Goal: Task Accomplishment & Management: Use online tool/utility

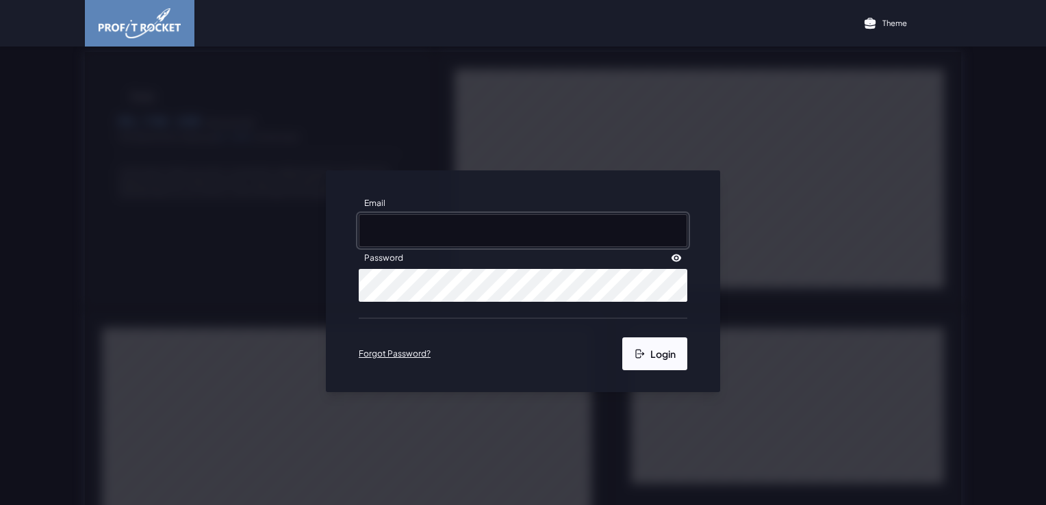
type input "[PERSON_NAME][EMAIL_ADDRESS][DOMAIN_NAME]"
click at [634, 357] on icon "submit" at bounding box center [639, 353] width 11 height 11
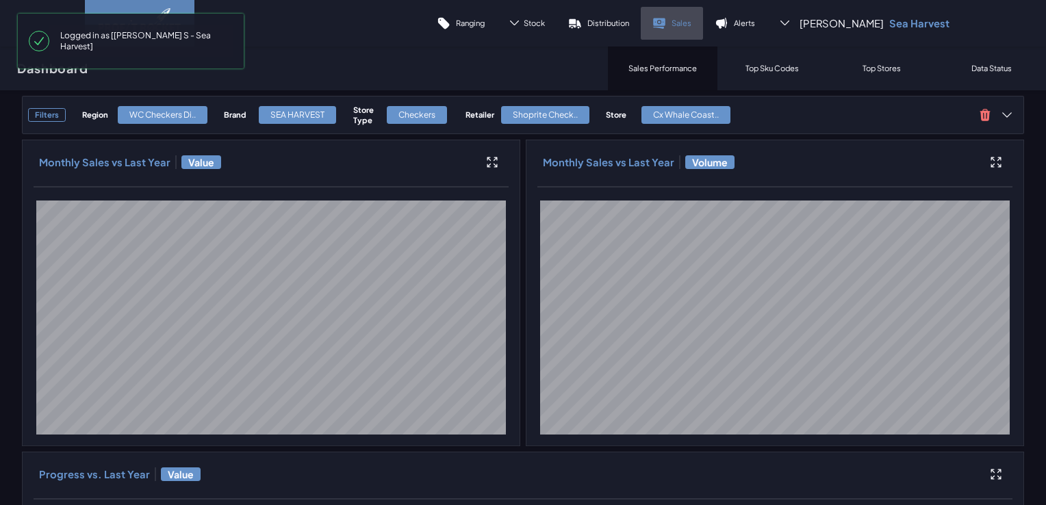
click at [666, 27] on icon at bounding box center [659, 23] width 14 height 14
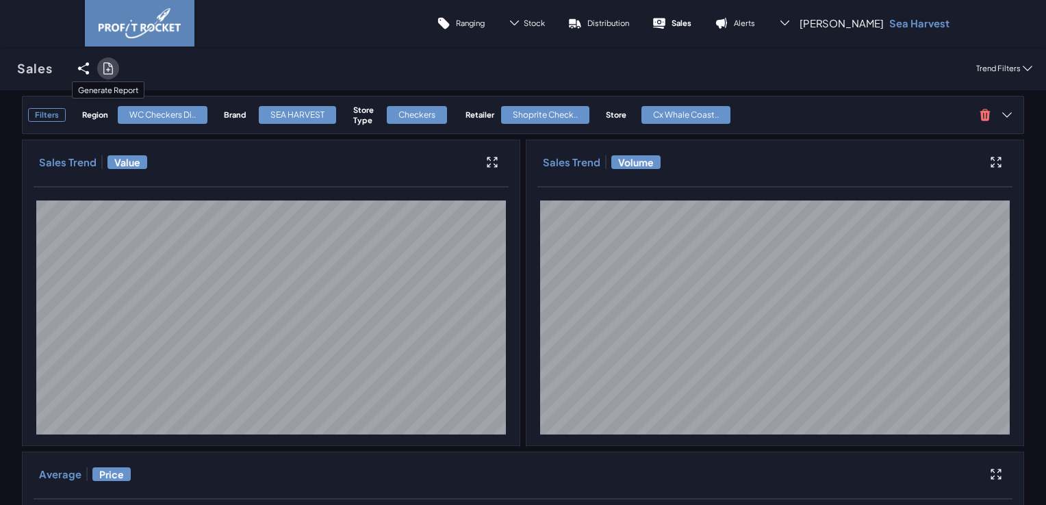
click at [106, 71] on icon at bounding box center [108, 69] width 14 height 14
click at [0, 68] on input "checkbox" at bounding box center [0, 68] width 0 height 0
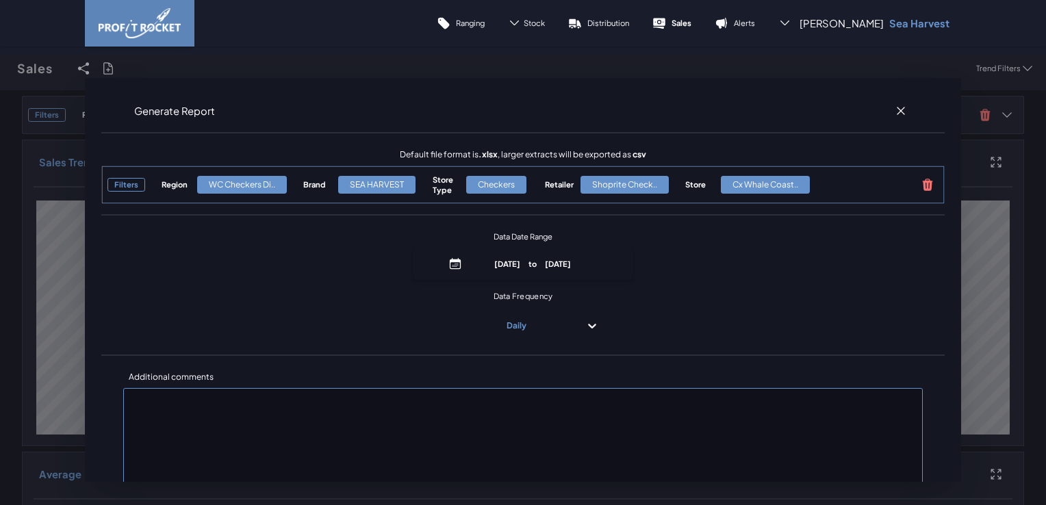
click at [277, 187] on div "WC Checkers Di.." at bounding box center [242, 185] width 90 height 18
click at [227, 238] on span "Data Date Range August 9th, 2025 to August 9th, 2025" at bounding box center [522, 253] width 843 height 54
click at [266, 168] on div "Filters Region WC Checkers Di.. Brand SEA HARVEST Store Type Checkers Retailer …" at bounding box center [522, 185] width 843 height 38
drag, startPoint x: 917, startPoint y: 188, endPoint x: 908, endPoint y: 188, distance: 9.6
click at [921, 188] on icon at bounding box center [928, 185] width 14 height 14
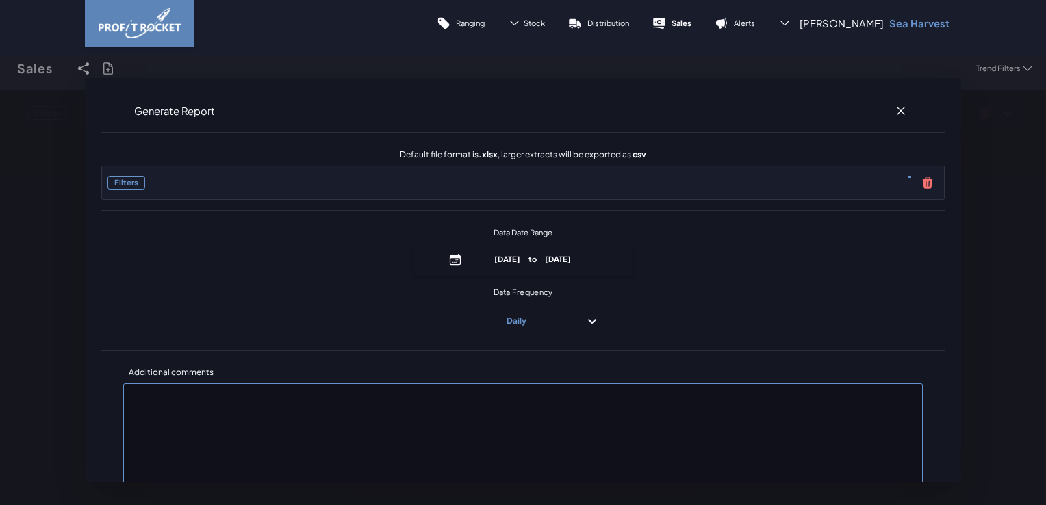
click at [316, 235] on span "Data Date Range June 8th, 2025 to September 8th, 2025" at bounding box center [522, 249] width 843 height 54
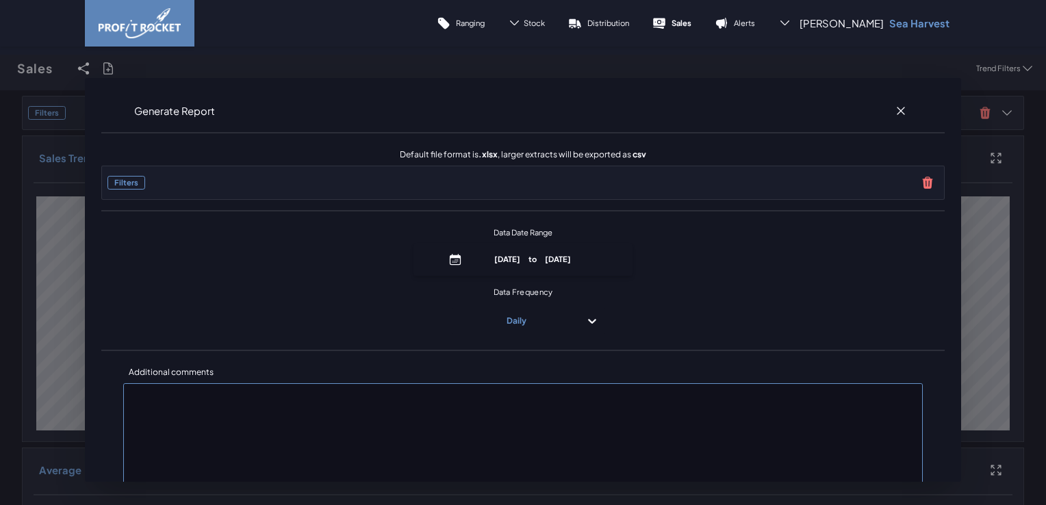
click at [112, 70] on div "Generate Report Default file format is .xlsx , larger extracts will be exported…" at bounding box center [523, 280] width 1046 height 450
click at [140, 184] on h3 "Filters" at bounding box center [126, 183] width 38 height 14
click at [127, 185] on h3 "Filters" at bounding box center [126, 183] width 38 height 14
click at [649, 287] on p "Data Frequency" at bounding box center [523, 292] width 832 height 10
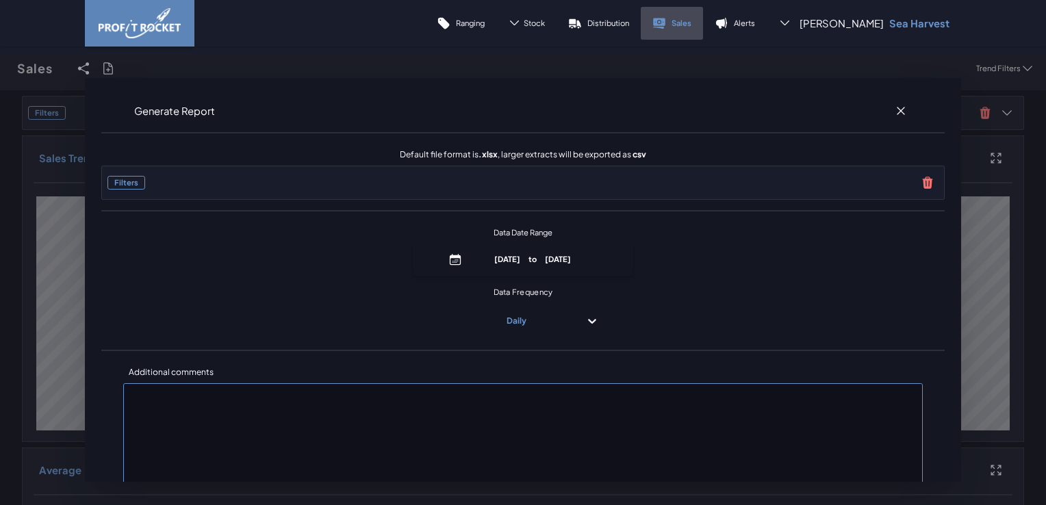
click at [691, 27] on p "Sales" at bounding box center [681, 23] width 20 height 10
click at [162, 116] on h3 "Generate Report" at bounding box center [174, 111] width 81 height 14
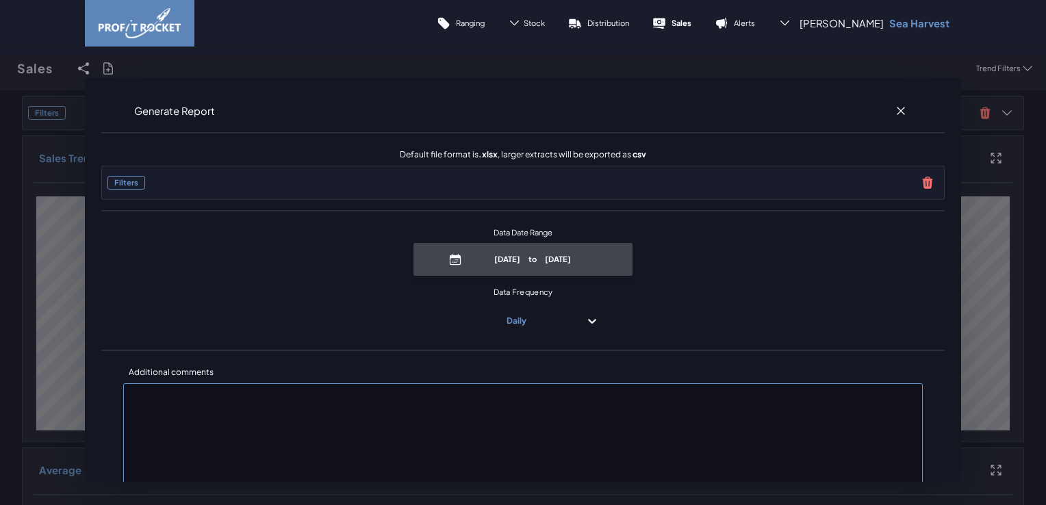
click at [509, 259] on p "June 8th, 2025 to September 8th, 2025" at bounding box center [532, 259] width 131 height 10
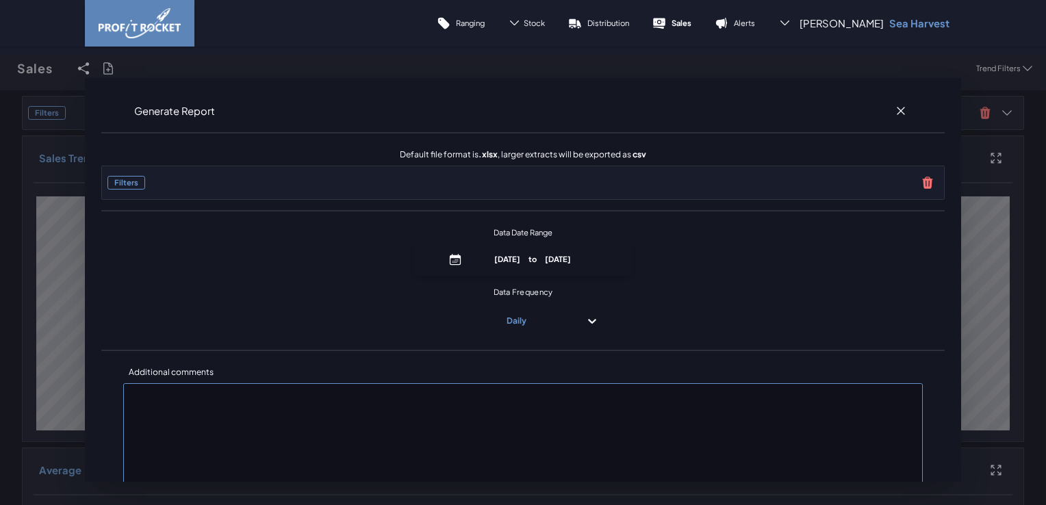
select select "8"
select select "2025"
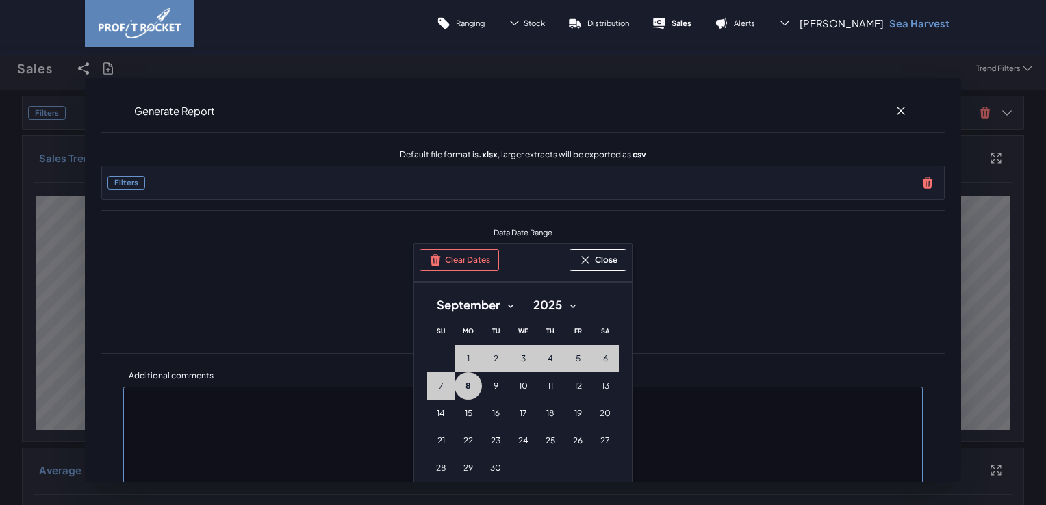
click at [424, 111] on div "Generate Report" at bounding box center [522, 111] width 843 height 22
click at [556, 25] on div "Stock" at bounding box center [526, 23] width 60 height 33
click at [703, 29] on link "Sales" at bounding box center [672, 23] width 62 height 33
click at [116, 73] on div "Generate Report Default file format is .xlsx , larger extracts will be exported…" at bounding box center [523, 280] width 1046 height 450
click at [102, 74] on div "Generate Report Default file format is .xlsx , larger extracts will be exported…" at bounding box center [523, 280] width 1046 height 450
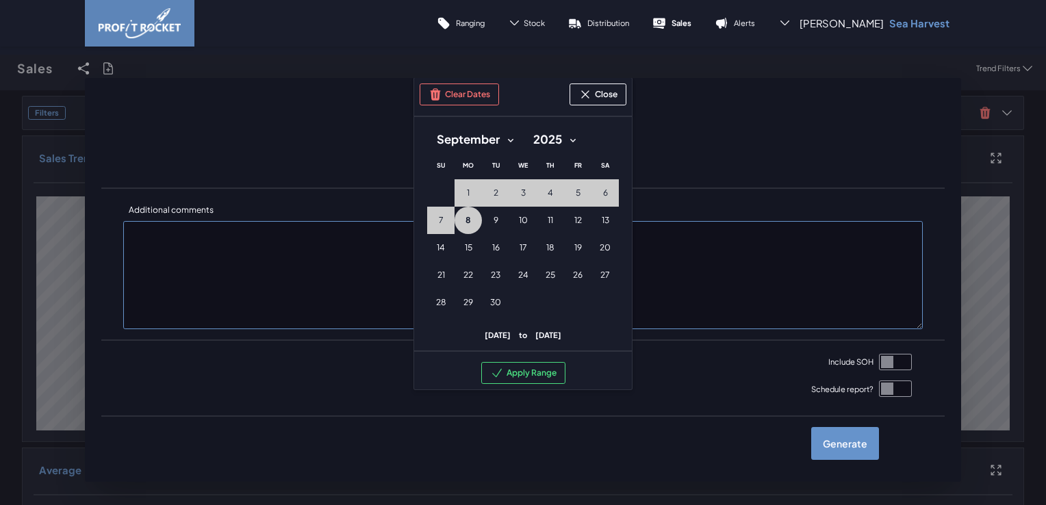
scroll to position [175, 0]
click at [604, 180] on button "6 6th September (Saturday)" at bounding box center [604, 192] width 27 height 27
click at [596, 90] on button "Close" at bounding box center [597, 95] width 57 height 22
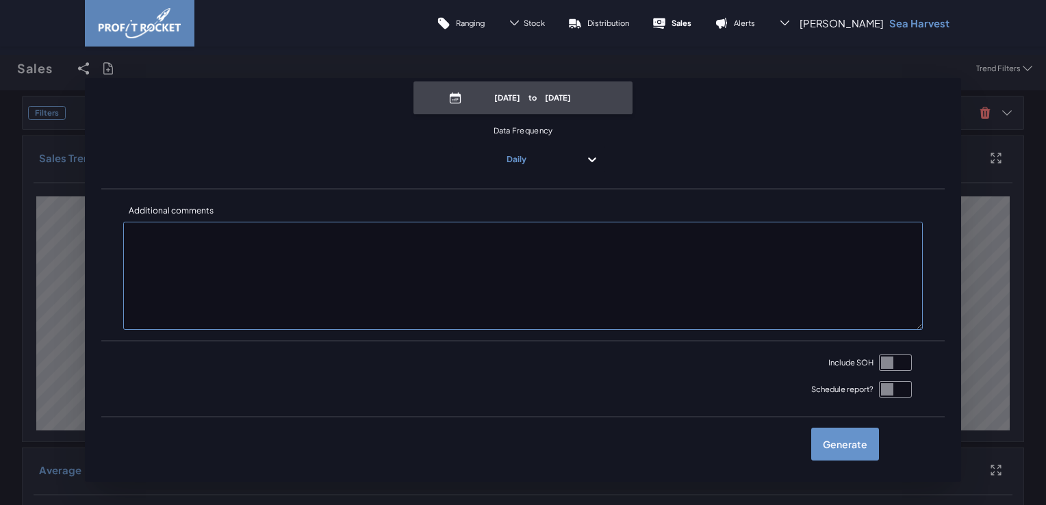
click at [533, 103] on p "June 8th, 2025 to September 6th, 2025" at bounding box center [532, 97] width 131 height 10
select select "8"
select select "2025"
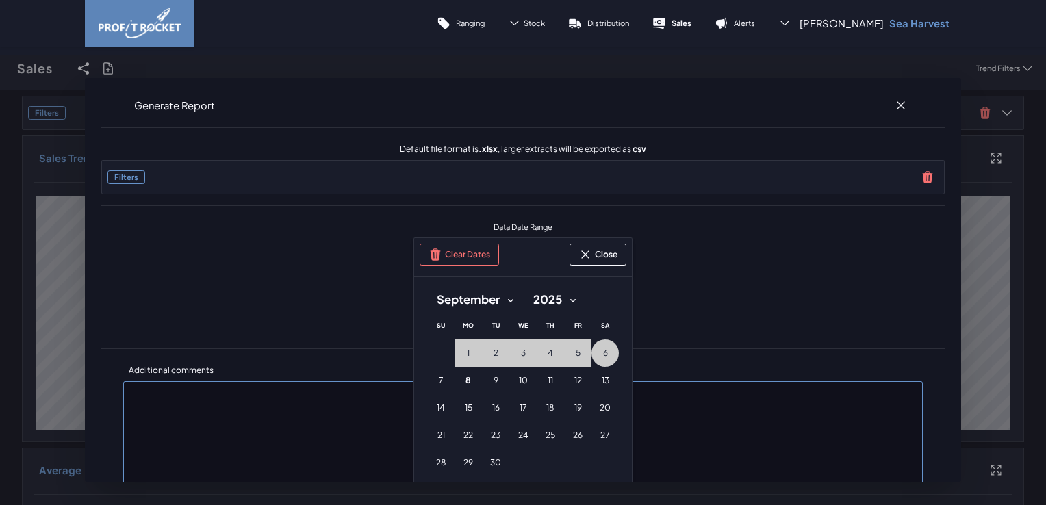
scroll to position [0, 0]
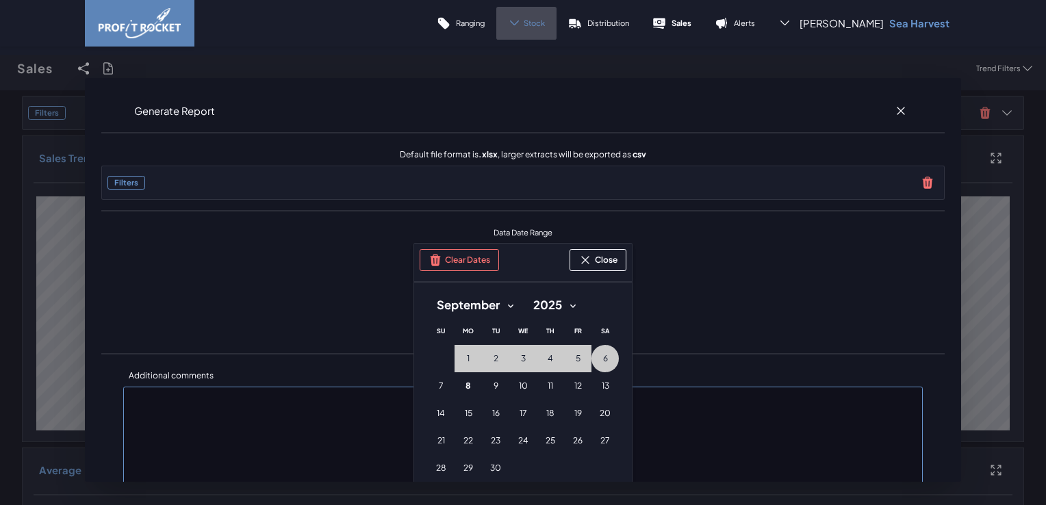
click at [545, 23] on span "Stock" at bounding box center [534, 23] width 21 height 10
click at [504, 92] on icon at bounding box center [501, 91] width 5 height 5
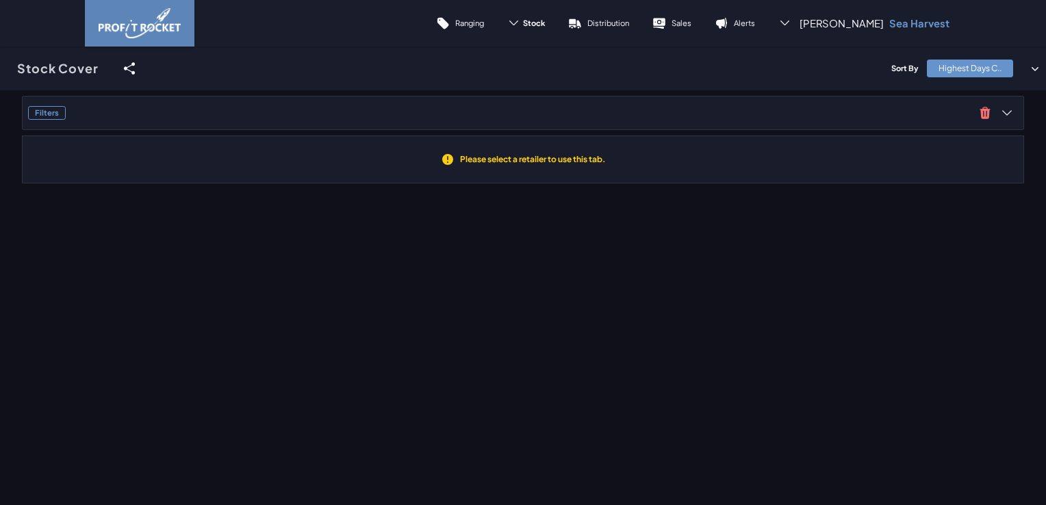
drag, startPoint x: 540, startPoint y: 160, endPoint x: 410, endPoint y: 153, distance: 130.2
click at [540, 162] on h2 "Please select a retailer to use this tab." at bounding box center [533, 159] width 146 height 11
click at [49, 109] on h3 "Filters" at bounding box center [47, 113] width 38 height 14
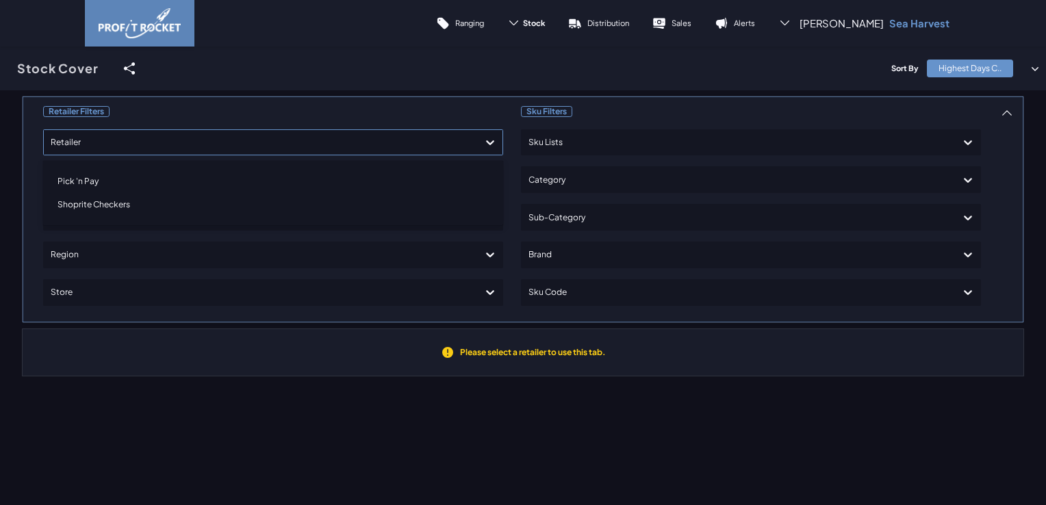
click at [197, 146] on div at bounding box center [261, 143] width 420 height 20
click at [483, 144] on icon at bounding box center [490, 143] width 14 height 14
click at [209, 146] on div at bounding box center [261, 143] width 420 height 20
click at [491, 144] on icon at bounding box center [490, 143] width 14 height 14
click at [483, 149] on icon at bounding box center [490, 143] width 14 height 14
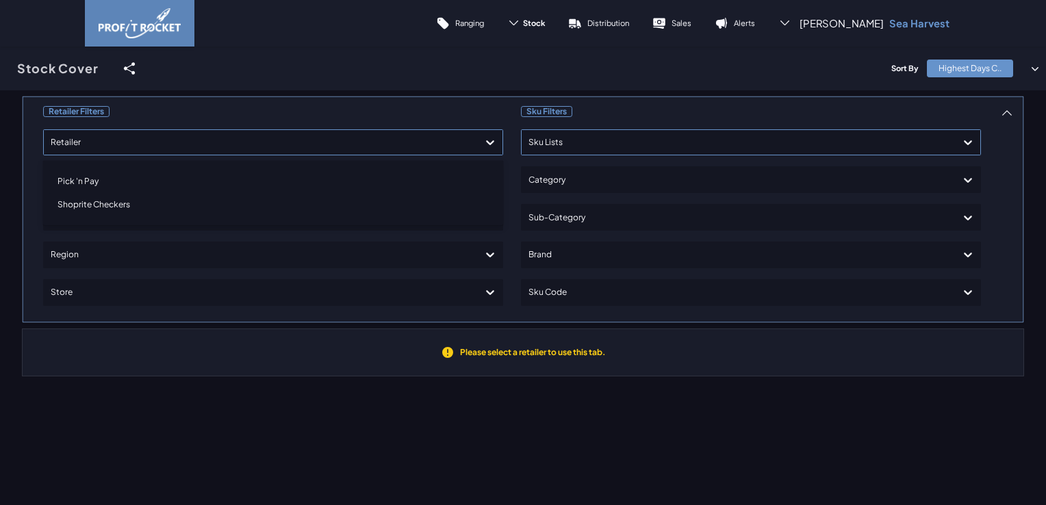
click at [661, 151] on div at bounding box center [738, 143] width 420 height 20
click at [486, 142] on icon at bounding box center [490, 142] width 8 height 5
click at [118, 206] on div "Shoprite Checkers" at bounding box center [273, 204] width 448 height 23
click at [851, 276] on div "Sku Filters Sku Lists Category Sub-Category Brand Sku Code" at bounding box center [751, 209] width 460 height 215
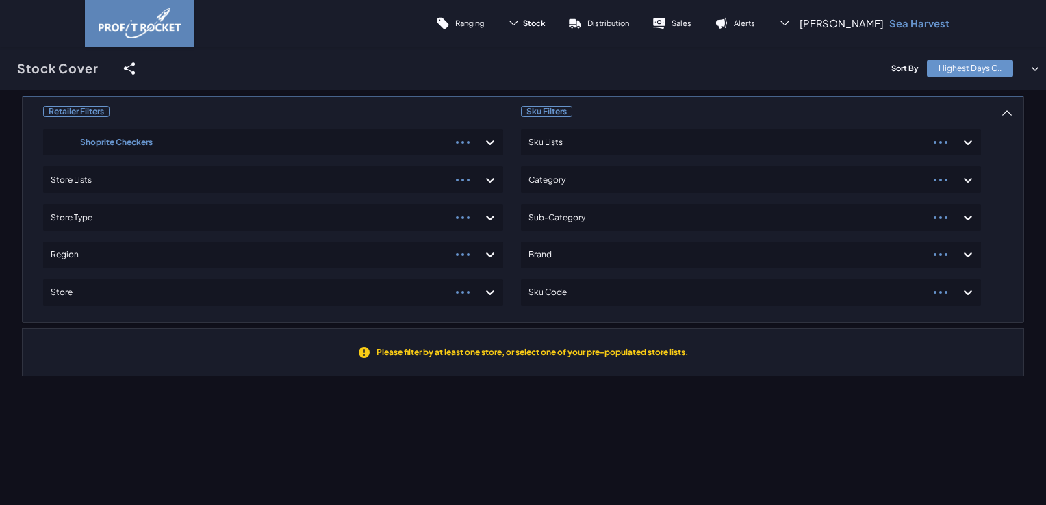
click at [169, 214] on div "Retailer Filters Shoprite Checkers Store Lists Store Type Region Store" at bounding box center [273, 209] width 460 height 215
click at [463, 227] on div "Store Type" at bounding box center [261, 218] width 420 height 22
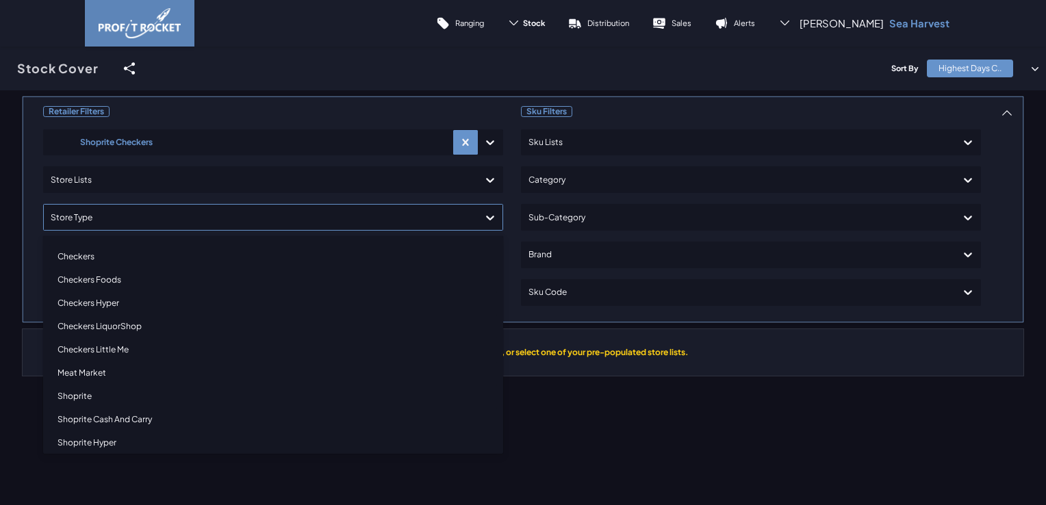
click at [88, 254] on div "Checkers" at bounding box center [273, 256] width 448 height 23
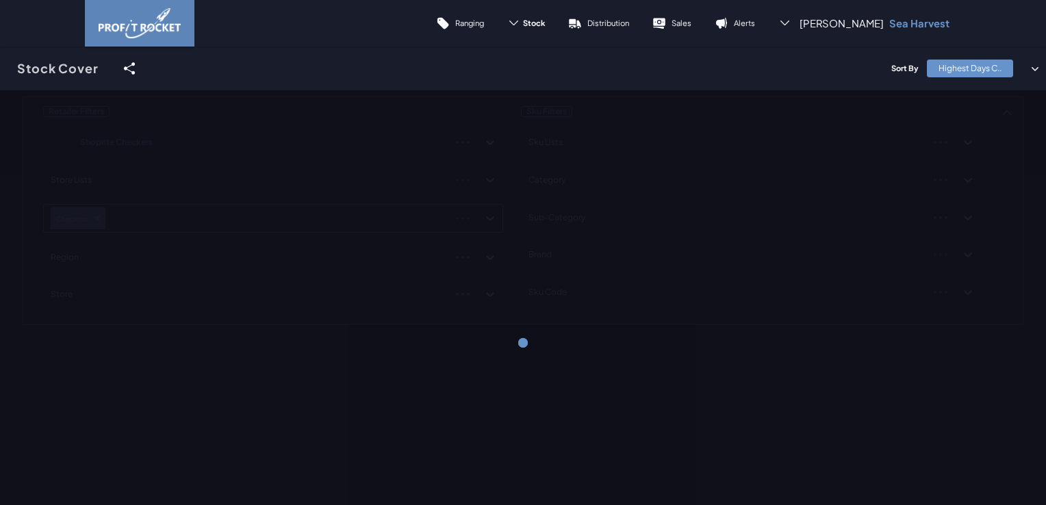
click at [342, 208] on div "Retailer Filters Shoprite Checkers Store Lists Checkers Region Store Sku Filter…" at bounding box center [523, 210] width 1002 height 229
drag, startPoint x: 781, startPoint y: 190, endPoint x: 774, endPoint y: 181, distance: 11.2
click at [780, 188] on div at bounding box center [523, 342] width 1046 height 505
click at [691, 23] on p "Sales" at bounding box center [681, 23] width 20 height 10
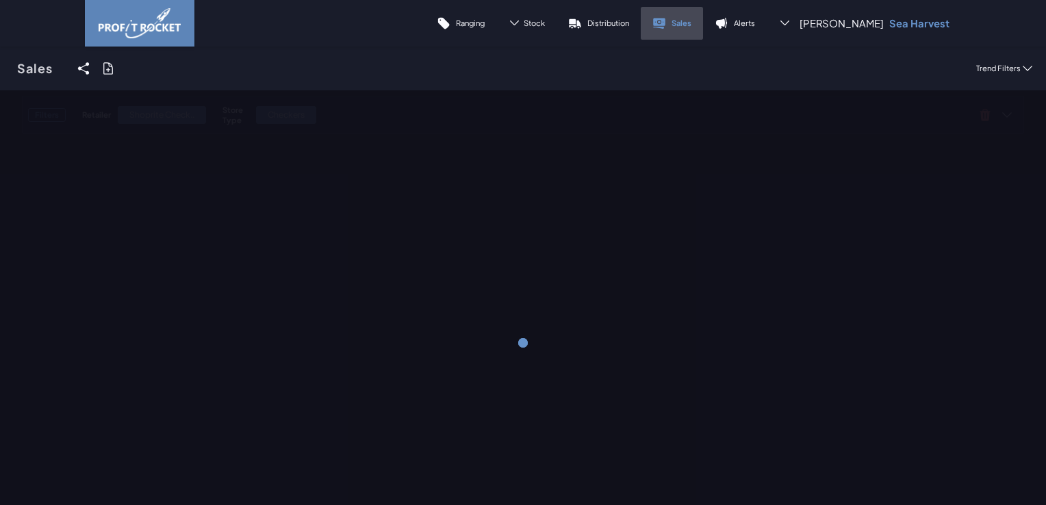
click at [691, 23] on p "Sales" at bounding box center [681, 23] width 20 height 10
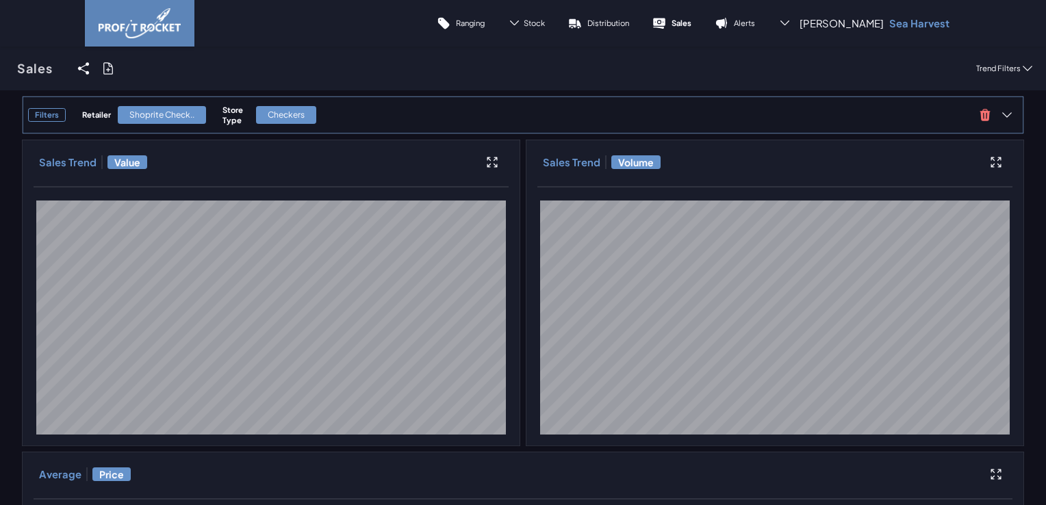
click at [53, 114] on h3 "Filters" at bounding box center [47, 115] width 38 height 14
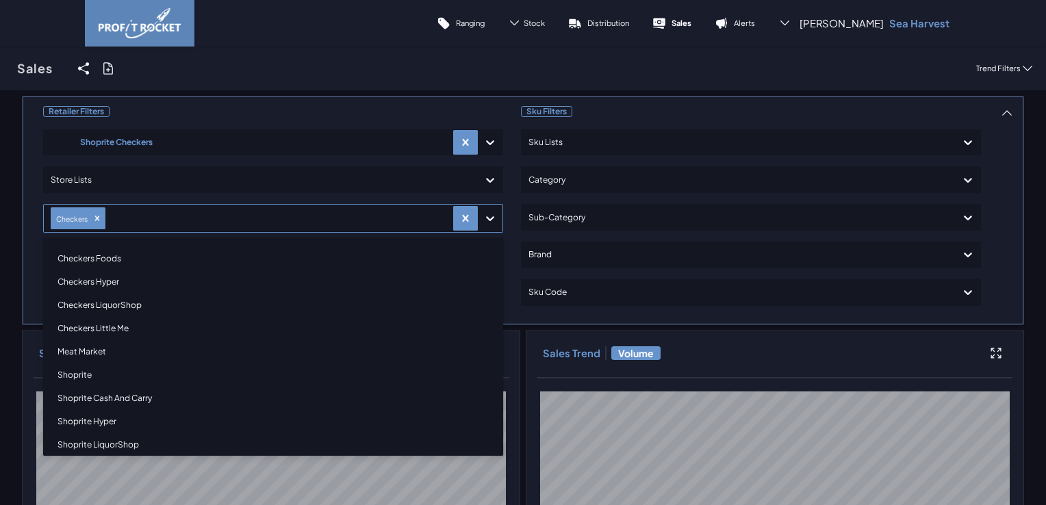
click at [200, 221] on div at bounding box center [277, 219] width 338 height 20
click at [129, 278] on div "Checkers Hyper" at bounding box center [273, 281] width 448 height 23
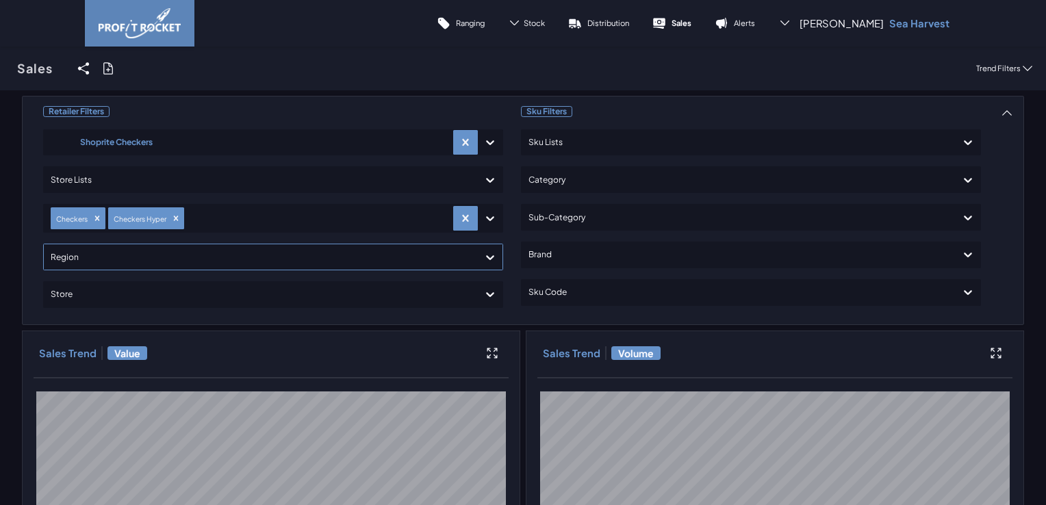
click at [221, 266] on div at bounding box center [261, 257] width 420 height 20
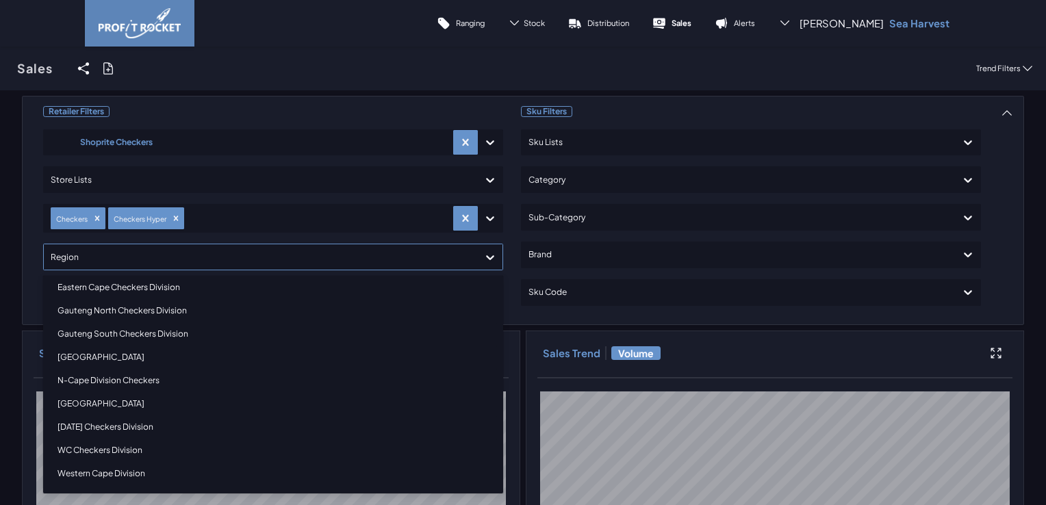
scroll to position [33, 0]
click at [124, 447] on div "WC Checkers Division" at bounding box center [273, 449] width 448 height 23
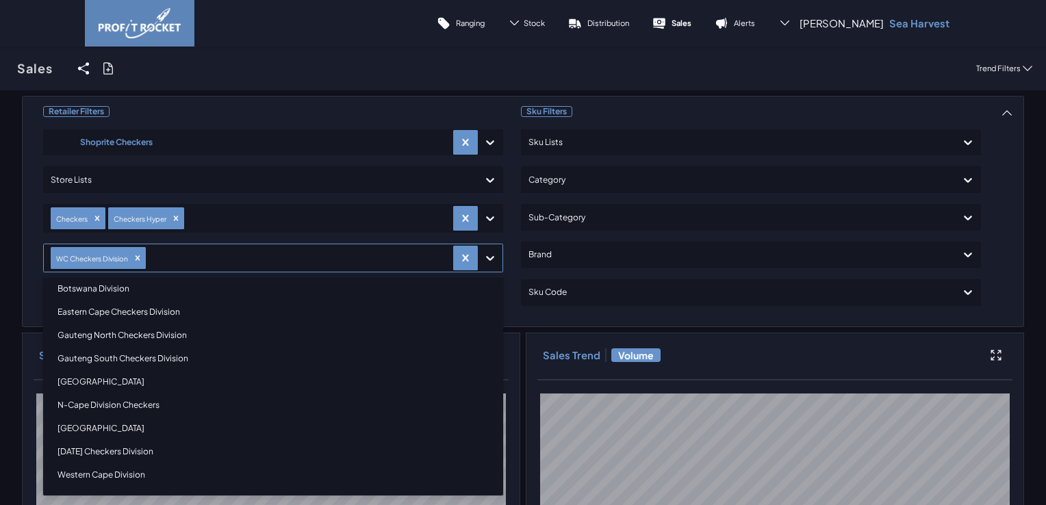
scroll to position [10, 0]
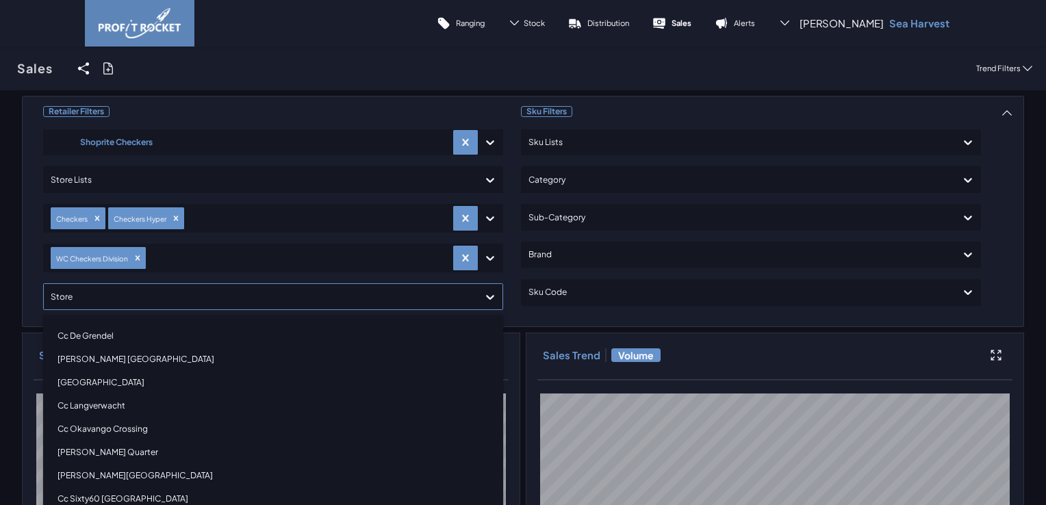
click at [264, 298] on div at bounding box center [261, 297] width 420 height 20
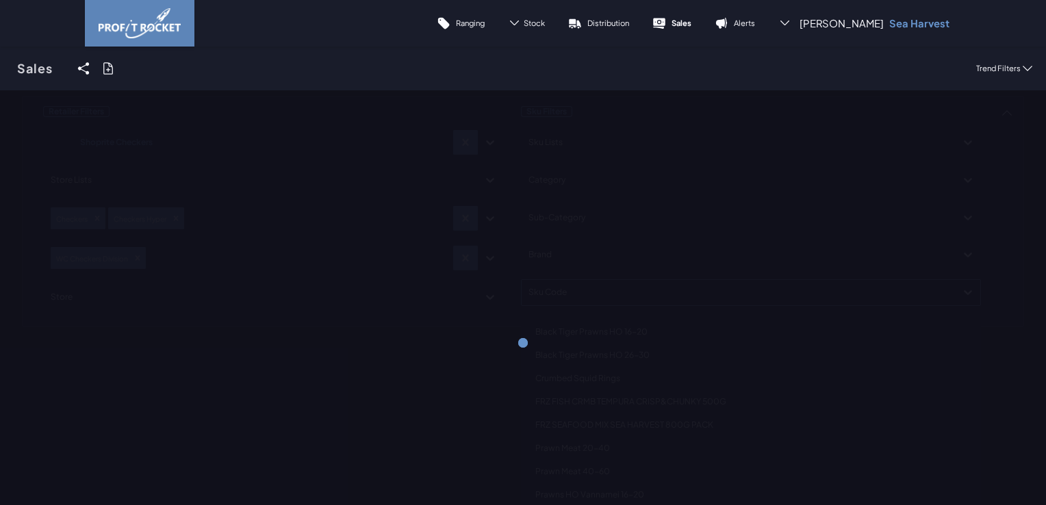
click at [726, 297] on div "Retailer Filters Shoprite Checkers Store Lists Checkers Checkers Hyper WC Check…" at bounding box center [523, 211] width 1002 height 231
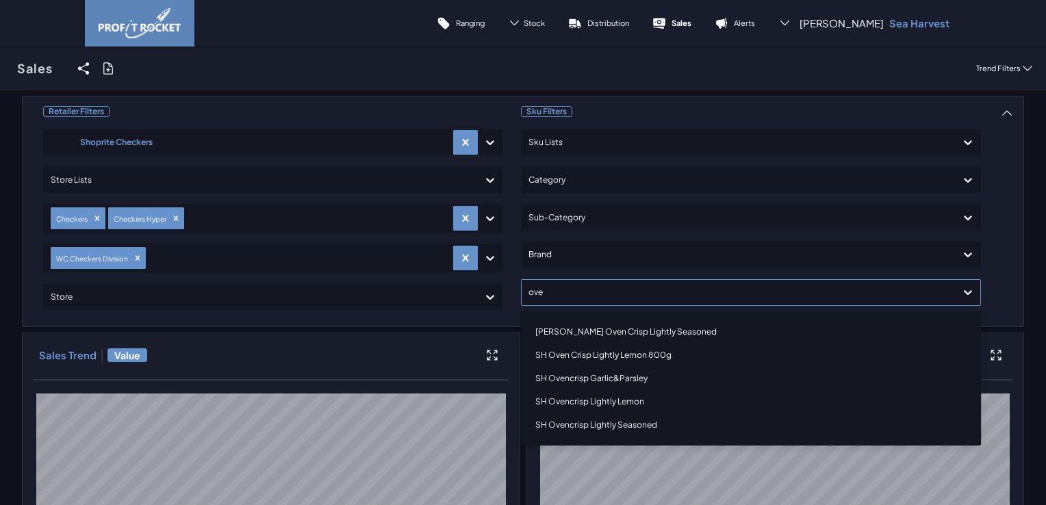
type input "oven"
click at [650, 352] on div "SH Oven Crisp Lightly Lemon 800g" at bounding box center [751, 355] width 448 height 23
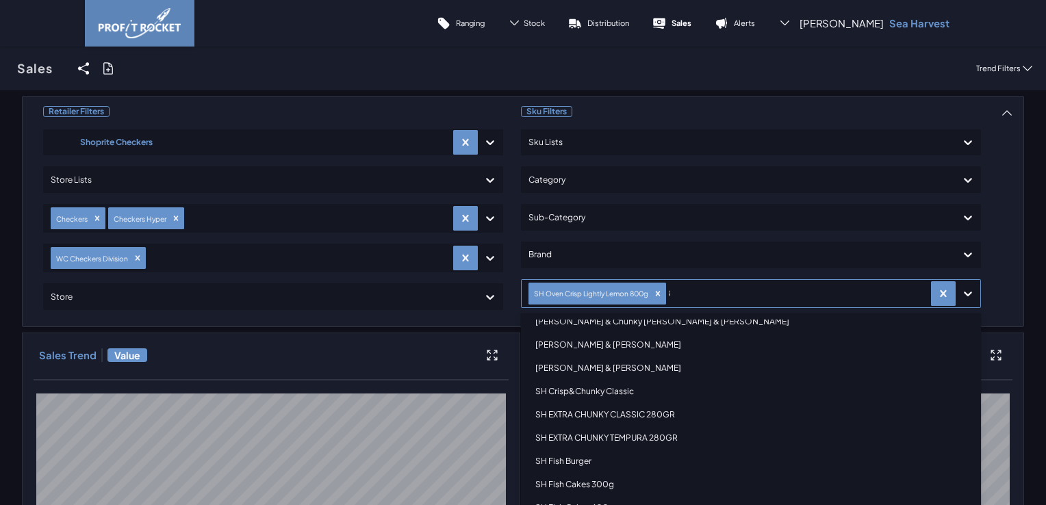
scroll to position [0, 0]
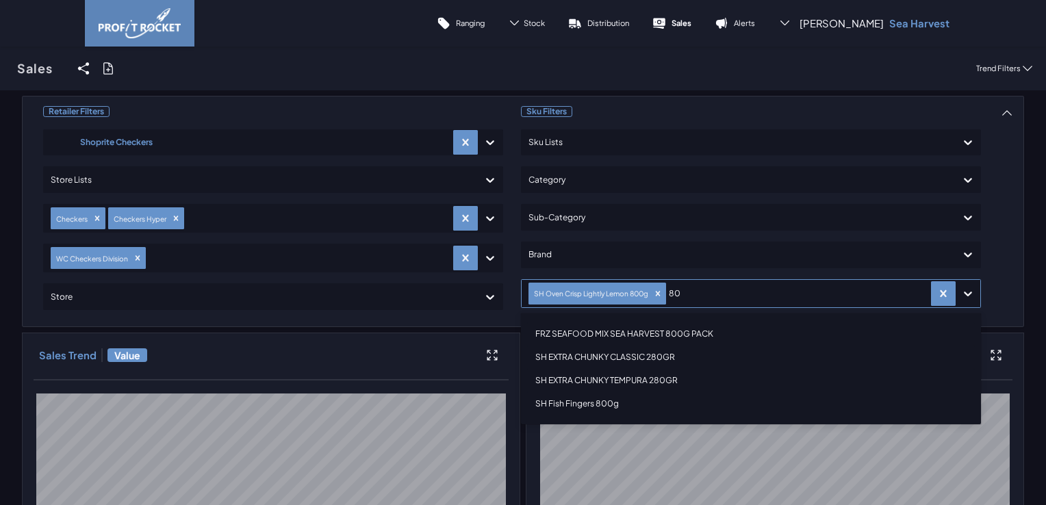
type input "8"
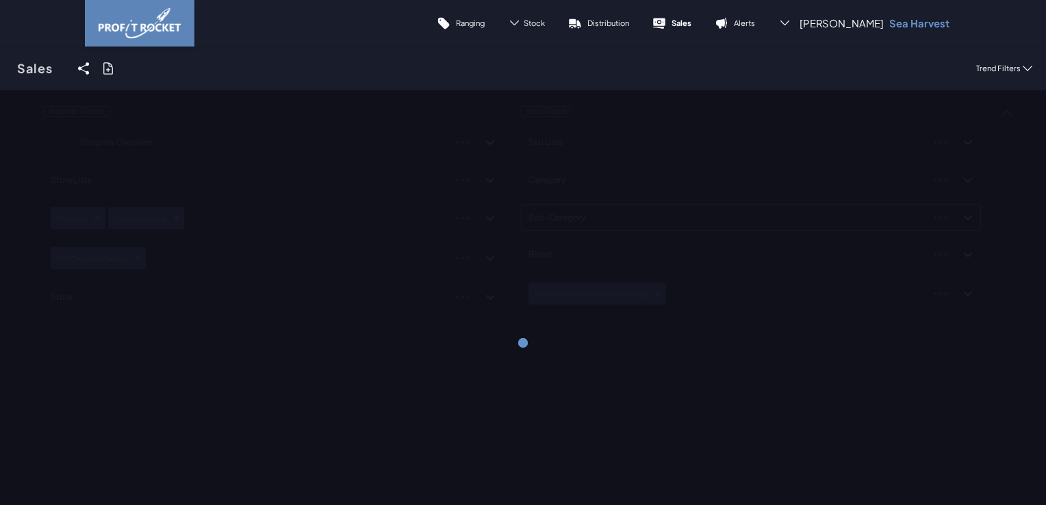
click at [825, 204] on div "Retailer Filters Shoprite Checkers Store Lists Checkers Checkers Hyper WC Check…" at bounding box center [523, 211] width 1002 height 231
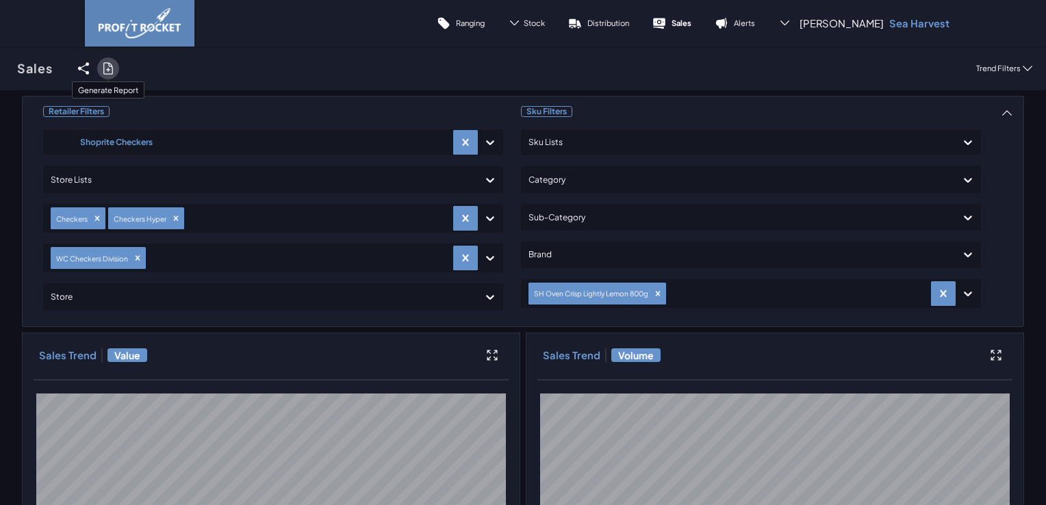
click at [107, 72] on icon at bounding box center [108, 69] width 14 height 14
click at [0, 68] on input "checkbox" at bounding box center [0, 68] width 0 height 0
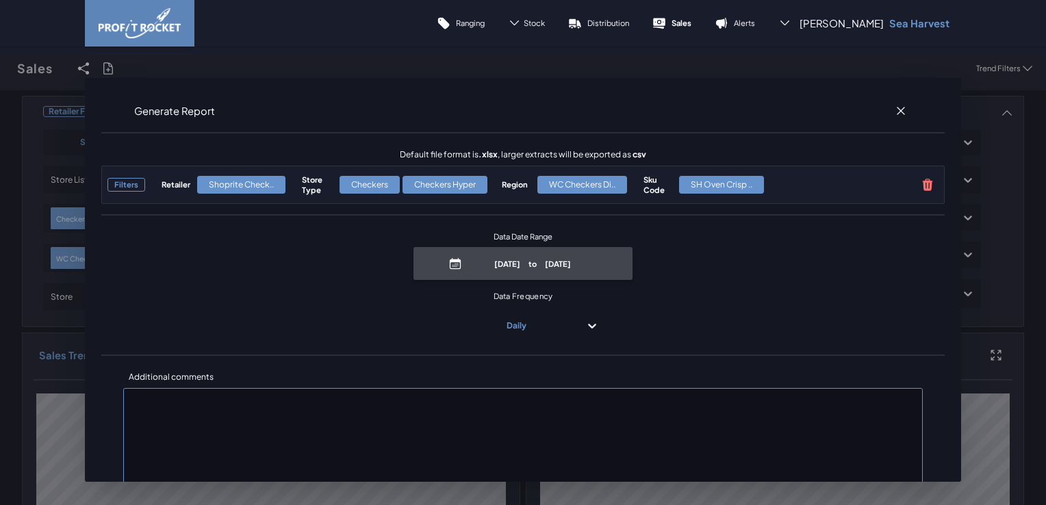
click at [552, 268] on p "June 8th, 2025 to September 8th, 2025" at bounding box center [532, 264] width 131 height 10
select select "8"
select select "2025"
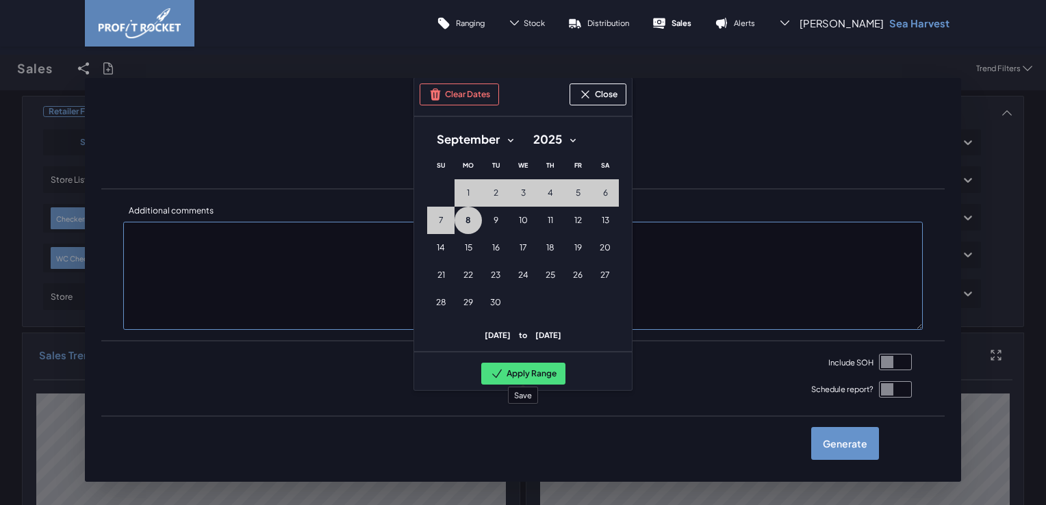
click at [528, 363] on button "Apply Range" at bounding box center [523, 374] width 84 height 22
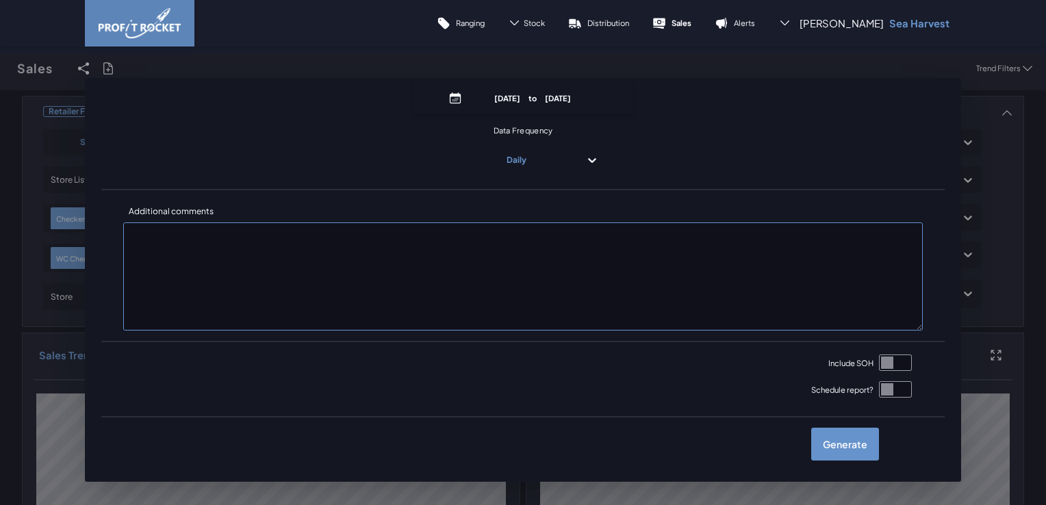
click at [879, 363] on input "checkbox" at bounding box center [895, 363] width 33 height 16
checkbox input "true"
click at [849, 447] on label "Generate" at bounding box center [845, 444] width 68 height 33
click at [0, 68] on input "checkbox" at bounding box center [0, 68] width 0 height 0
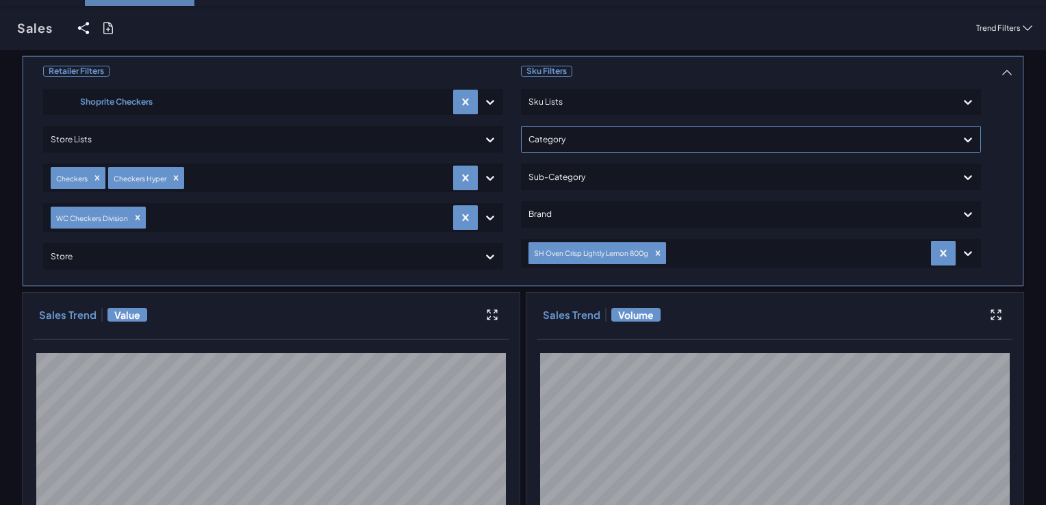
scroll to position [0, 0]
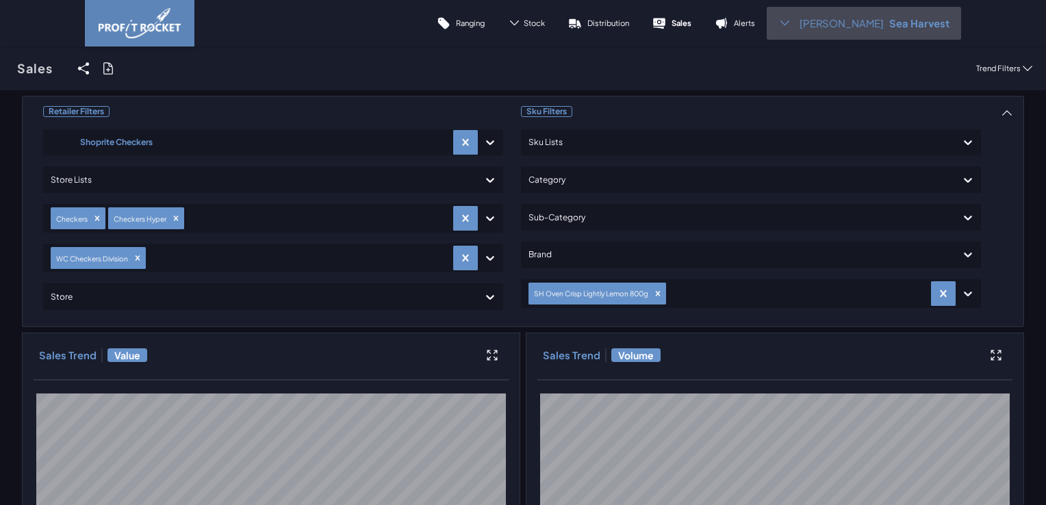
click at [826, 24] on span "[PERSON_NAME]" at bounding box center [841, 23] width 84 height 14
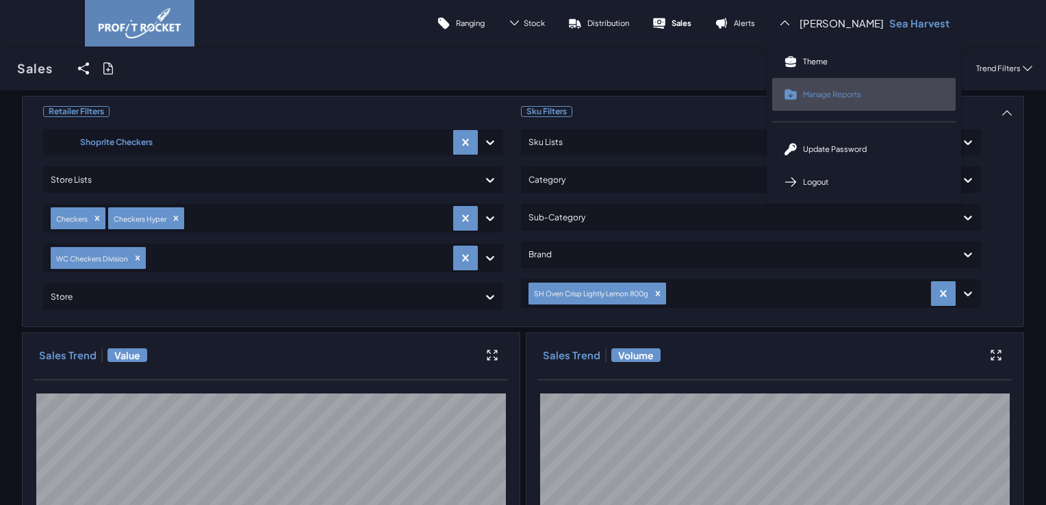
click at [843, 92] on span "Manage Reports" at bounding box center [832, 94] width 58 height 10
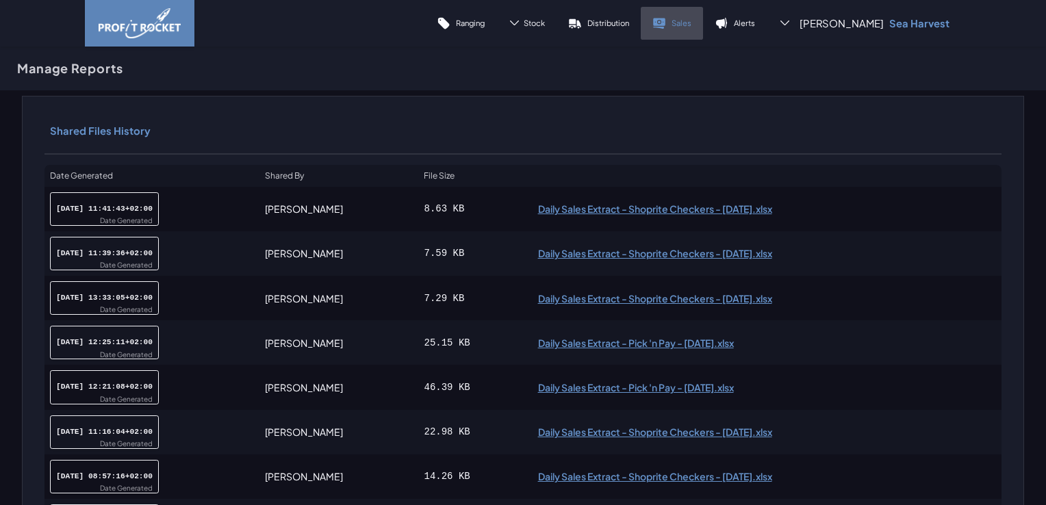
click at [701, 29] on link "Sales" at bounding box center [672, 23] width 62 height 33
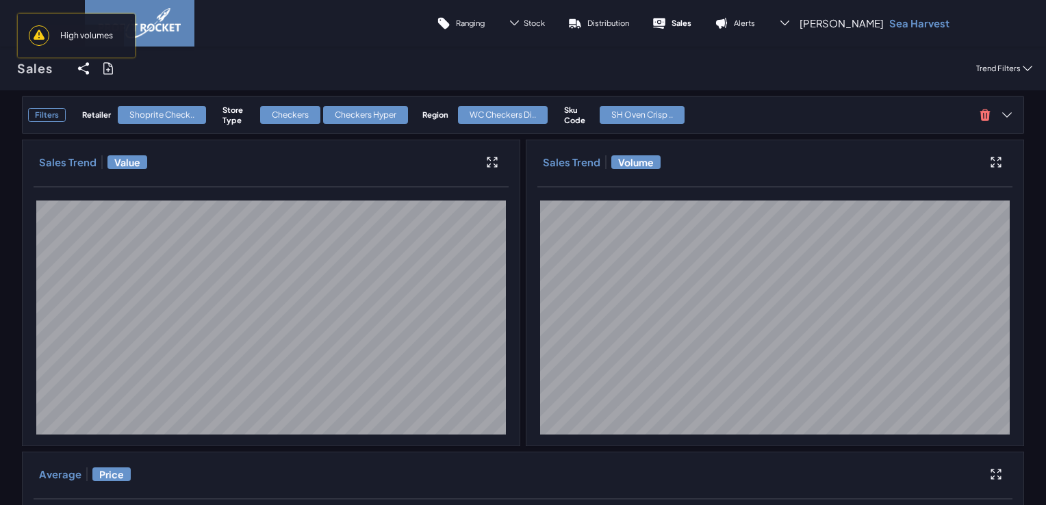
click at [98, 43] on span "High volumes" at bounding box center [86, 36] width 75 height 22
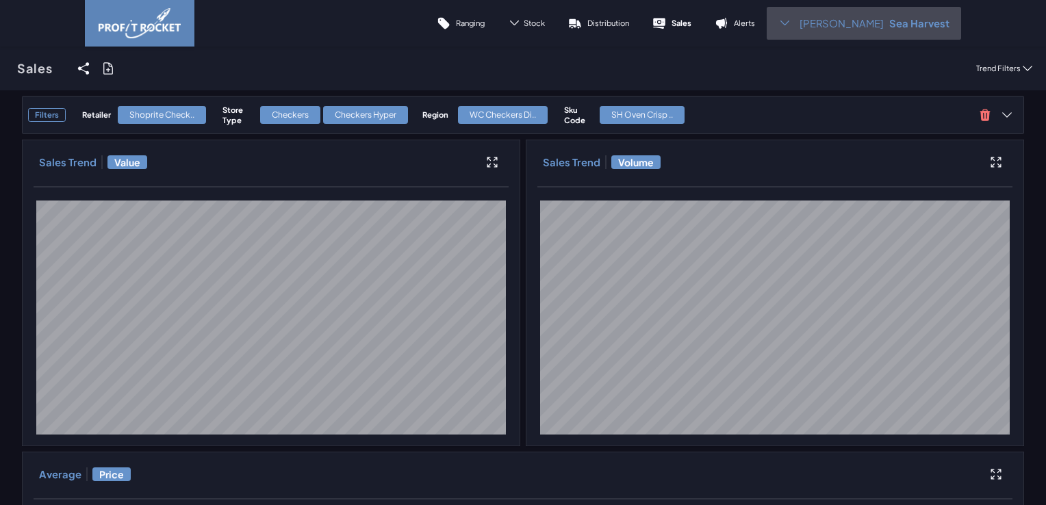
click at [838, 25] on span "[PERSON_NAME]" at bounding box center [841, 23] width 84 height 14
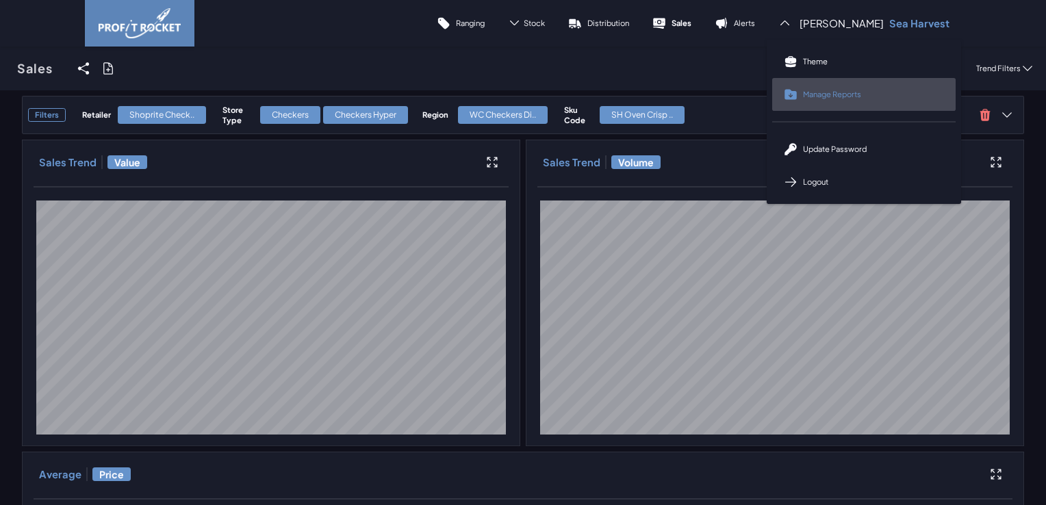
click at [843, 94] on span "Manage Reports" at bounding box center [832, 94] width 58 height 10
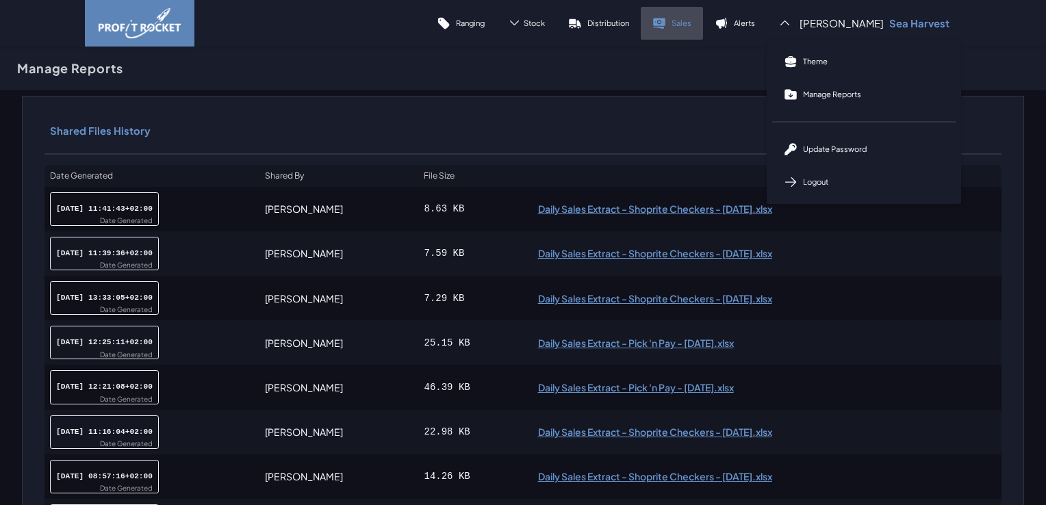
click at [691, 24] on p "Sales" at bounding box center [681, 23] width 20 height 10
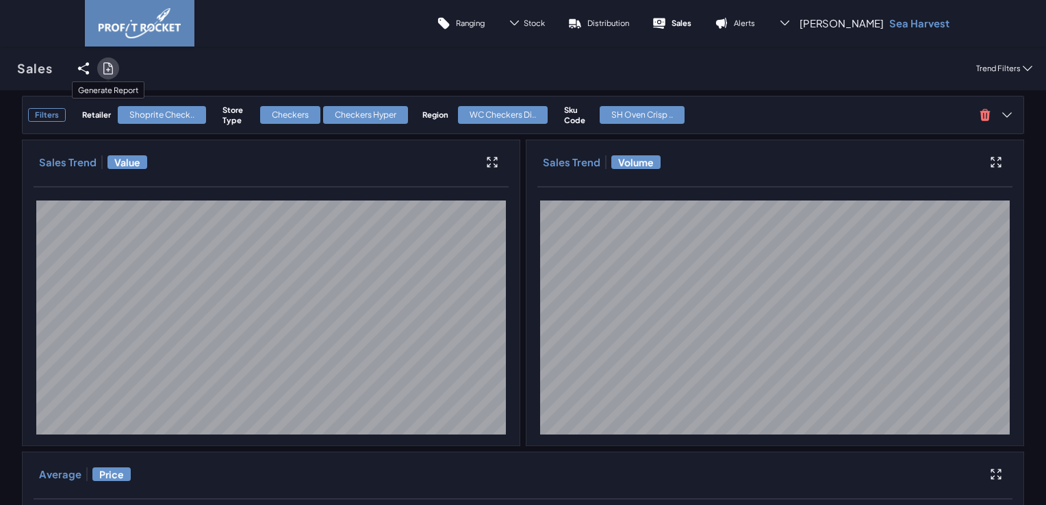
click at [107, 71] on icon at bounding box center [107, 68] width 9 height 11
click at [0, 68] on input "checkbox" at bounding box center [0, 68] width 0 height 0
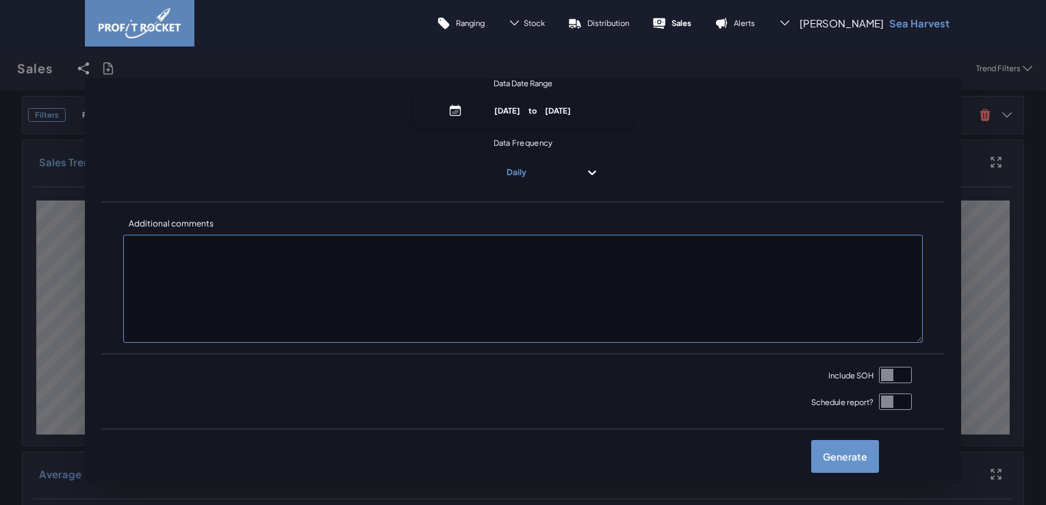
scroll to position [165, 0]
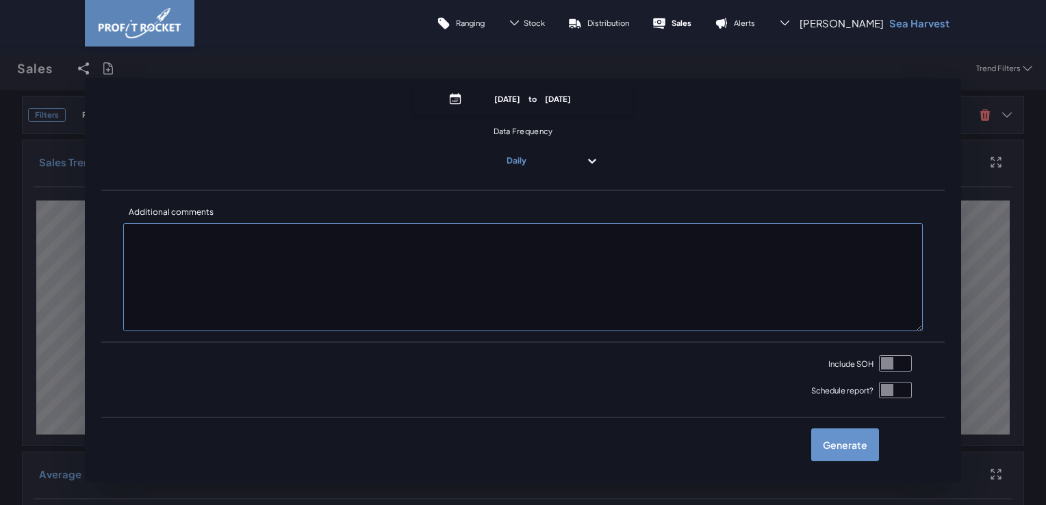
click at [879, 362] on input "checkbox" at bounding box center [895, 363] width 33 height 16
checkbox input "true"
click at [848, 448] on label "Generate" at bounding box center [845, 444] width 68 height 33
click at [0, 68] on input "checkbox" at bounding box center [0, 68] width 0 height 0
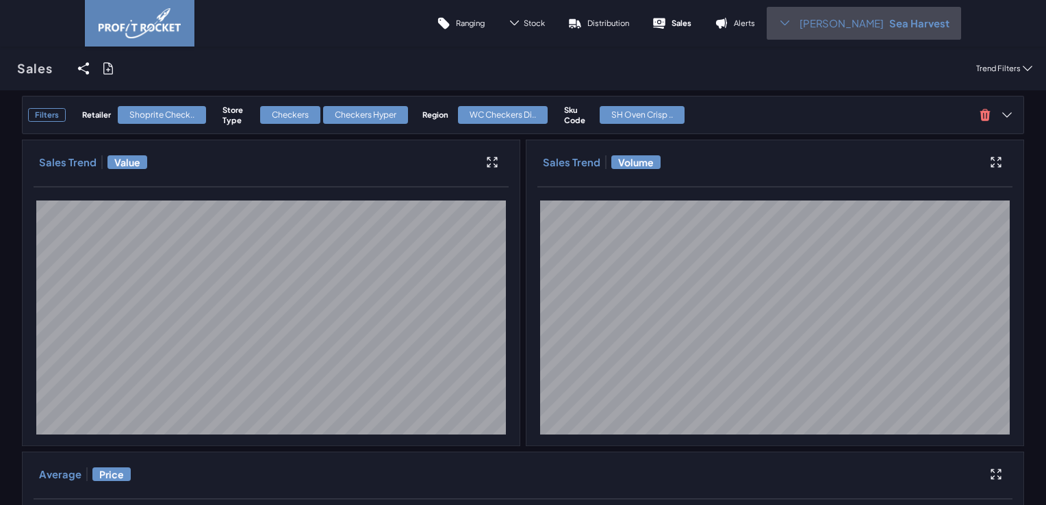
click at [830, 24] on span "[PERSON_NAME]" at bounding box center [841, 23] width 84 height 14
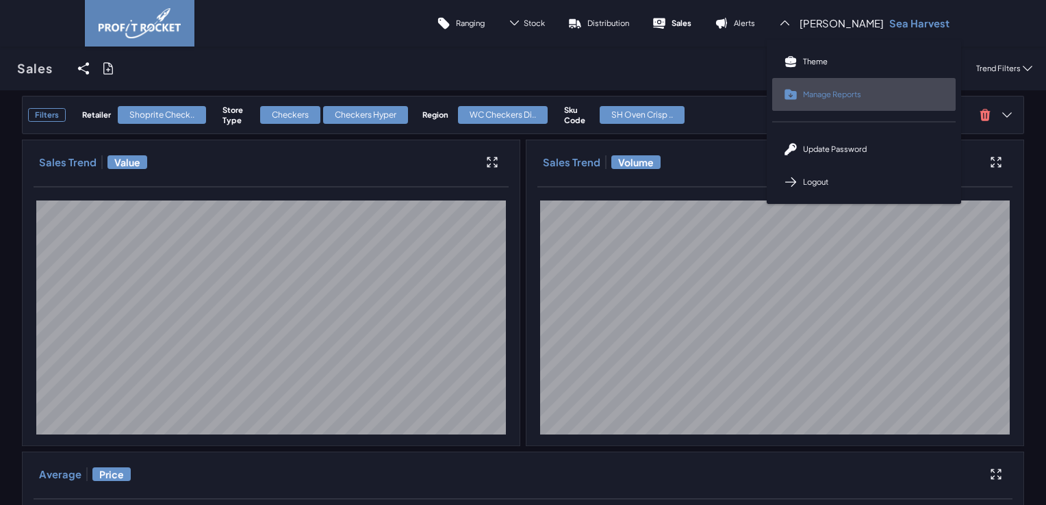
click at [844, 94] on span "Manage Reports" at bounding box center [832, 94] width 58 height 10
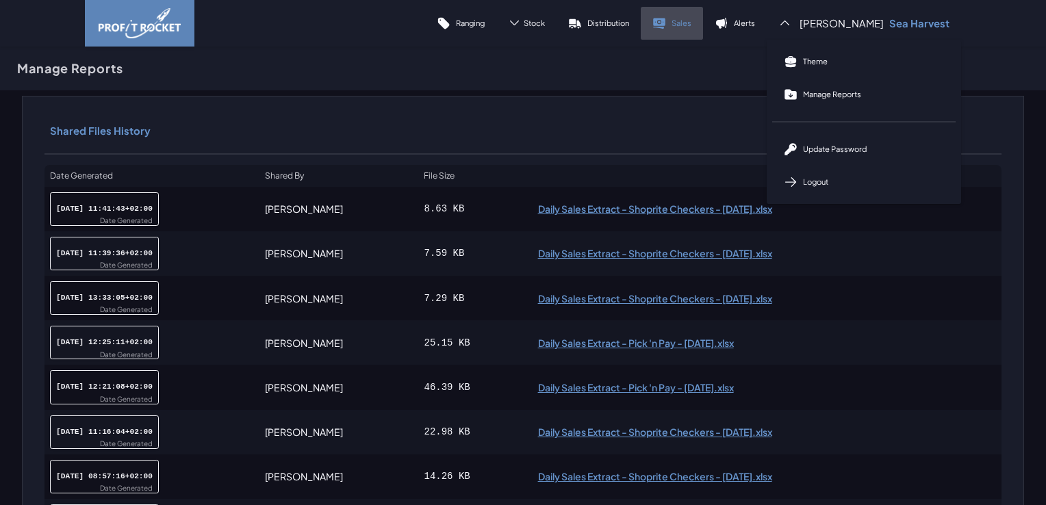
click at [692, 23] on link "Sales" at bounding box center [672, 23] width 62 height 33
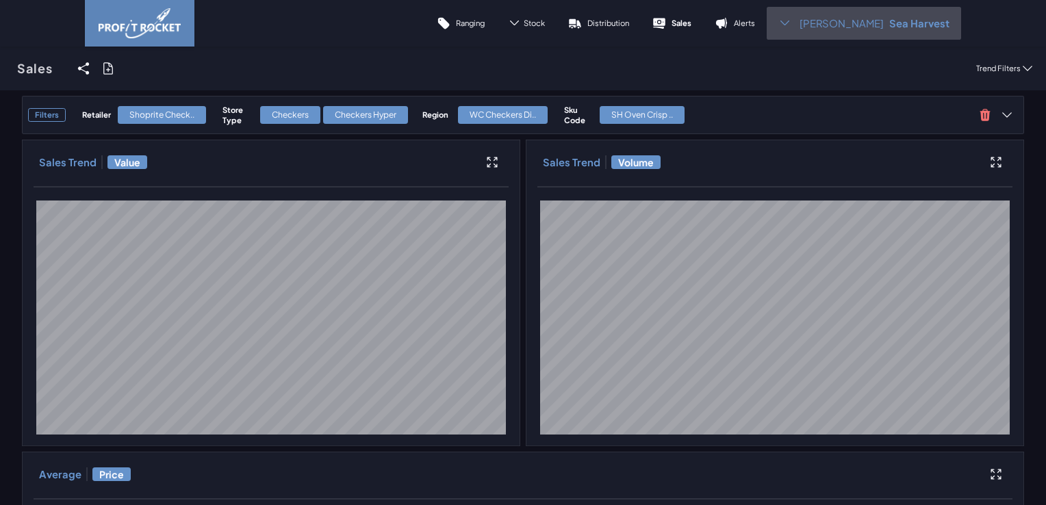
click at [791, 22] on icon at bounding box center [784, 22] width 13 height 13
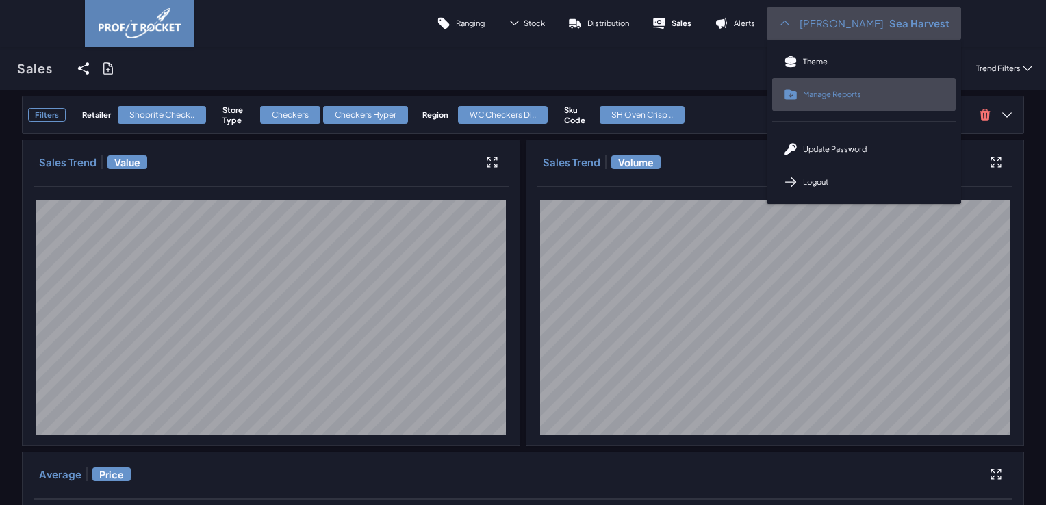
click at [821, 92] on link "Manage Reports" at bounding box center [863, 94] width 183 height 33
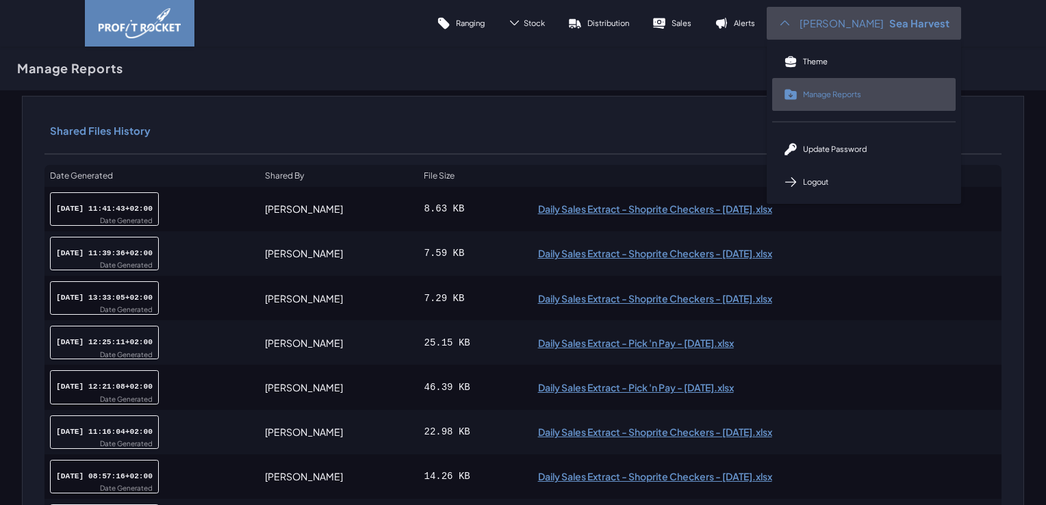
click at [854, 94] on span "Manage Reports" at bounding box center [832, 94] width 58 height 10
click at [861, 95] on span "Manage Reports" at bounding box center [832, 94] width 58 height 10
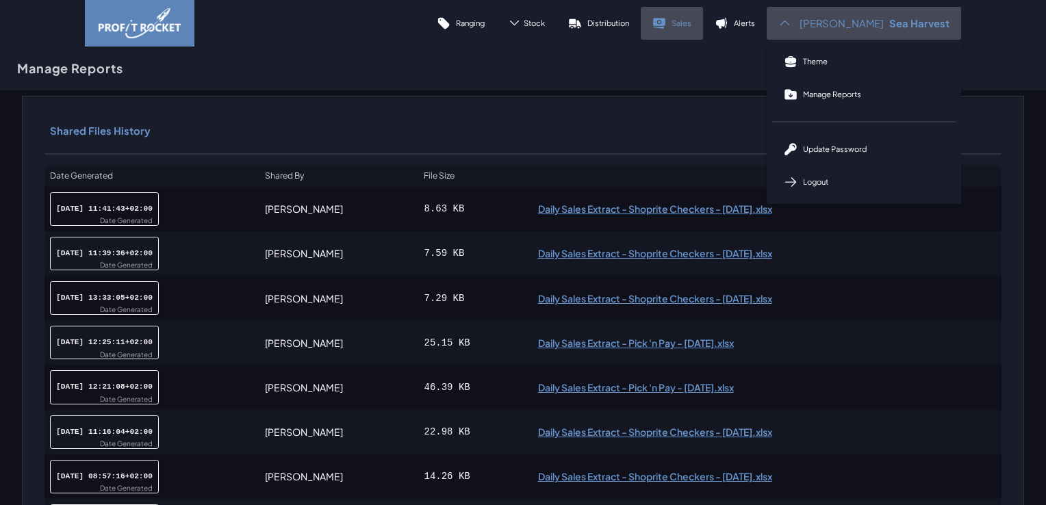
click at [689, 25] on link "Sales" at bounding box center [672, 23] width 62 height 33
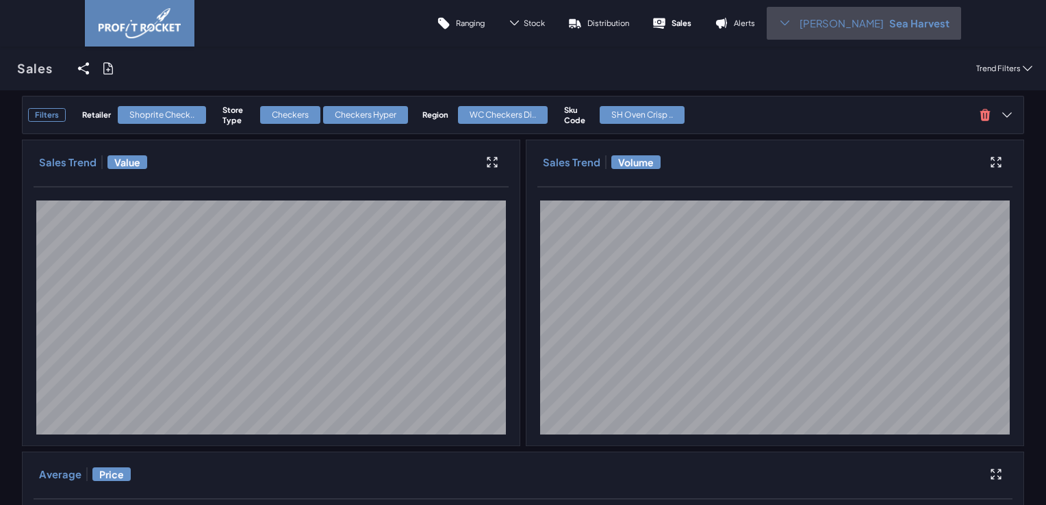
click at [876, 21] on span "[PERSON_NAME]" at bounding box center [841, 23] width 84 height 14
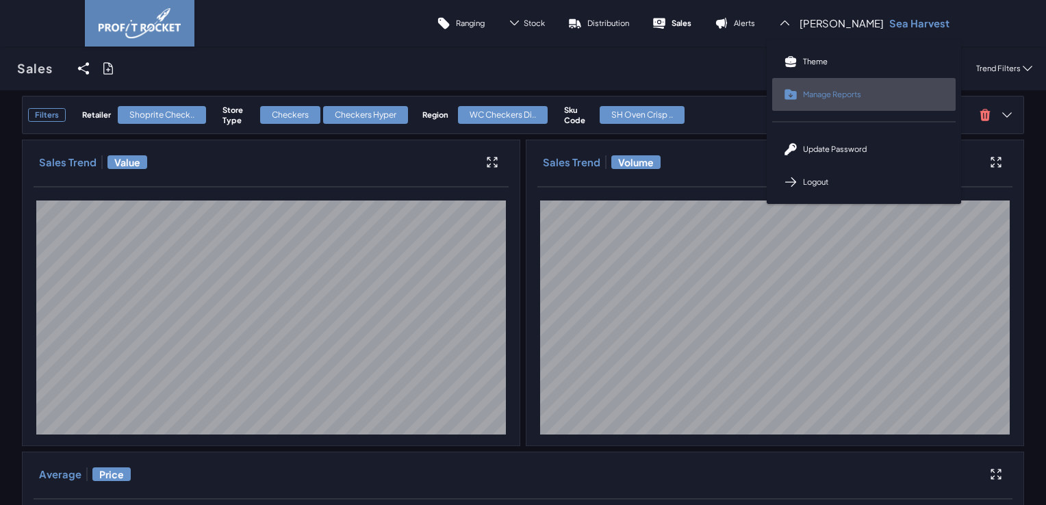
click at [856, 94] on span "Manage Reports" at bounding box center [832, 94] width 58 height 10
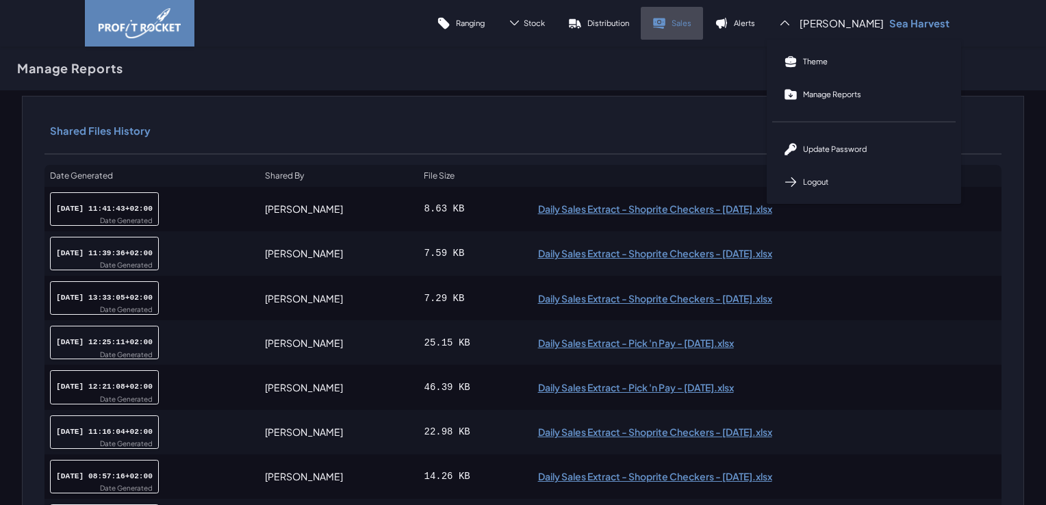
click at [691, 26] on p "Sales" at bounding box center [681, 23] width 20 height 10
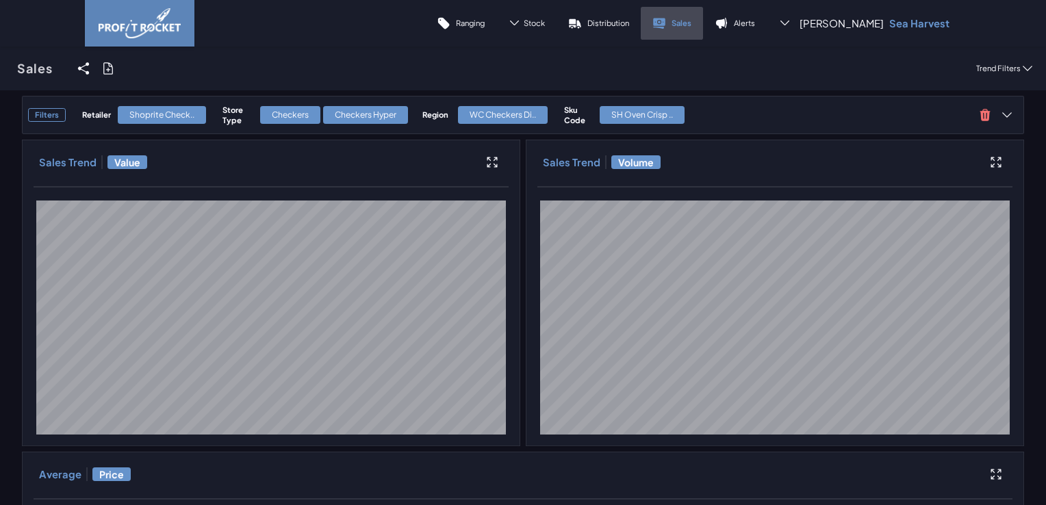
click at [691, 20] on p "Sales" at bounding box center [681, 23] width 20 height 10
click at [666, 25] on icon at bounding box center [659, 23] width 14 height 14
click at [1000, 114] on icon at bounding box center [1007, 115] width 14 height 14
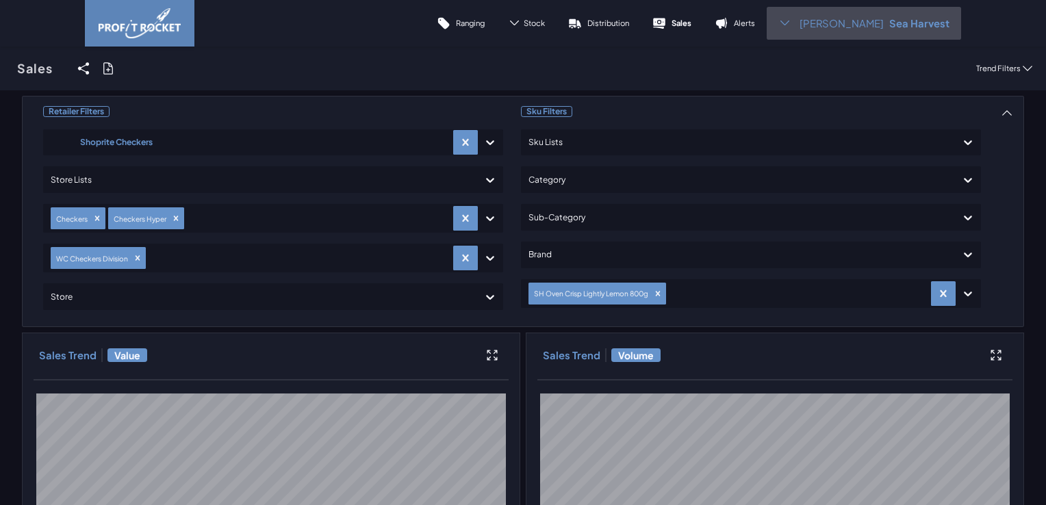
click at [791, 21] on icon at bounding box center [784, 22] width 13 height 13
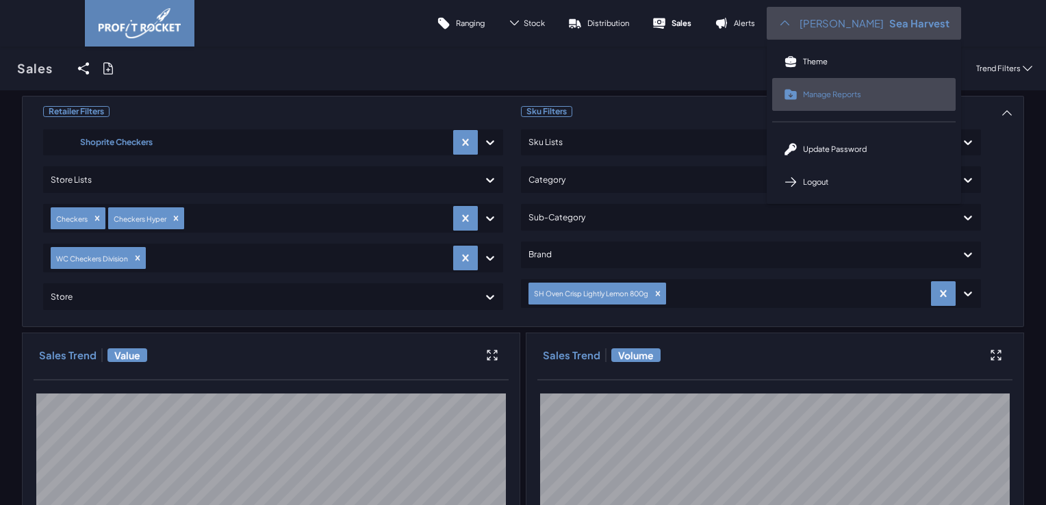
click at [843, 92] on span "Manage Reports" at bounding box center [832, 94] width 58 height 10
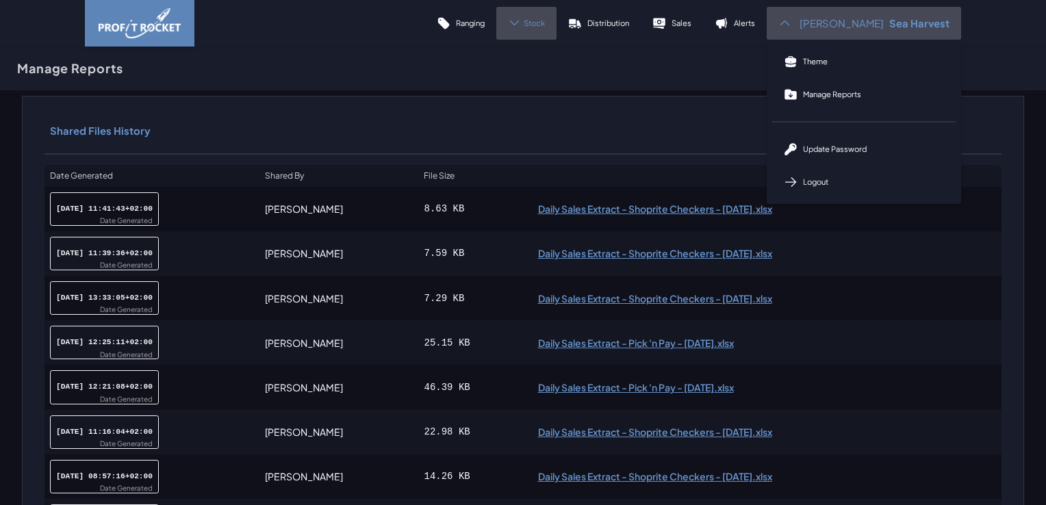
click at [547, 29] on div "Stock" at bounding box center [526, 23] width 60 height 33
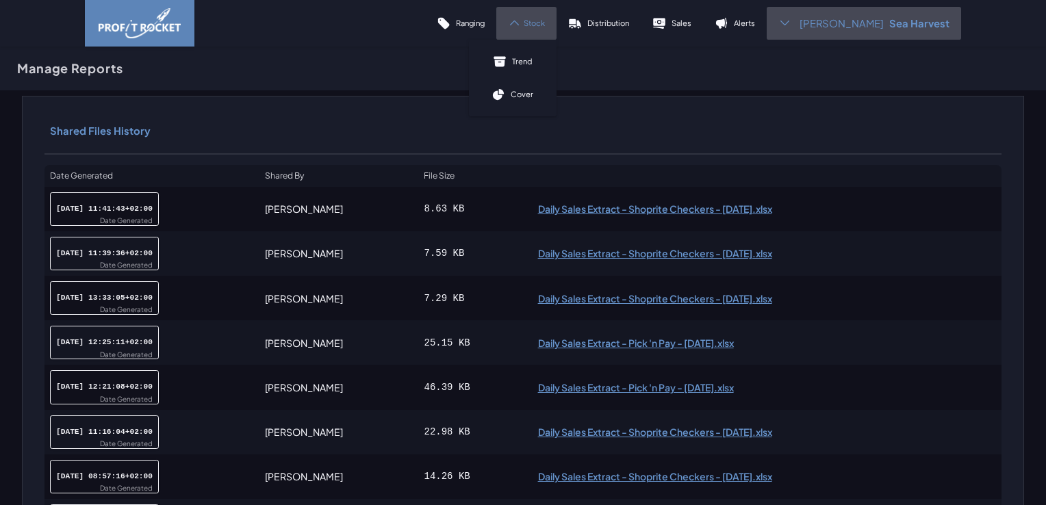
click at [547, 29] on div "Stock" at bounding box center [526, 23] width 60 height 33
click at [691, 27] on p "Sales" at bounding box center [681, 23] width 20 height 10
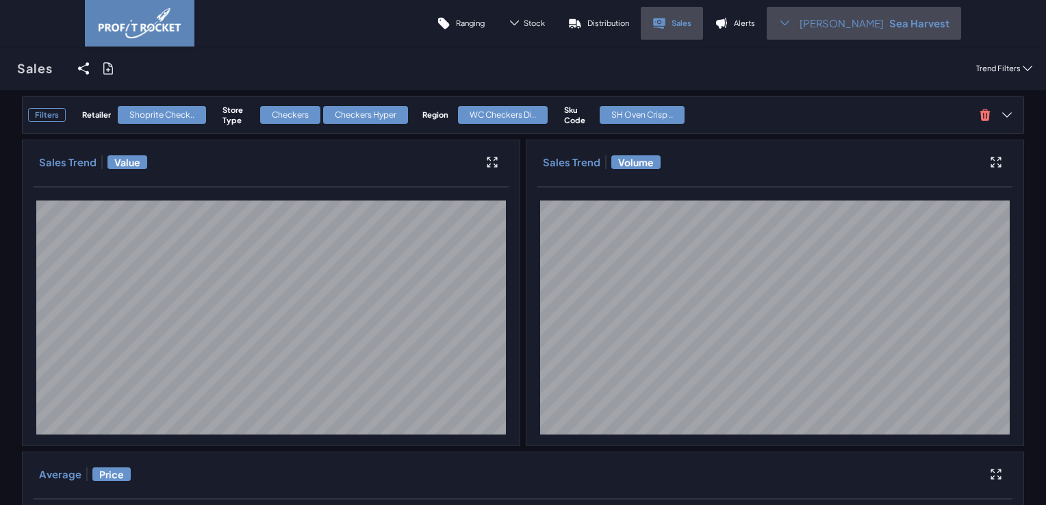
click at [691, 25] on p "Sales" at bounding box center [681, 23] width 20 height 10
click at [60, 114] on h3 "Filters" at bounding box center [47, 115] width 38 height 14
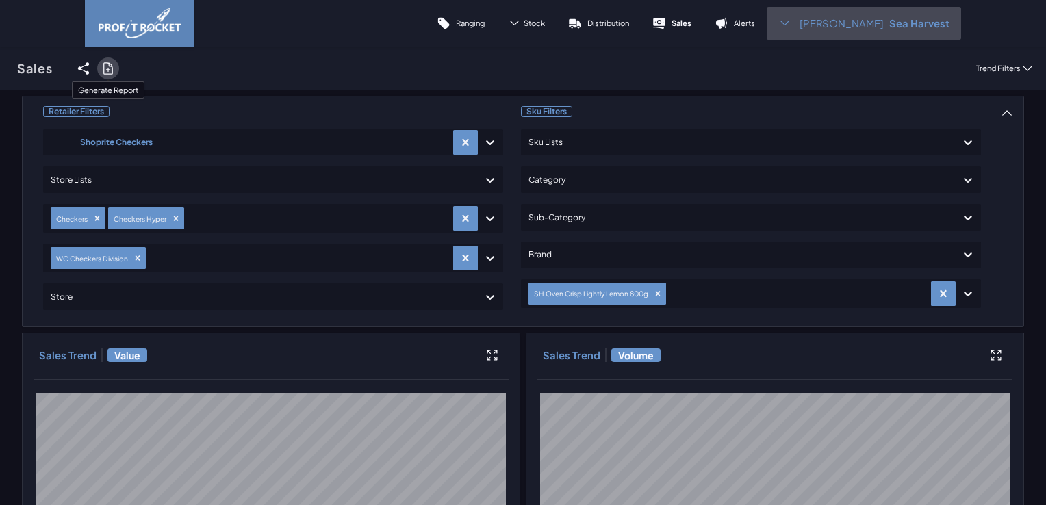
click at [103, 65] on icon at bounding box center [107, 68] width 9 height 11
click at [0, 68] on input "checkbox" at bounding box center [0, 68] width 0 height 0
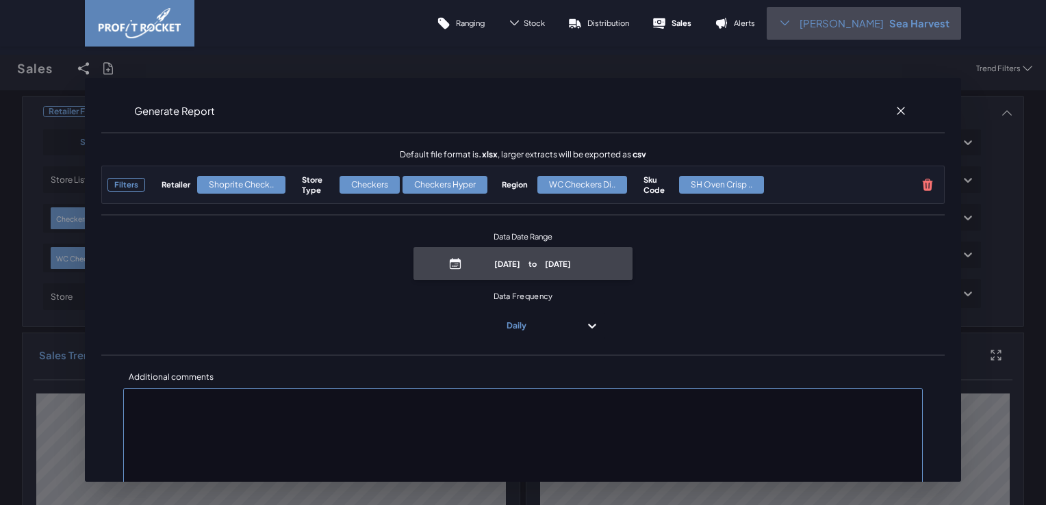
click at [523, 263] on p "June 8th, 2025 to September 8th, 2025" at bounding box center [532, 264] width 131 height 10
select select "8"
select select "2025"
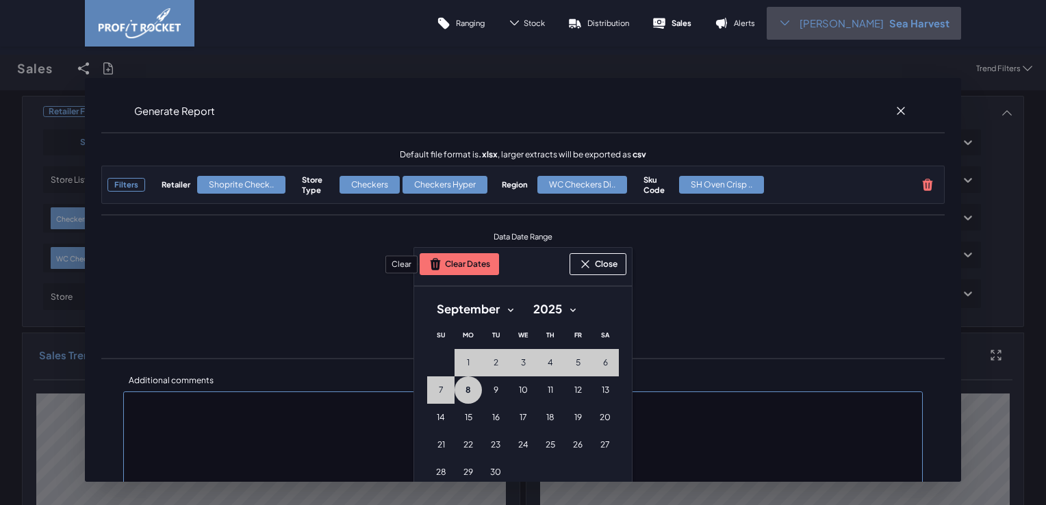
click at [470, 265] on button "Clear Dates" at bounding box center [459, 264] width 79 height 22
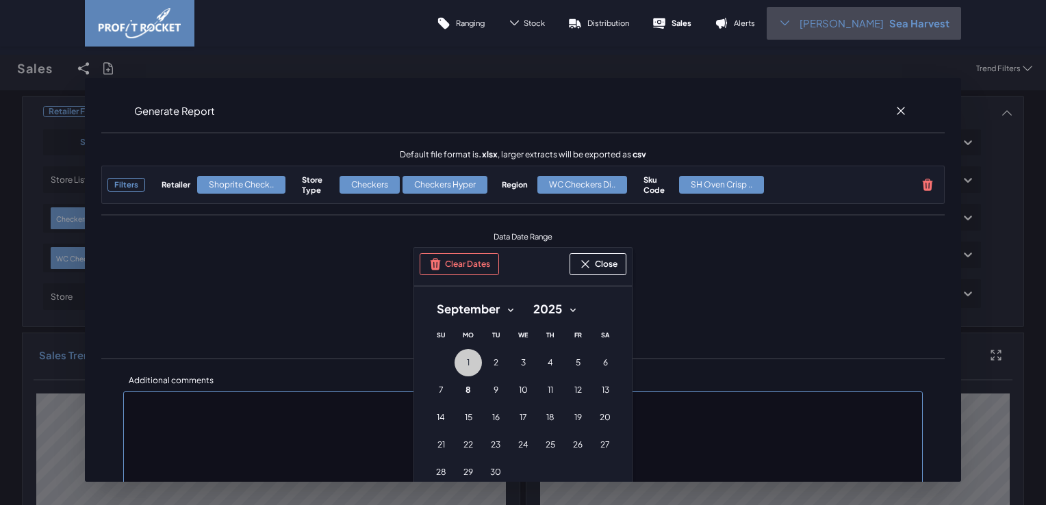
click at [472, 358] on button "1 1st September (Monday)" at bounding box center [467, 362] width 27 height 27
click at [487, 360] on button "2 2nd September (Tuesday)" at bounding box center [495, 362] width 27 height 27
click at [510, 360] on button "3 3rd September (Wednesday)" at bounding box center [522, 362] width 27 height 27
drag, startPoint x: 537, startPoint y: 358, endPoint x: 559, endPoint y: 358, distance: 21.9
click at [537, 358] on button "4 4th September (Thursday)" at bounding box center [550, 362] width 27 height 27
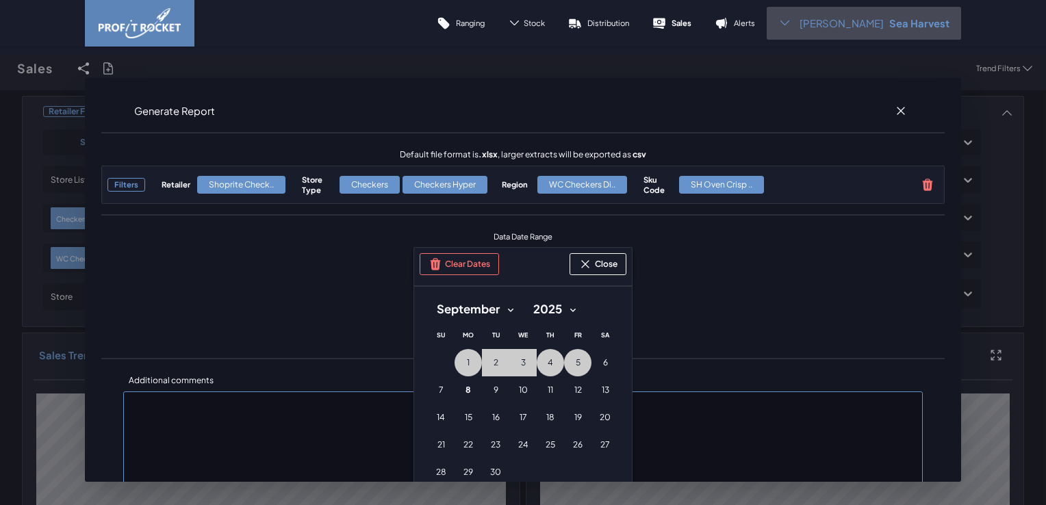
click at [565, 358] on button "5 5th September (Friday)" at bounding box center [577, 362] width 27 height 27
click at [609, 363] on button "6 6th September (Saturday)" at bounding box center [604, 362] width 27 height 27
click at [439, 385] on span "7" at bounding box center [441, 390] width 5 height 11
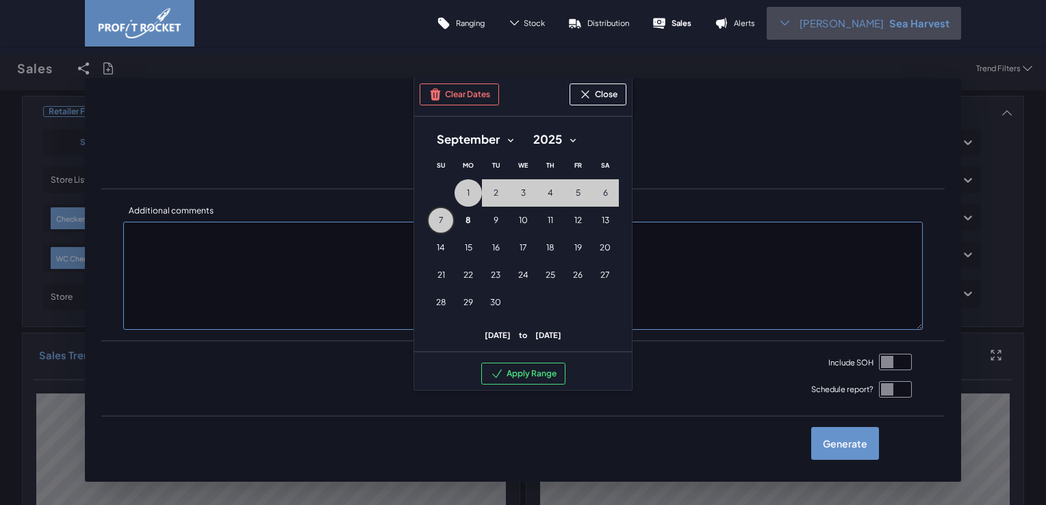
scroll to position [179, 0]
click at [522, 363] on button "Apply Range" at bounding box center [523, 374] width 84 height 22
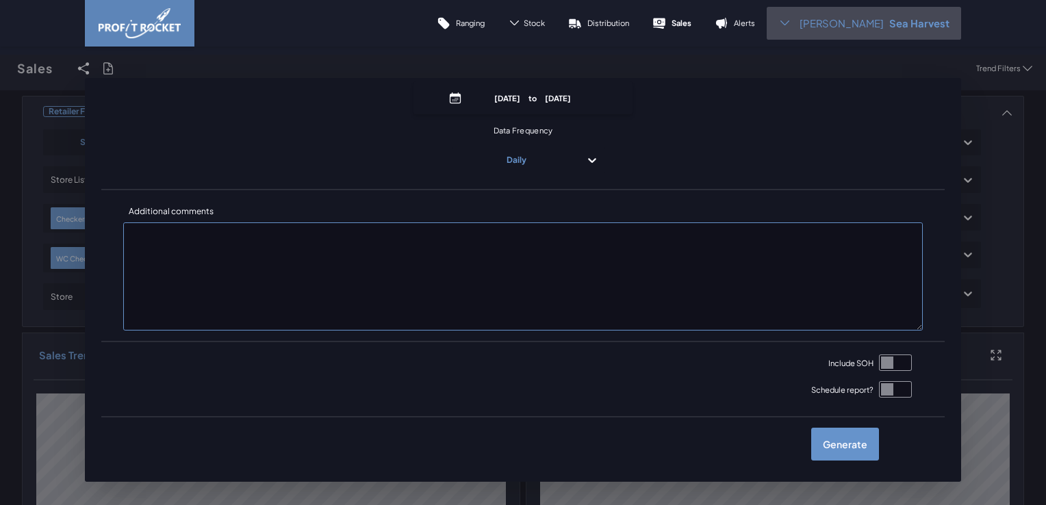
click at [879, 361] on input "checkbox" at bounding box center [895, 363] width 33 height 16
checkbox input "true"
click at [838, 447] on label "Generate" at bounding box center [845, 444] width 68 height 33
click at [0, 68] on input "checkbox" at bounding box center [0, 68] width 0 height 0
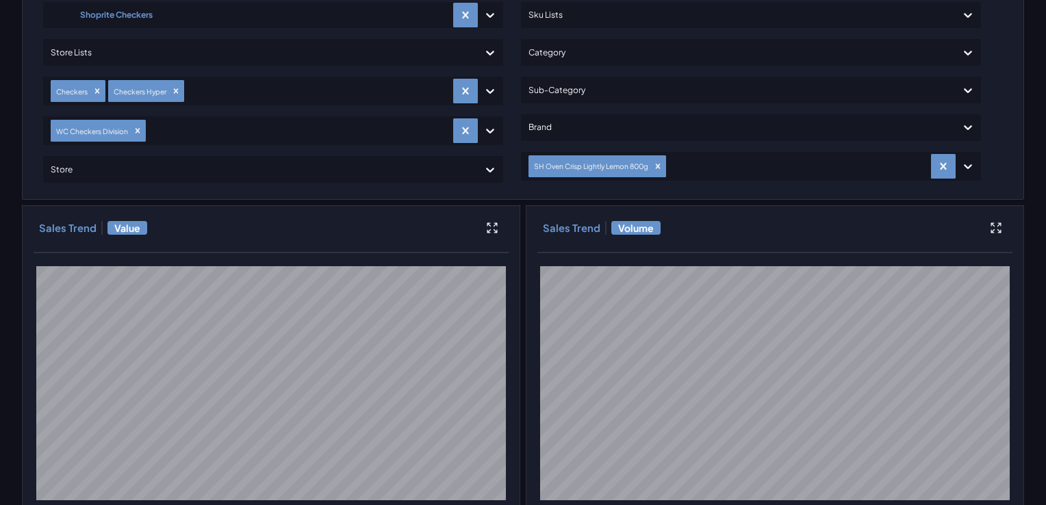
scroll to position [0, 0]
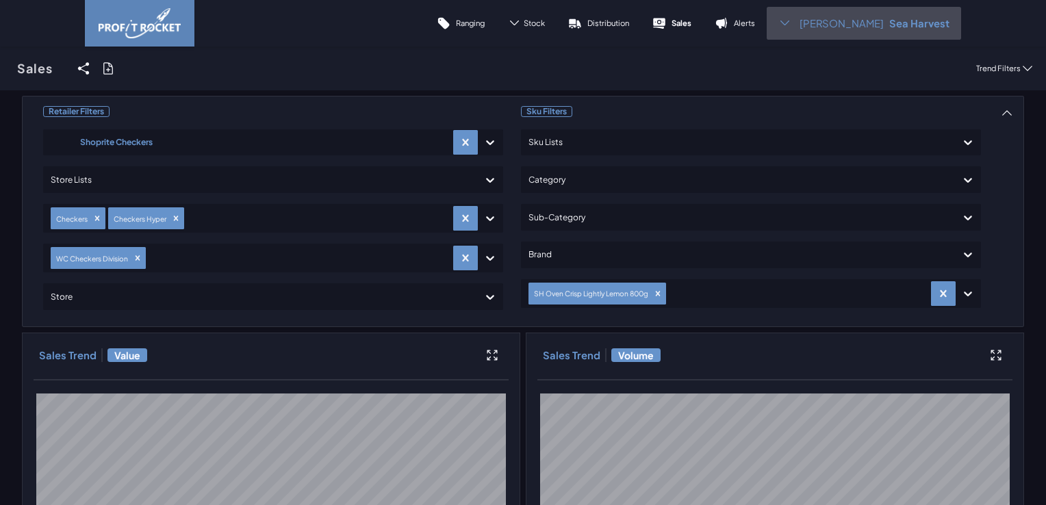
click at [812, 26] on div "Antoinette S Sea Harvest" at bounding box center [864, 23] width 194 height 33
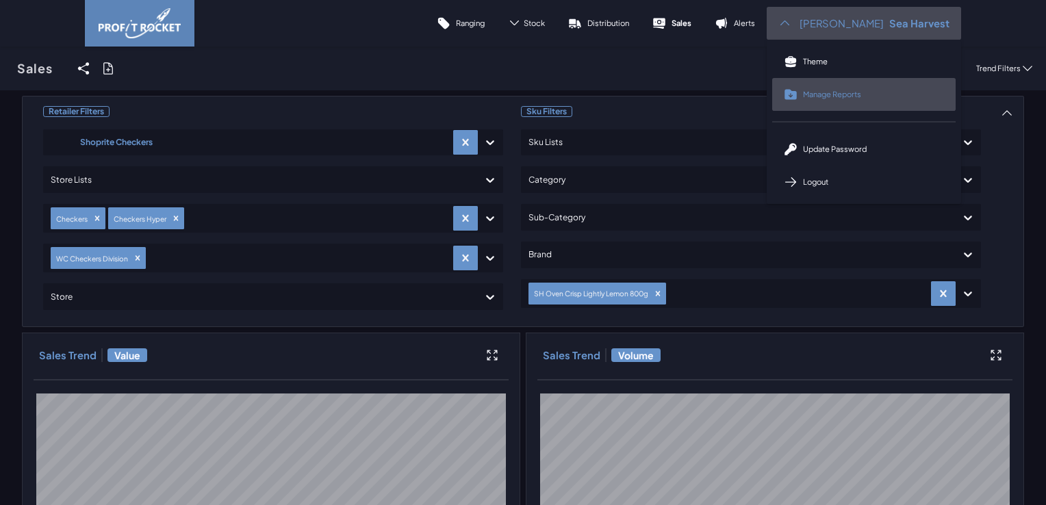
click at [829, 97] on span "Manage Reports" at bounding box center [832, 94] width 58 height 10
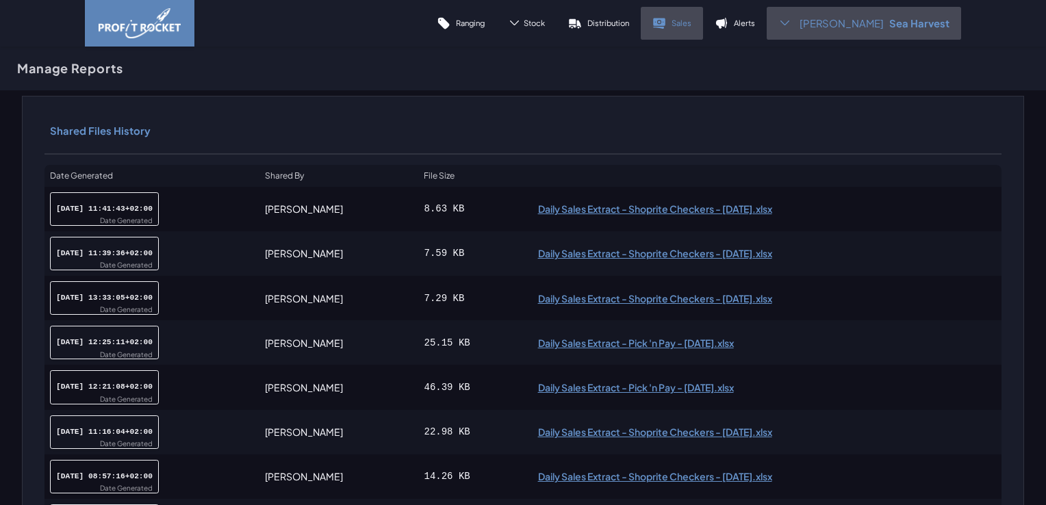
click at [691, 22] on link "Sales" at bounding box center [672, 23] width 62 height 33
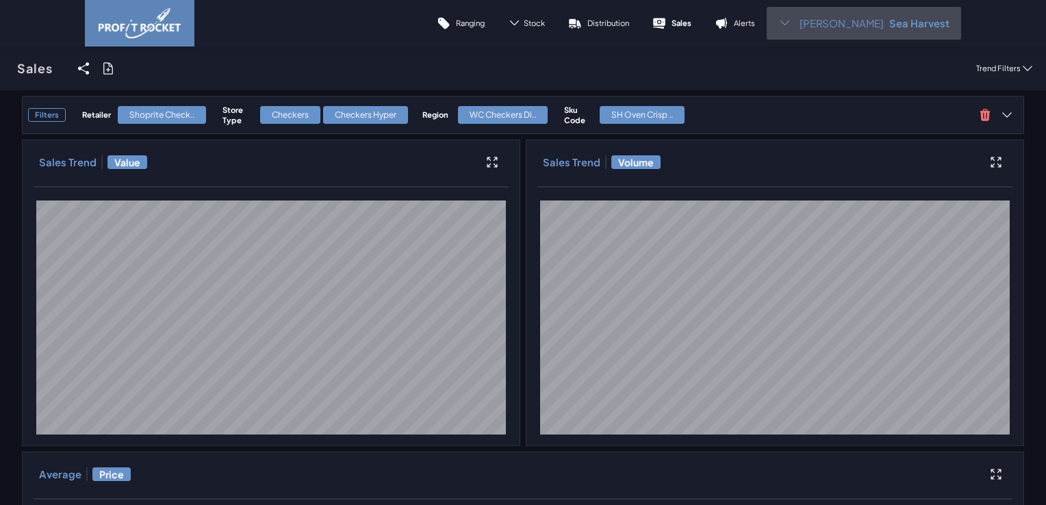
click at [109, 70] on icon at bounding box center [108, 69] width 14 height 14
click at [0, 68] on input "checkbox" at bounding box center [0, 68] width 0 height 0
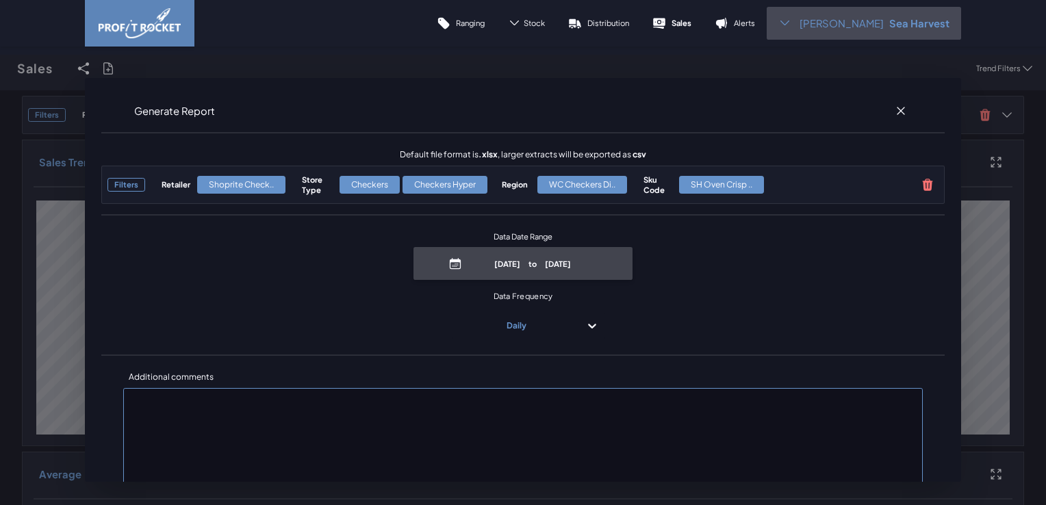
click at [529, 276] on span "September 1st, 2025 to September 7th, 2025" at bounding box center [522, 263] width 219 height 33
select select "8"
select select "2025"
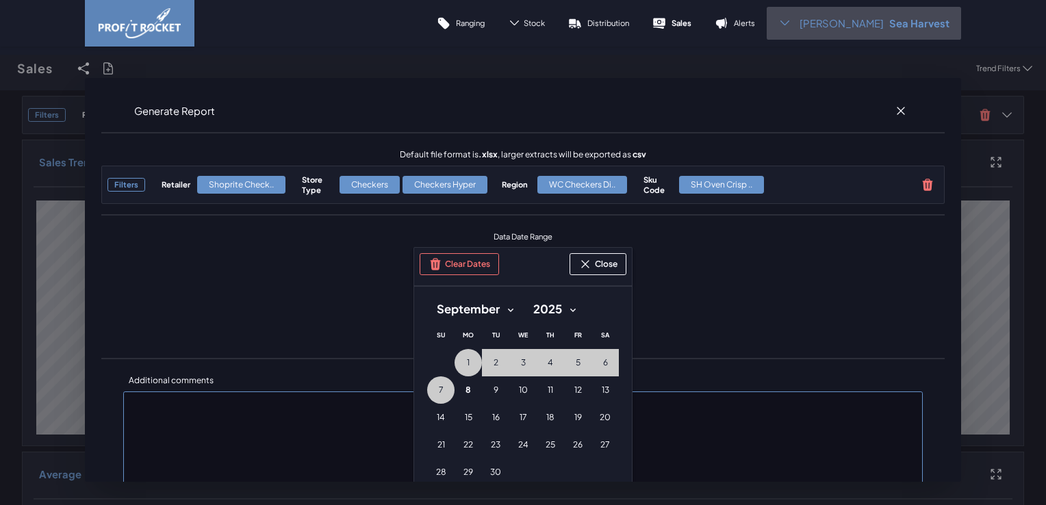
click at [504, 310] on select "January February March April May June July August September October November De…" at bounding box center [475, 309] width 96 height 25
select select "7"
click at [427, 297] on select "January February March April May June July August September October November De…" at bounding box center [475, 309] width 96 height 25
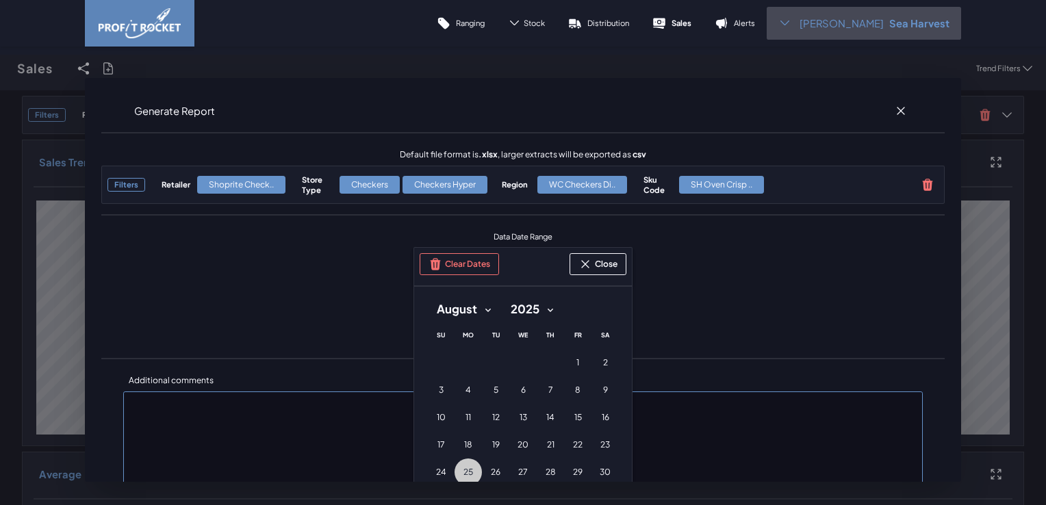
click at [463, 469] on span "25" at bounding box center [468, 472] width 10 height 11
click at [542, 315] on select "2010 2011 2012 2013 2014 2015 2016 2017 2018 2019 2020 2021 2022 2023 2024 2025" at bounding box center [531, 309] width 62 height 25
click at [544, 308] on select "2010 2011 2012 2013 2014 2015 2016 2017 2018 2019 2020 2021 2022 2023 2024 2025" at bounding box center [531, 309] width 62 height 25
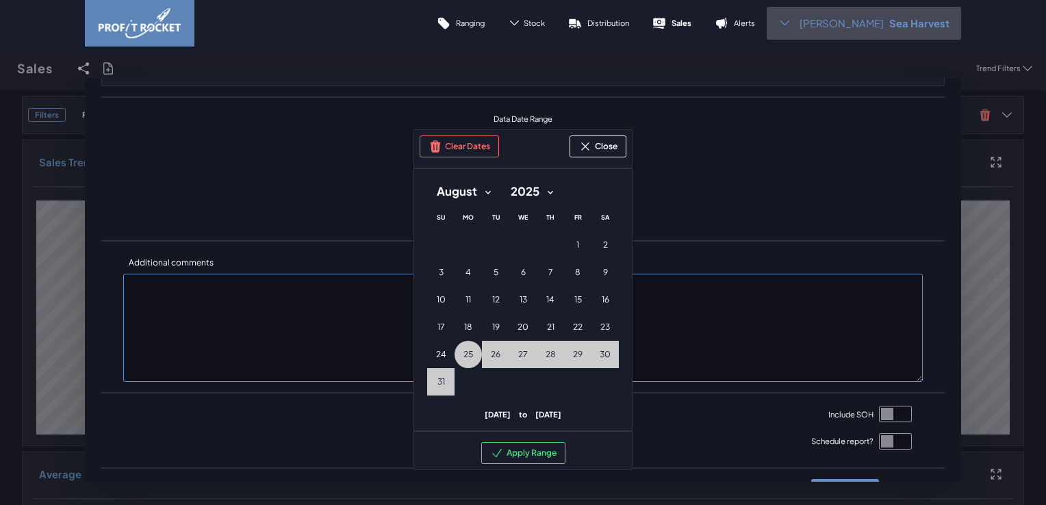
scroll to position [137, 0]
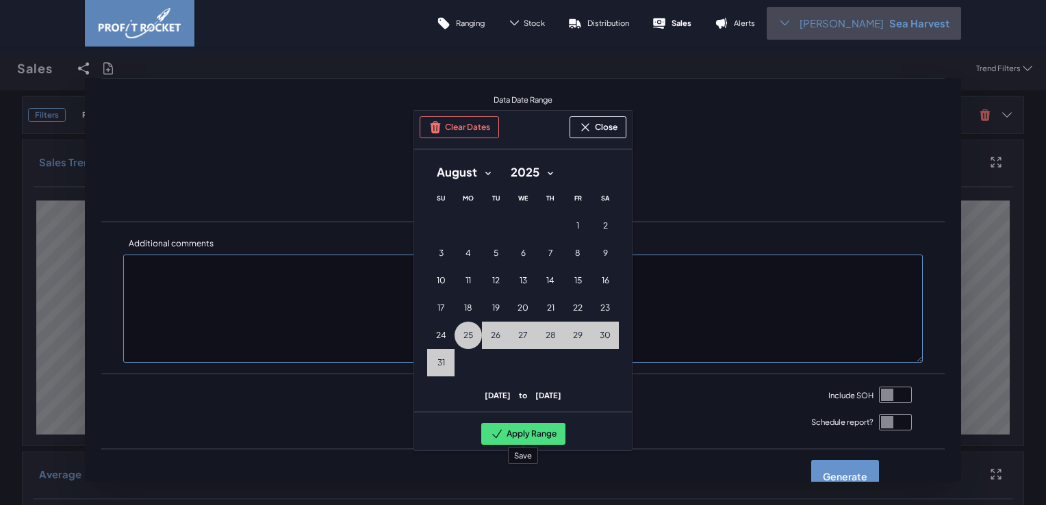
click at [534, 433] on button "Apply Range" at bounding box center [523, 434] width 84 height 22
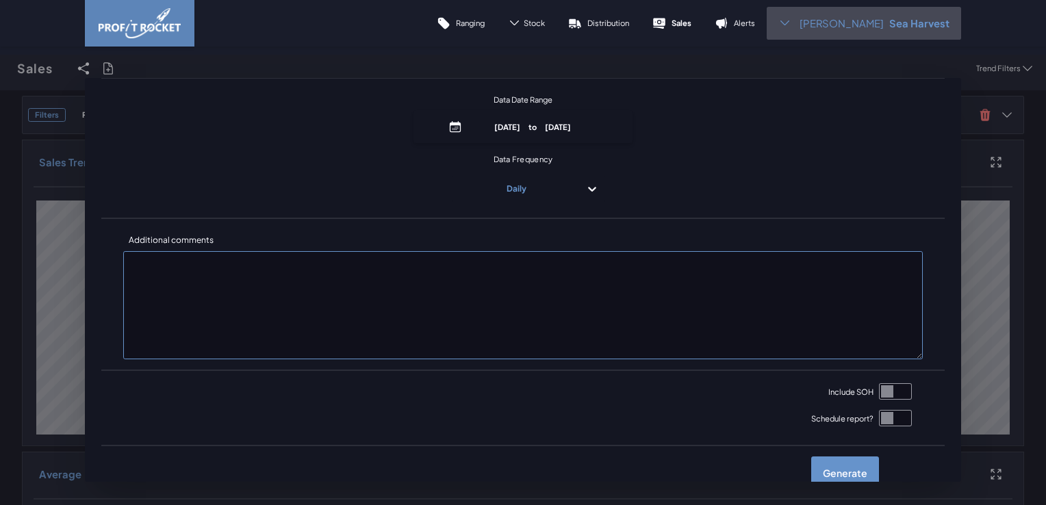
click at [880, 390] on input "checkbox" at bounding box center [895, 391] width 33 height 16
checkbox input "true"
click at [832, 470] on label "Generate" at bounding box center [845, 473] width 68 height 33
click at [0, 68] on input "checkbox" at bounding box center [0, 68] width 0 height 0
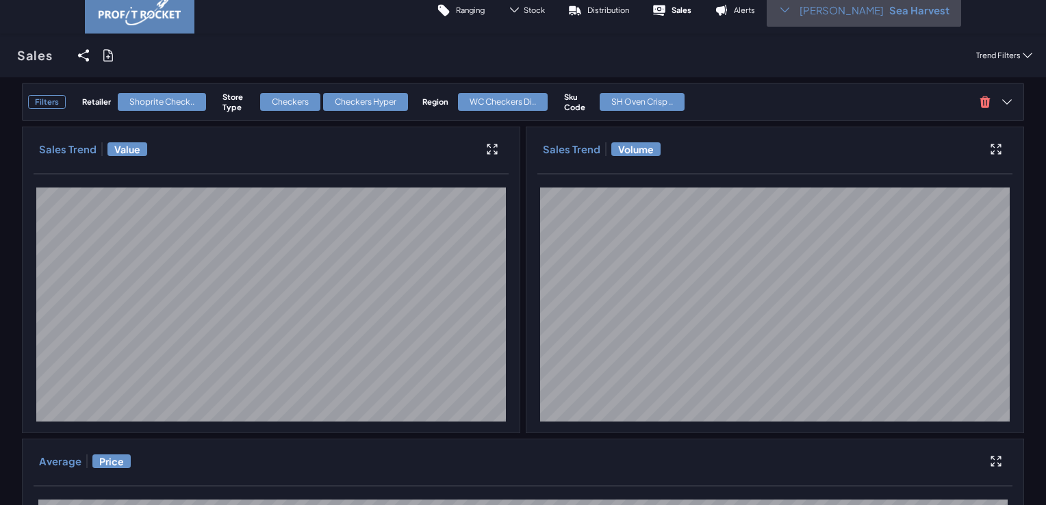
scroll to position [0, 0]
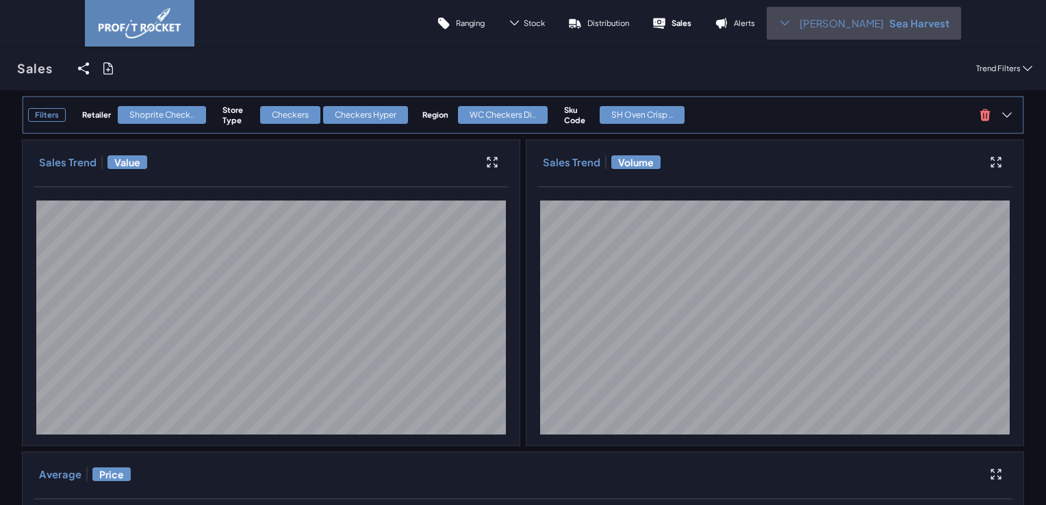
click at [225, 105] on h4 "Store Type" at bounding box center [237, 115] width 31 height 21
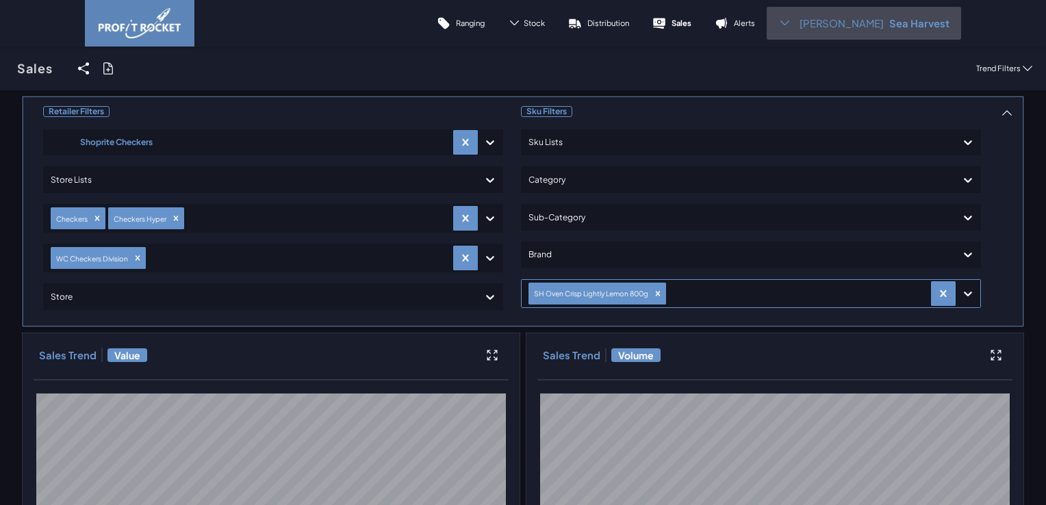
click at [653, 295] on icon "Remove SH Oven Crisp Lightly Lemon 800g" at bounding box center [658, 294] width 10 height 10
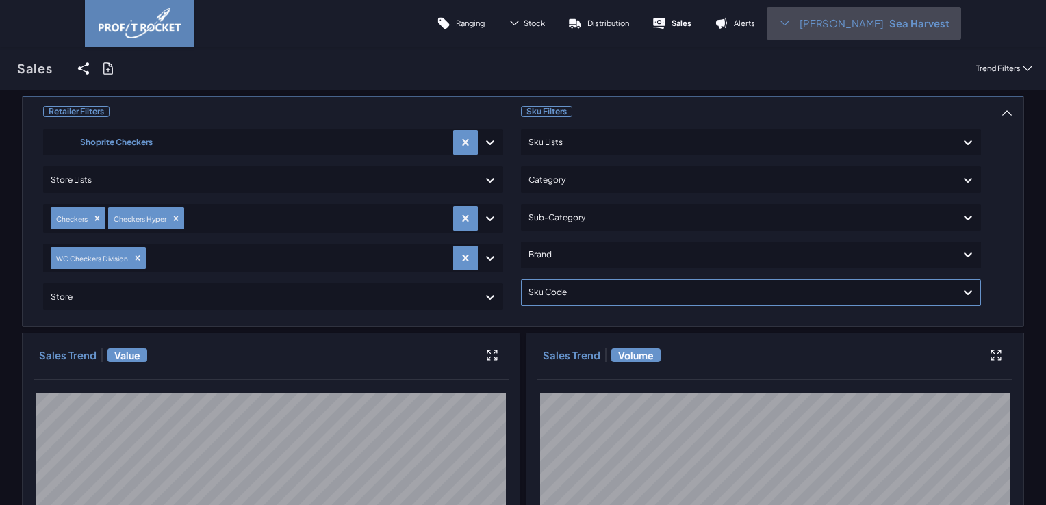
click at [663, 294] on div at bounding box center [738, 293] width 420 height 20
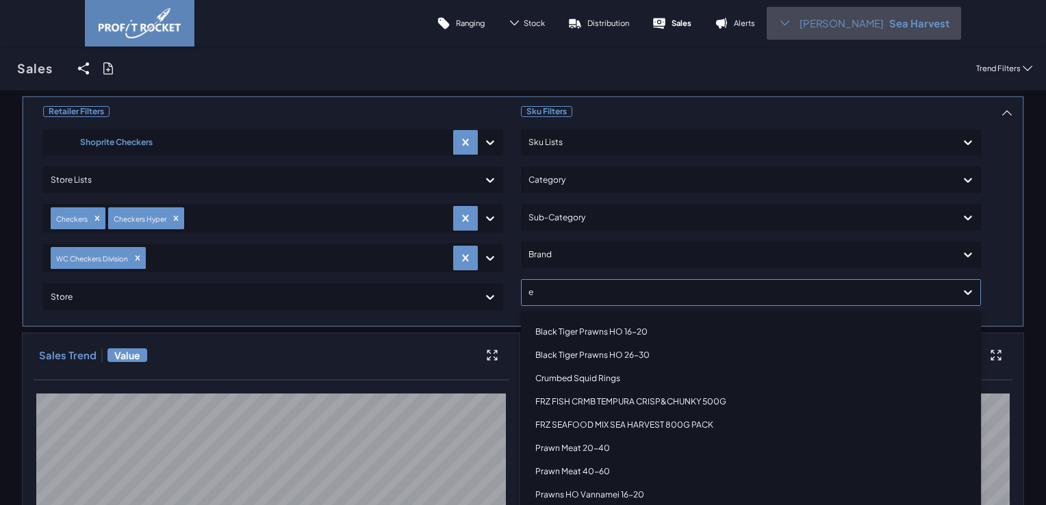
type input "ex"
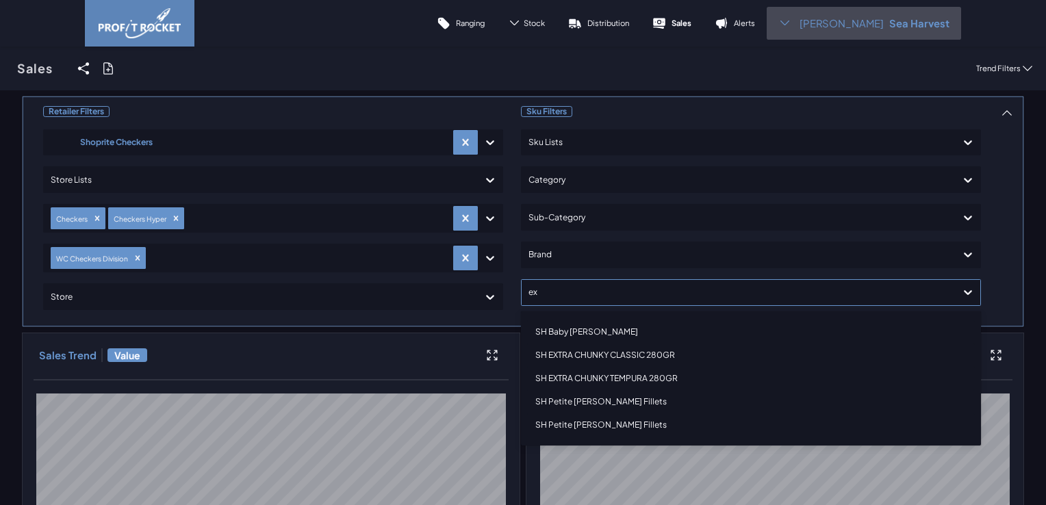
click at [669, 350] on div "SH EXTRA CHUNKY CLASSIC 280GR" at bounding box center [751, 355] width 448 height 23
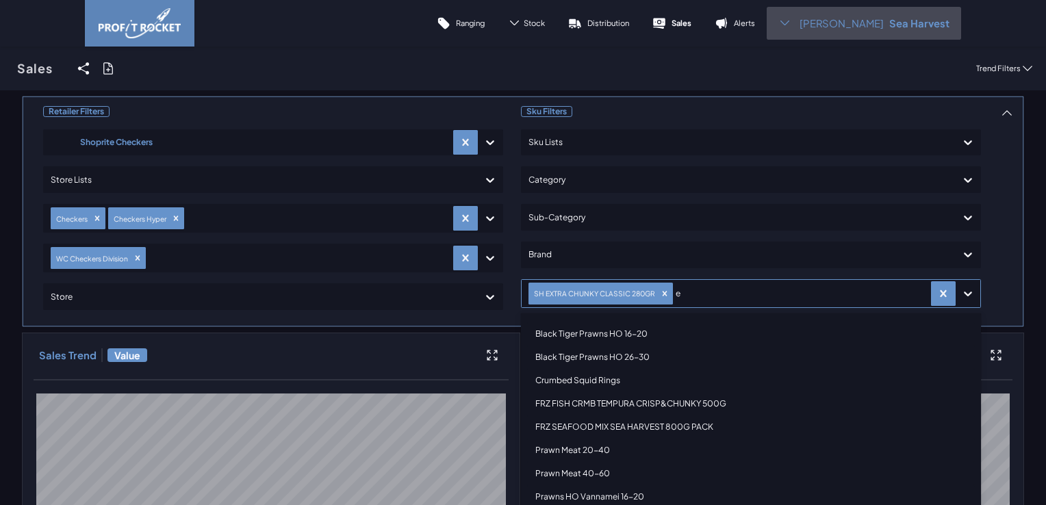
type input "ex"
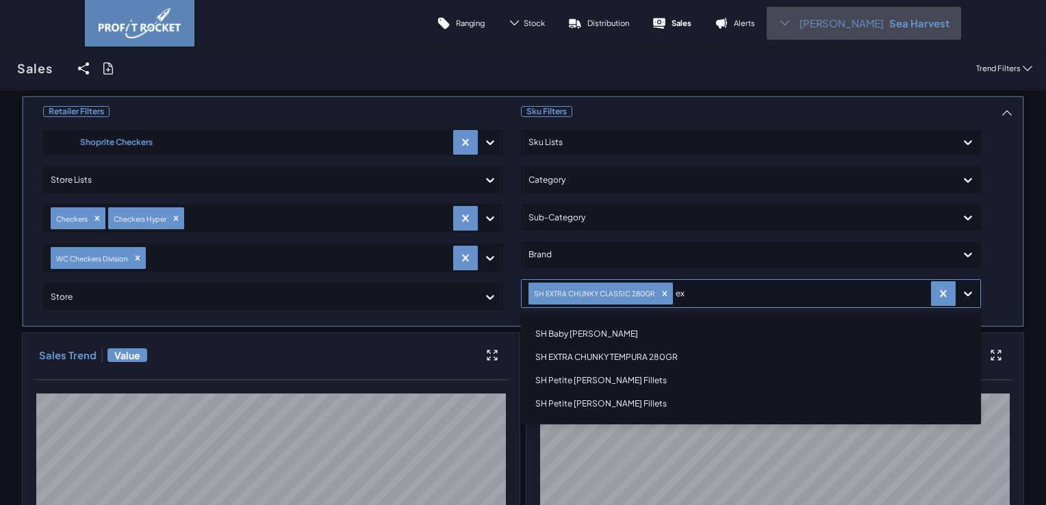
click at [654, 353] on div "SH EXTRA CHUNKY TEMPURA 280GR" at bounding box center [751, 357] width 448 height 23
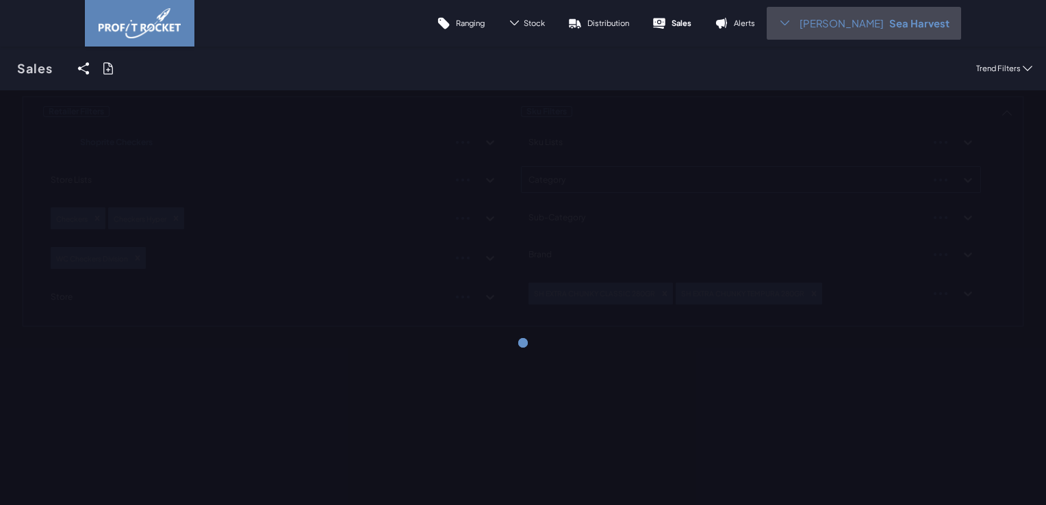
click at [874, 180] on div "Retailer Filters Shoprite Checkers Store Lists Checkers Checkers Hyper WC Check…" at bounding box center [523, 211] width 1002 height 231
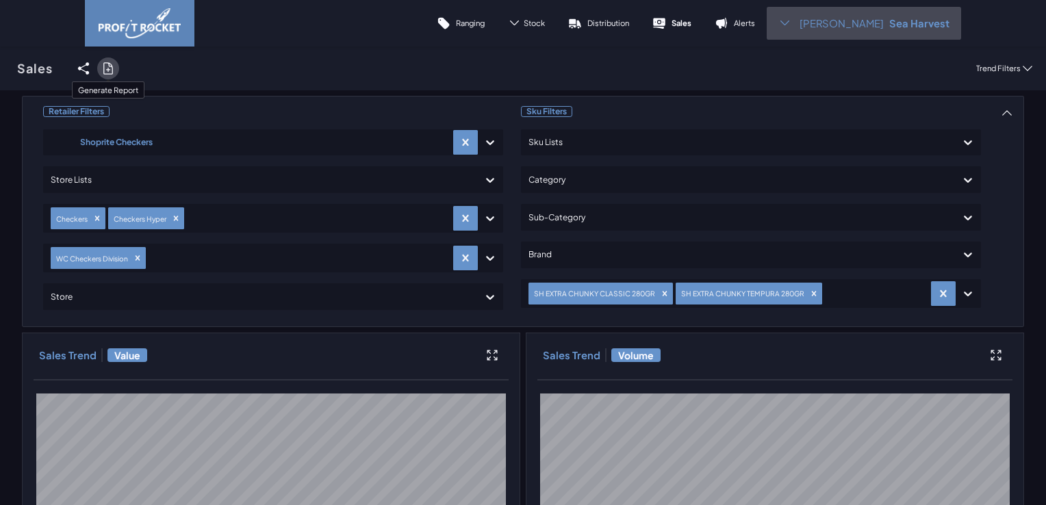
click at [106, 64] on icon at bounding box center [108, 69] width 14 height 14
click at [0, 68] on input "checkbox" at bounding box center [0, 68] width 0 height 0
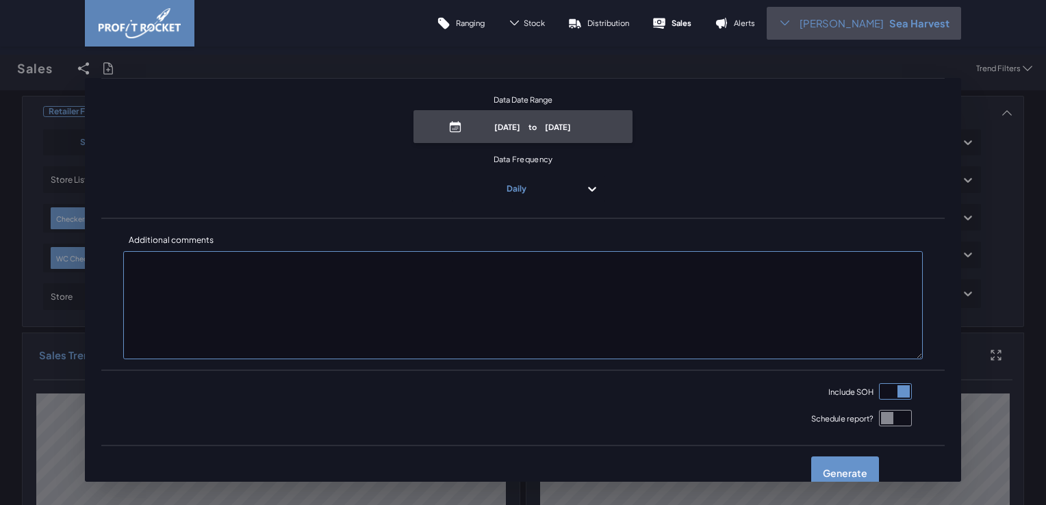
click at [535, 132] on p "August 25th, 2025 to September 7th, 2025" at bounding box center [532, 127] width 131 height 10
select select "8"
select select "2025"
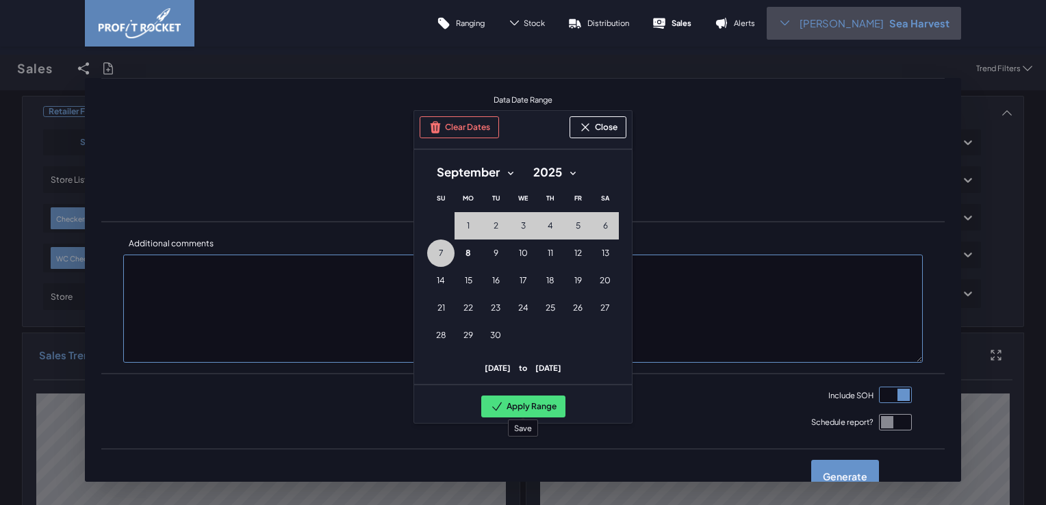
click at [507, 407] on button "Apply Range" at bounding box center [523, 407] width 84 height 22
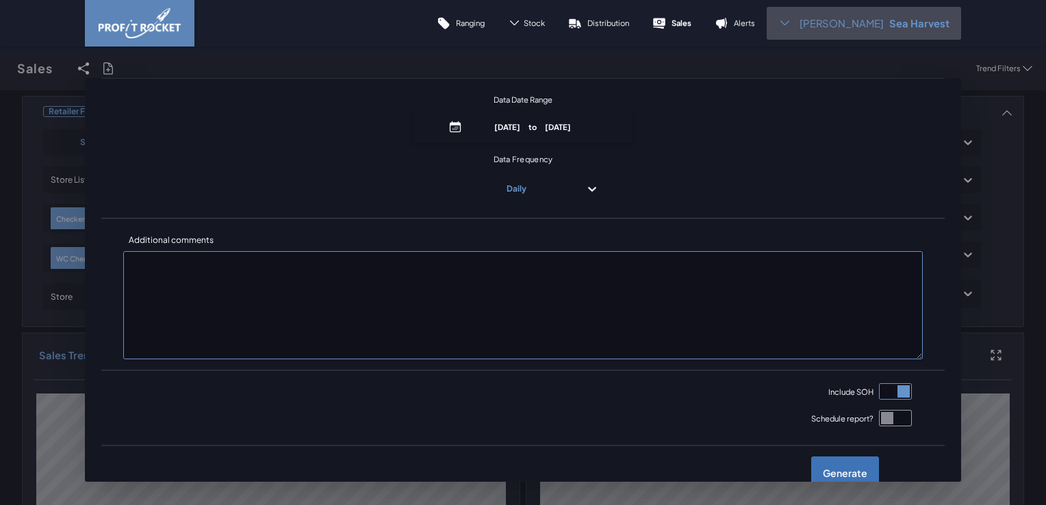
click at [838, 467] on label "Generate" at bounding box center [845, 473] width 68 height 33
click at [0, 68] on input "checkbox" at bounding box center [0, 68] width 0 height 0
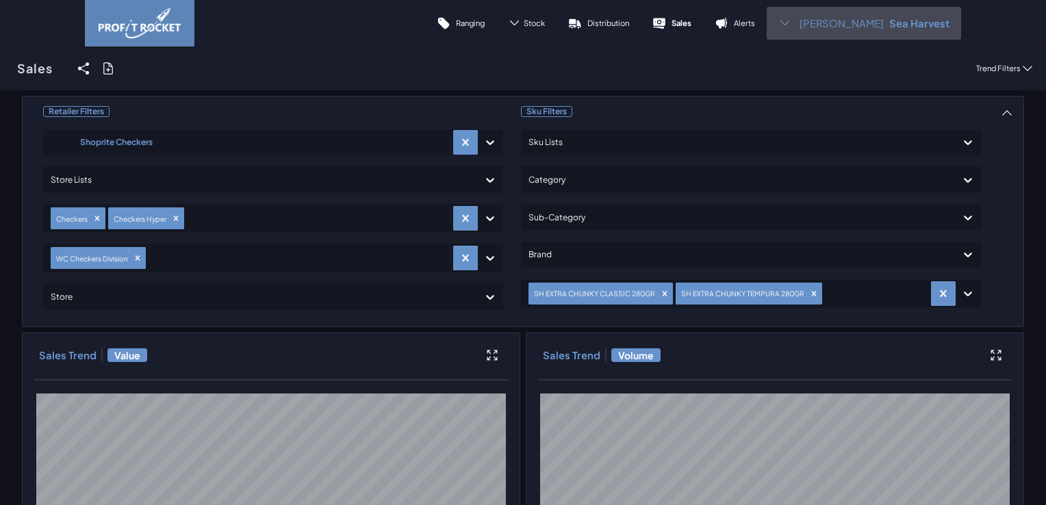
click at [829, 25] on span "[PERSON_NAME]" at bounding box center [841, 23] width 84 height 14
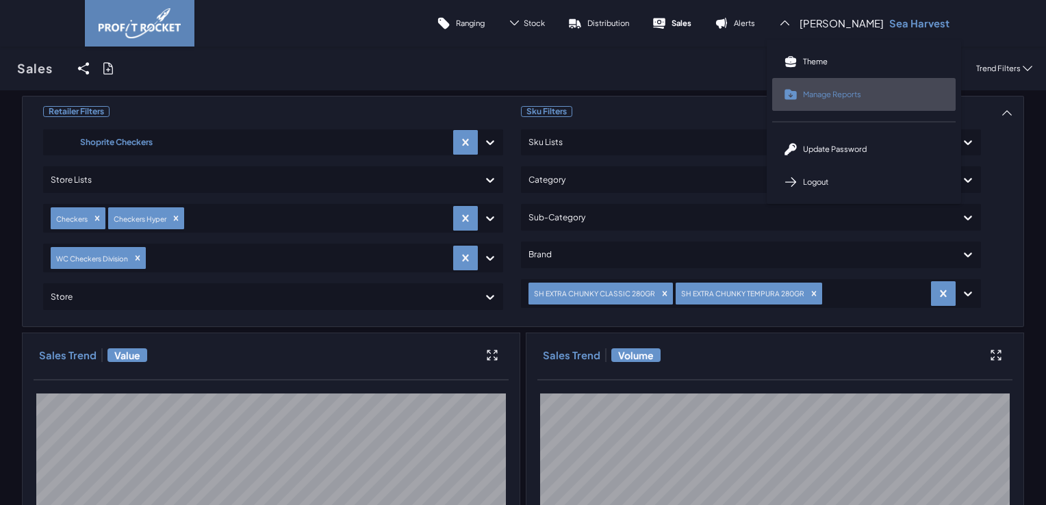
click at [834, 97] on span "Manage Reports" at bounding box center [832, 94] width 58 height 10
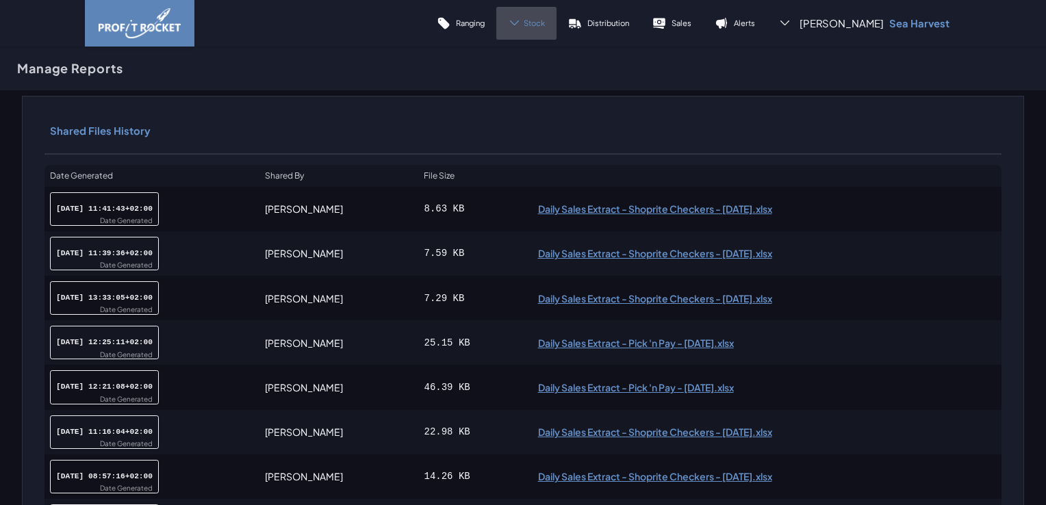
click at [545, 21] on span "Stock" at bounding box center [534, 23] width 21 height 10
click at [533, 91] on p "Cover" at bounding box center [522, 94] width 23 height 10
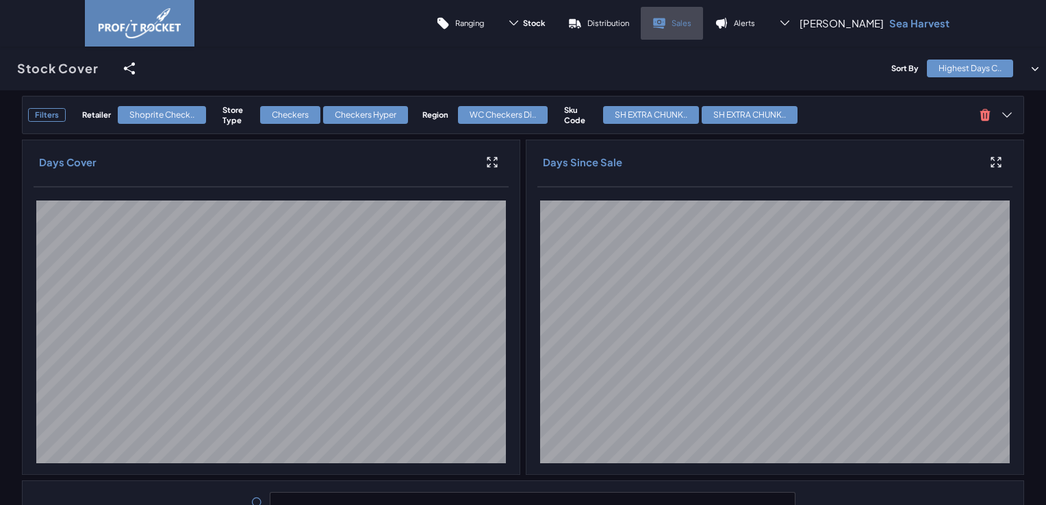
click at [691, 26] on p "Sales" at bounding box center [681, 23] width 20 height 10
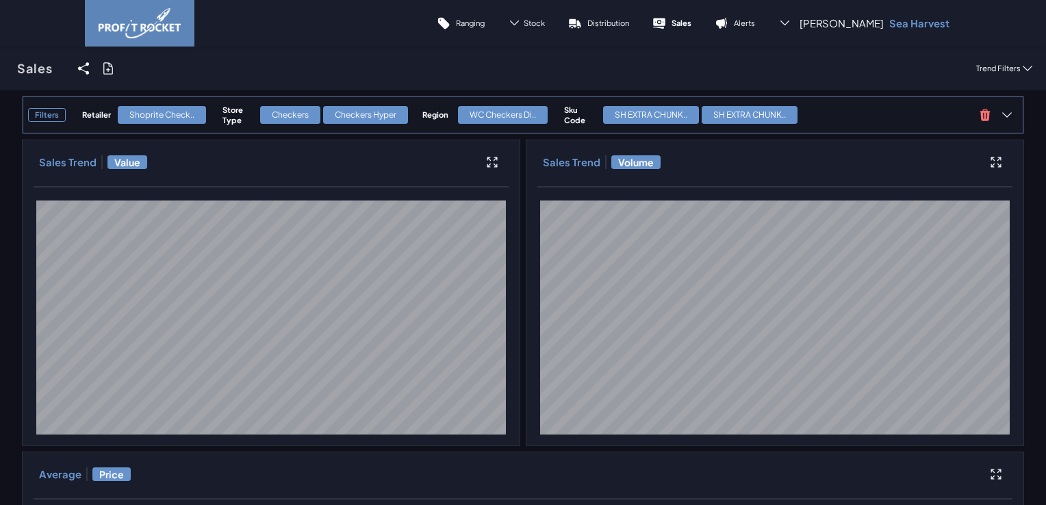
click at [86, 115] on h4 "Retailer" at bounding box center [96, 115] width 29 height 10
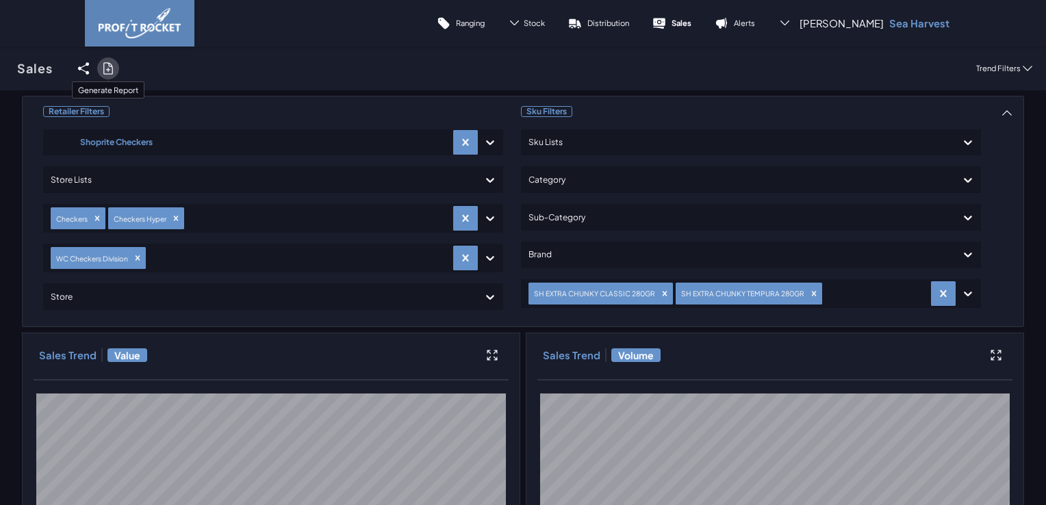
click at [110, 70] on icon at bounding box center [108, 69] width 14 height 14
click at [0, 68] on input "checkbox" at bounding box center [0, 68] width 0 height 0
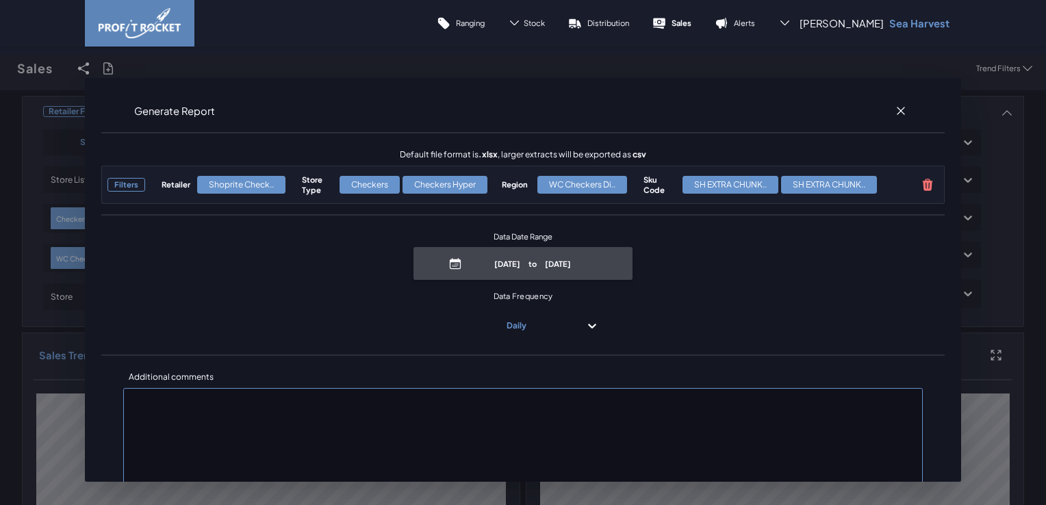
click at [541, 269] on p "August 25th, 2025 to September 7th, 2025" at bounding box center [532, 264] width 131 height 10
select select "8"
select select "2025"
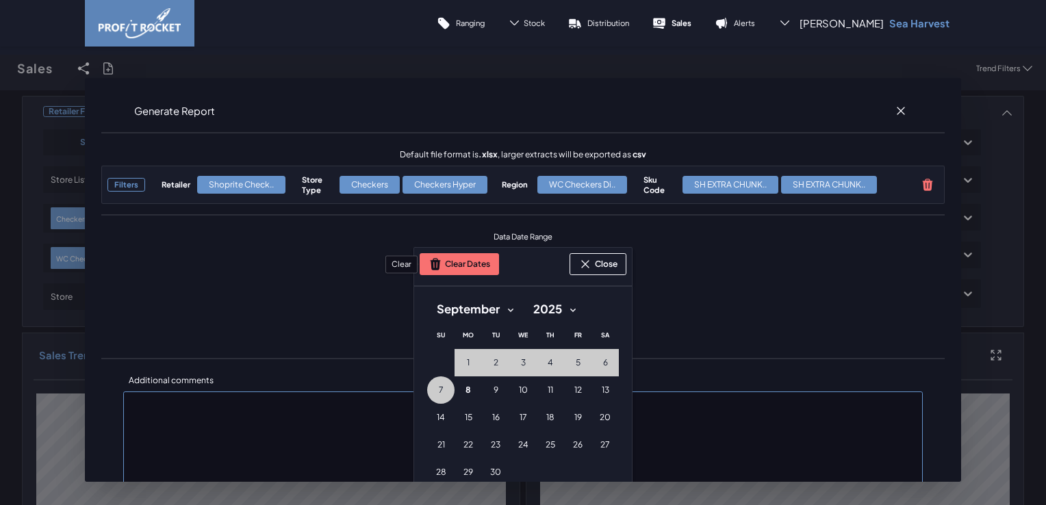
click at [475, 267] on button "Clear Dates" at bounding box center [459, 264] width 79 height 22
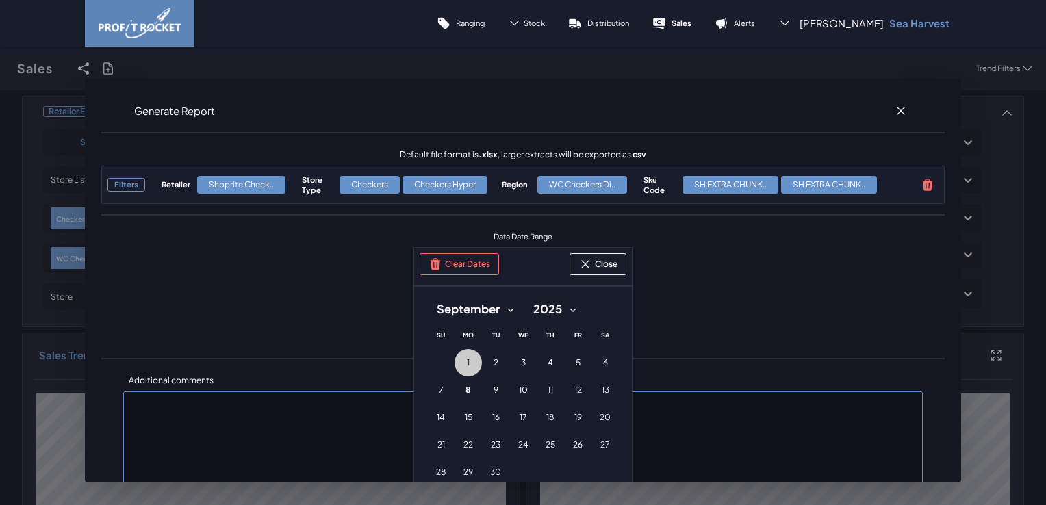
click at [467, 366] on button "1 1st September (Monday)" at bounding box center [467, 362] width 27 height 27
click at [487, 365] on button "2 2nd September (Tuesday)" at bounding box center [495, 362] width 27 height 27
click at [521, 364] on span "3" at bounding box center [523, 362] width 5 height 11
click at [548, 362] on span "4" at bounding box center [550, 362] width 5 height 11
click at [576, 362] on span "5" at bounding box center [578, 362] width 5 height 11
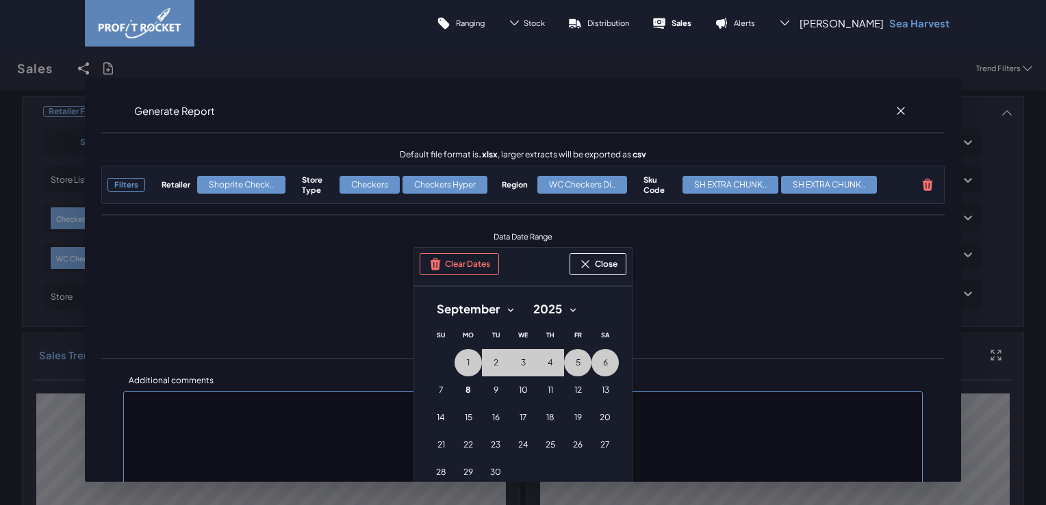
click at [604, 362] on button "6 6th September (Saturday)" at bounding box center [604, 362] width 27 height 27
click at [441, 385] on button "7 7th September (Sunday)" at bounding box center [440, 389] width 27 height 27
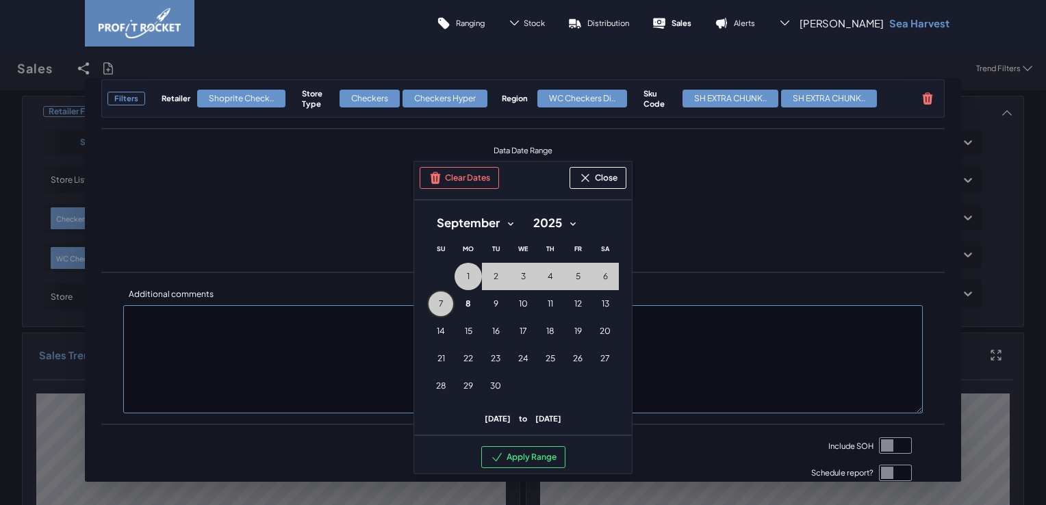
scroll to position [179, 0]
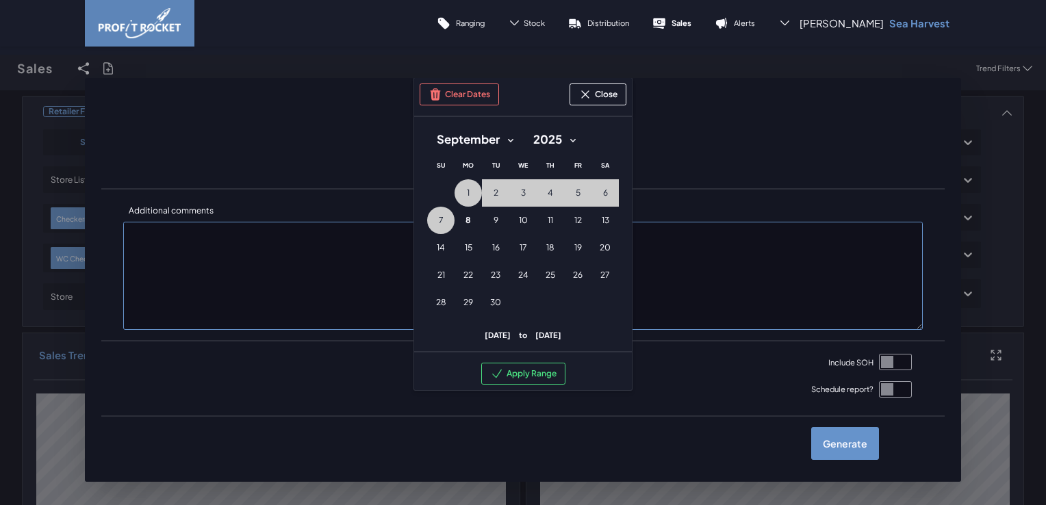
click at [536, 363] on button "Apply Range" at bounding box center [523, 374] width 84 height 22
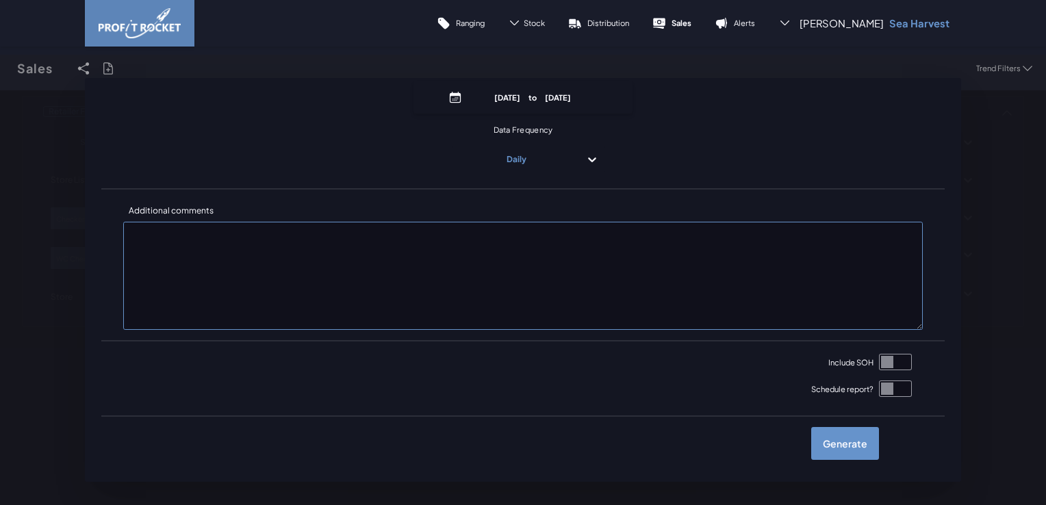
scroll to position [166, 0]
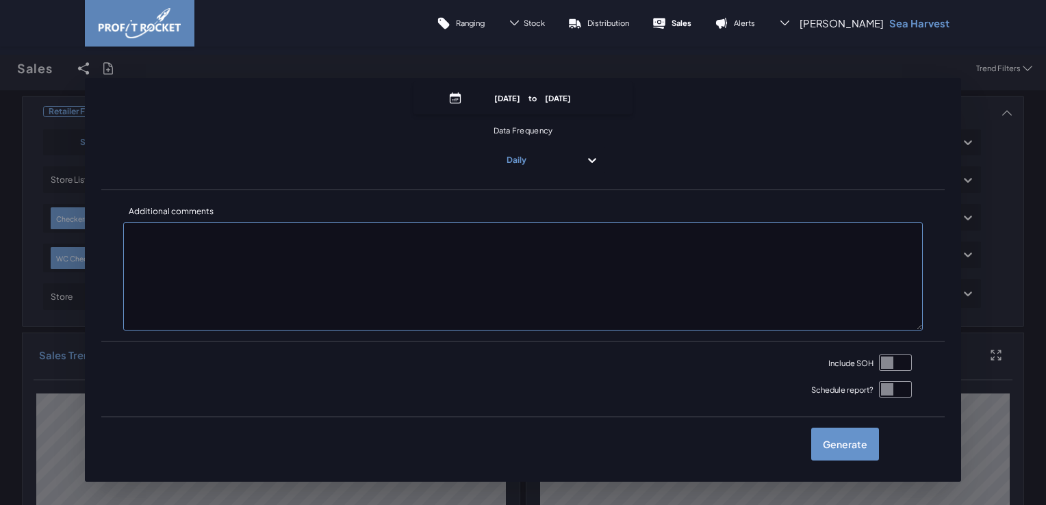
click at [882, 366] on input "checkbox" at bounding box center [895, 363] width 33 height 16
checkbox input "true"
click at [838, 449] on label "Generate" at bounding box center [845, 444] width 68 height 33
click at [0, 68] on input "checkbox" at bounding box center [0, 68] width 0 height 0
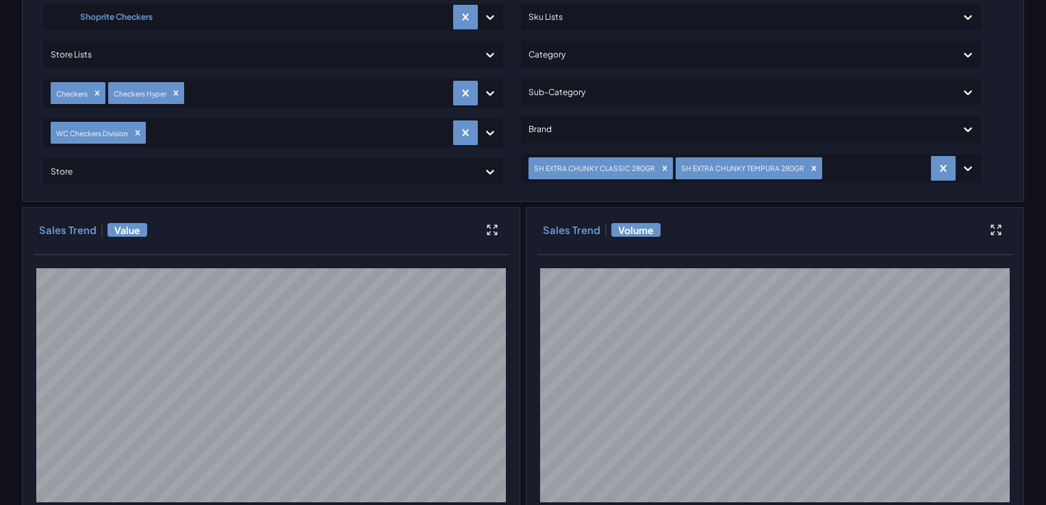
scroll to position [0, 0]
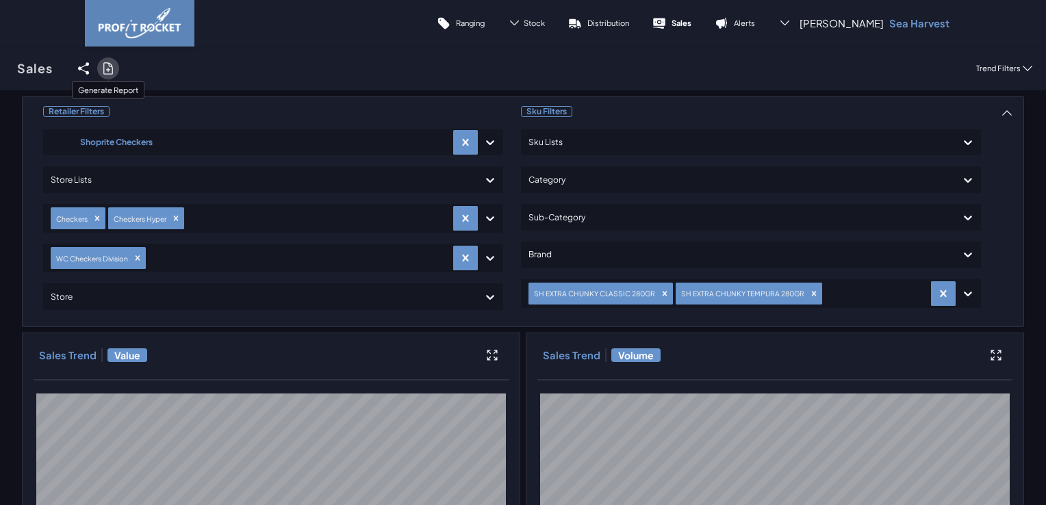
click at [105, 70] on icon at bounding box center [108, 69] width 14 height 14
click at [0, 68] on input "checkbox" at bounding box center [0, 68] width 0 height 0
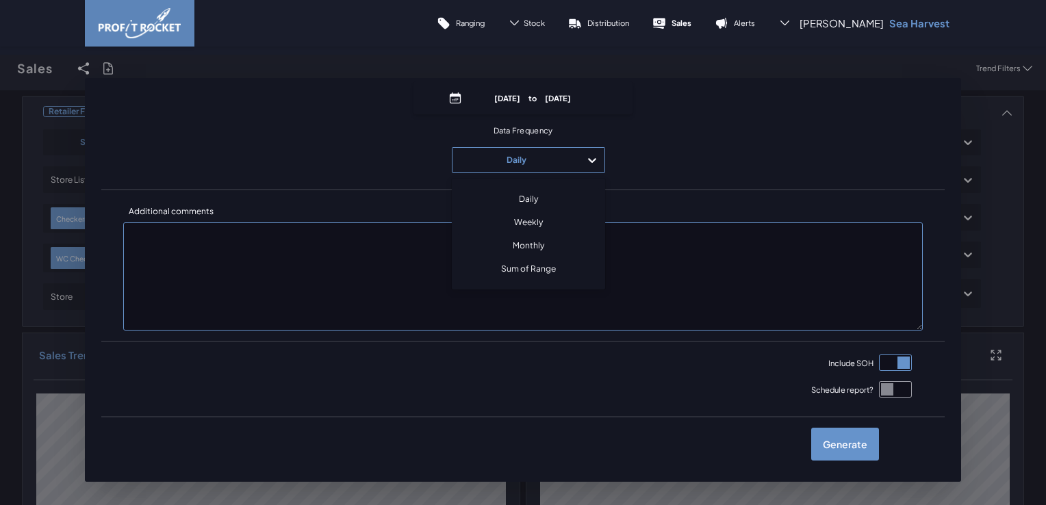
click at [585, 157] on icon at bounding box center [592, 160] width 14 height 14
click at [536, 220] on div "Weekly" at bounding box center [528, 222] width 141 height 23
click at [591, 160] on icon at bounding box center [592, 160] width 14 height 14
click at [532, 196] on div "Daily" at bounding box center [528, 199] width 141 height 23
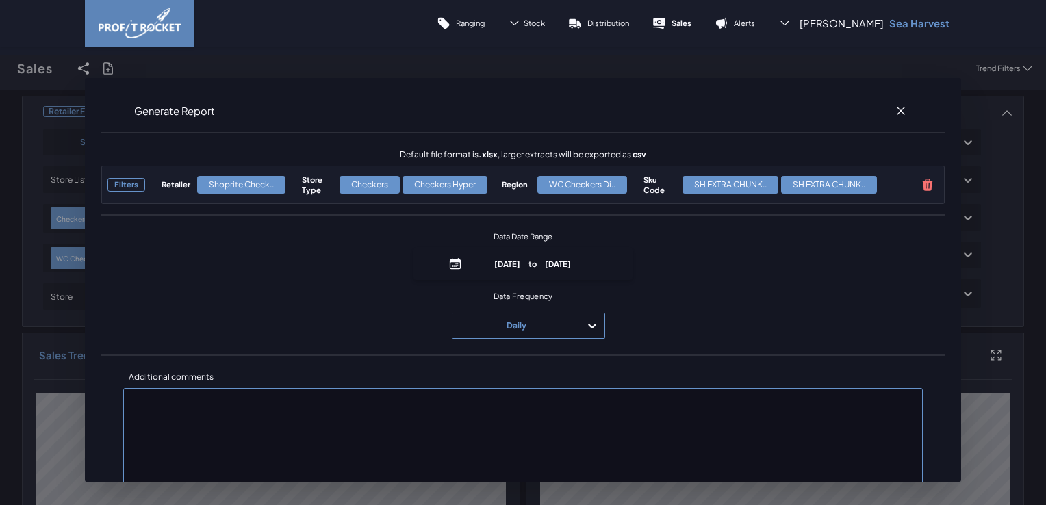
click at [643, 287] on span "Data Frequency option Daily, selected. Select is focused , press Down to open t…" at bounding box center [522, 314] width 843 height 58
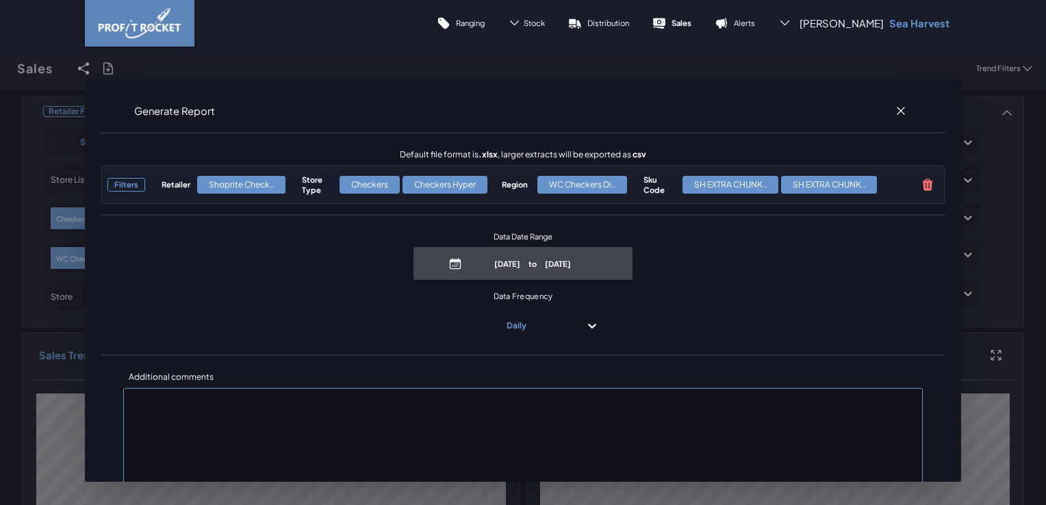
click at [556, 259] on p "September 1st, 2025 to September 7th, 2025" at bounding box center [532, 264] width 131 height 10
select select "8"
select select "2025"
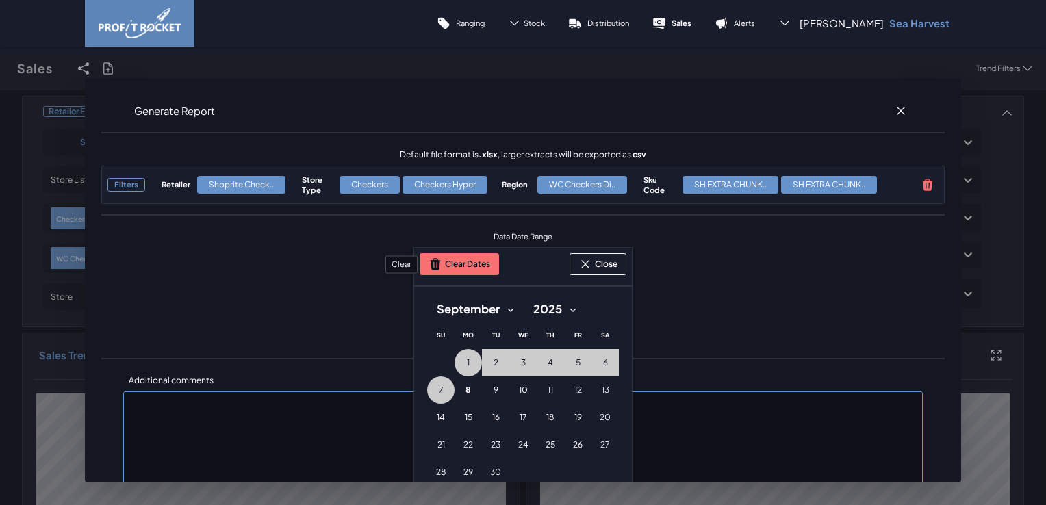
click at [470, 270] on button "Clear Dates" at bounding box center [459, 264] width 79 height 22
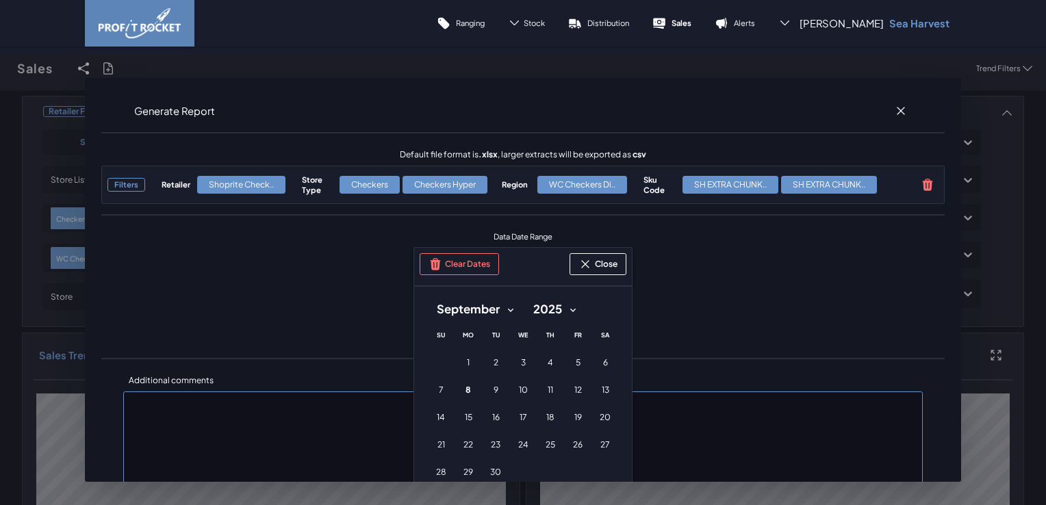
click at [503, 308] on select "January February March April May June July August September October November De…" at bounding box center [475, 309] width 96 height 25
click at [427, 297] on select "January February March April May June July August September October November De…" at bounding box center [475, 309] width 96 height 25
click at [441, 472] on button "24 24th August (Sunday)" at bounding box center [440, 472] width 27 height 27
click at [591, 474] on button "30 30th August (Saturday)" at bounding box center [604, 472] width 27 height 27
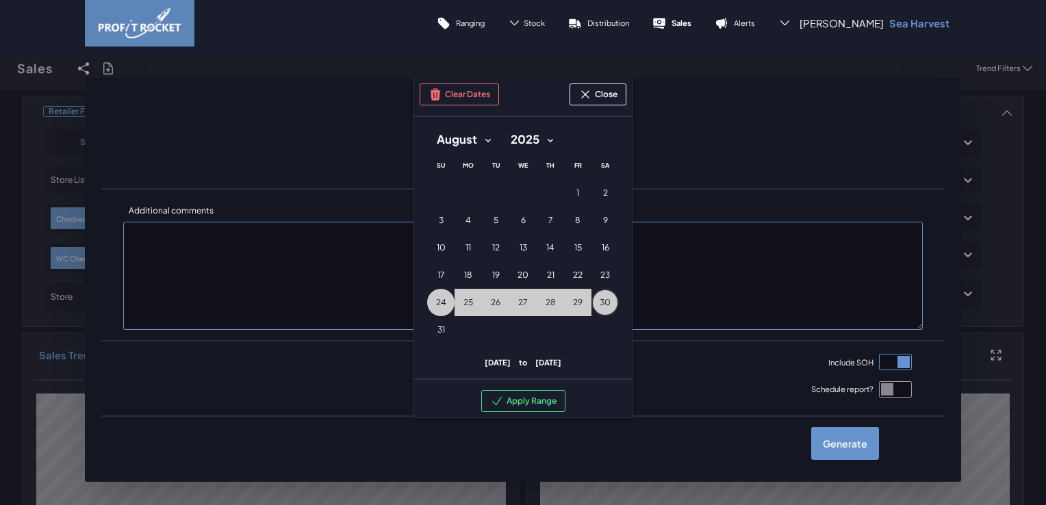
scroll to position [179, 0]
click at [437, 324] on span "31" at bounding box center [441, 329] width 8 height 11
click at [487, 133] on select "January February March April May June July August September October November De…" at bounding box center [463, 139] width 73 height 25
select select "8"
click at [427, 127] on select "January February March April May June July August September October November De…" at bounding box center [463, 139] width 73 height 25
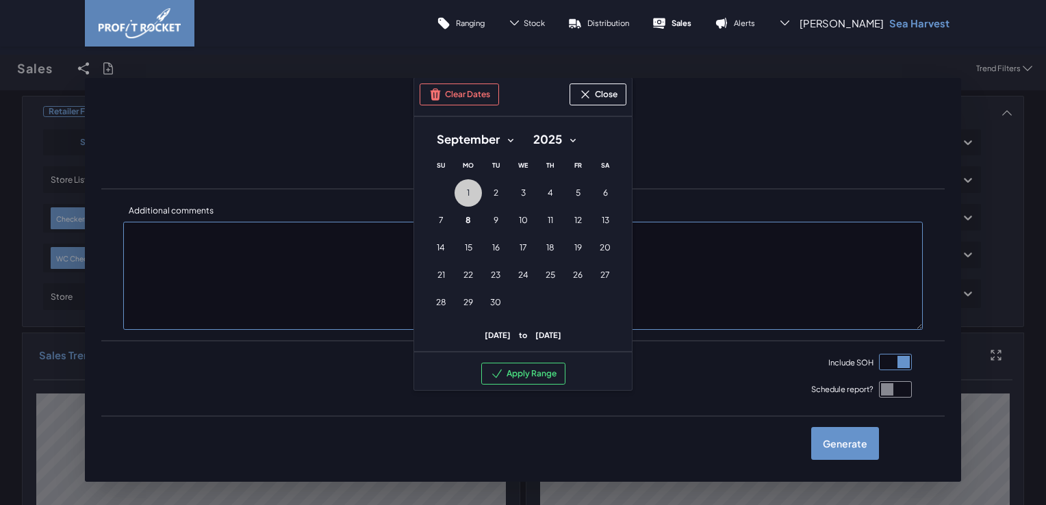
click at [454, 180] on button "1 1st September (Monday)" at bounding box center [467, 192] width 27 height 27
click at [494, 188] on span "2" at bounding box center [496, 193] width 5 height 11
click at [521, 188] on span "3" at bounding box center [523, 193] width 5 height 11
drag, startPoint x: 539, startPoint y: 179, endPoint x: 561, endPoint y: 181, distance: 21.3
click at [541, 179] on button "4 4th September (Thursday)" at bounding box center [550, 192] width 27 height 27
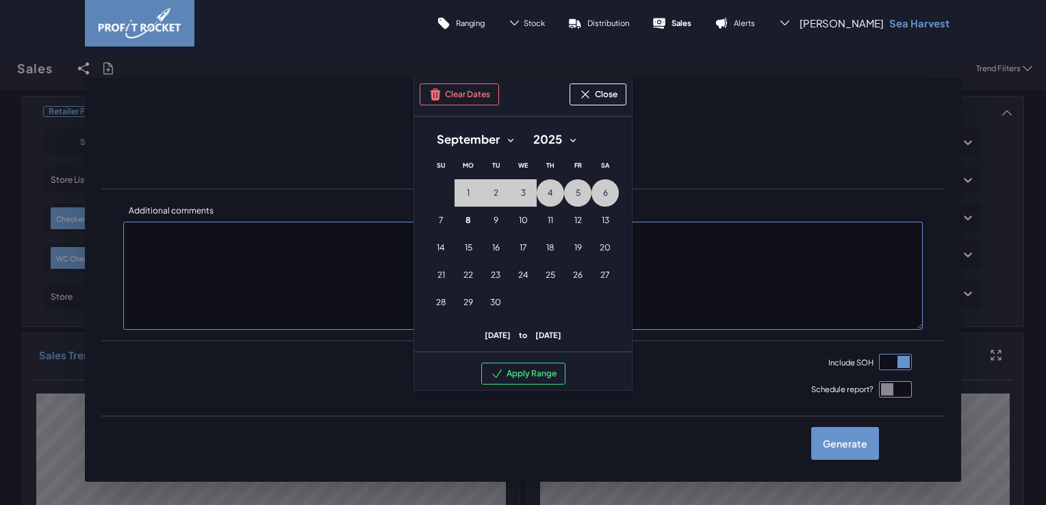
drag, startPoint x: 561, startPoint y: 181, endPoint x: 604, endPoint y: 190, distance: 44.0
click at [564, 182] on button "5 5th September (Friday)" at bounding box center [577, 192] width 27 height 27
click at [606, 190] on button "6 6th September (Saturday)" at bounding box center [604, 192] width 27 height 27
click at [447, 207] on button "7 7th September (Sunday)" at bounding box center [440, 220] width 27 height 27
click at [537, 363] on button "Apply Range" at bounding box center [523, 374] width 84 height 22
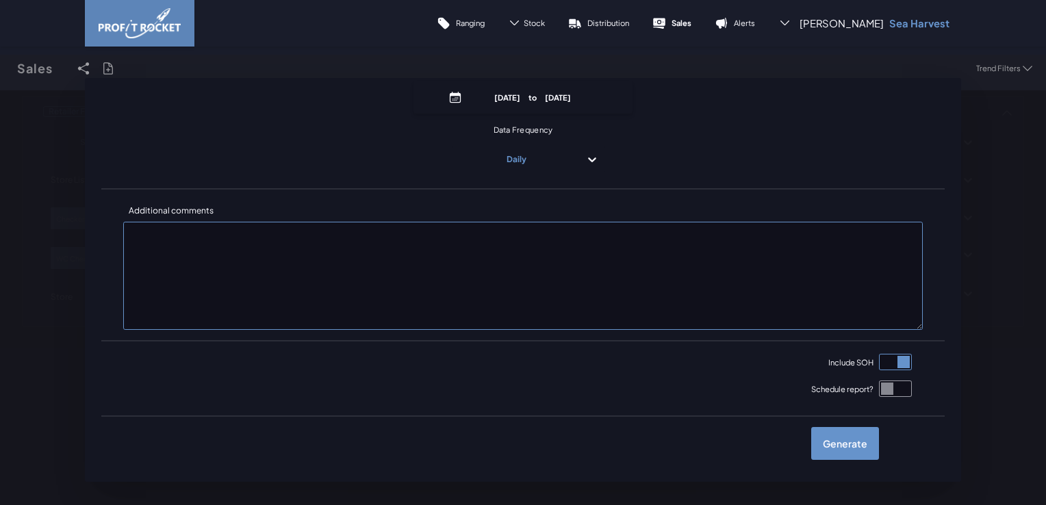
scroll to position [166, 0]
click at [838, 446] on label "Generate" at bounding box center [845, 444] width 68 height 33
click at [0, 68] on input "checkbox" at bounding box center [0, 68] width 0 height 0
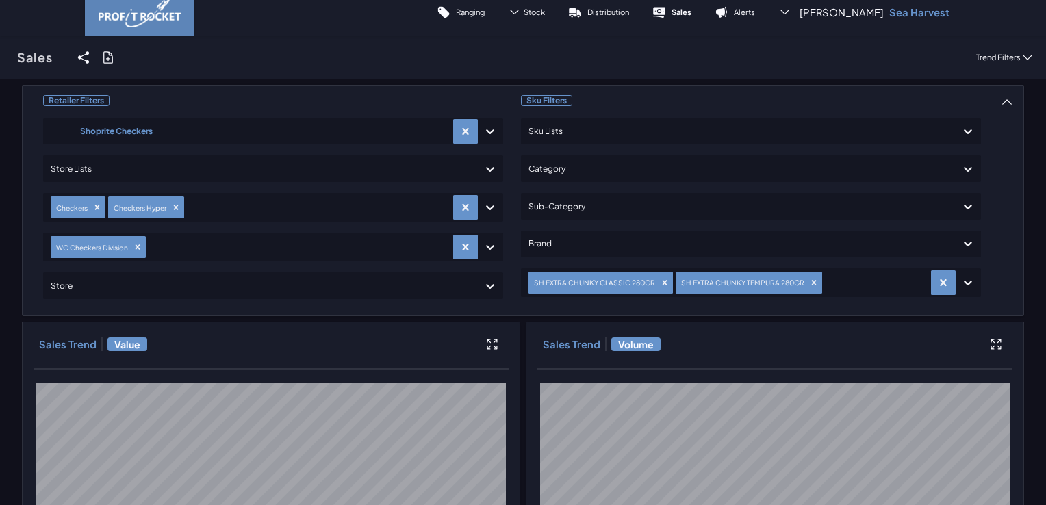
scroll to position [0, 0]
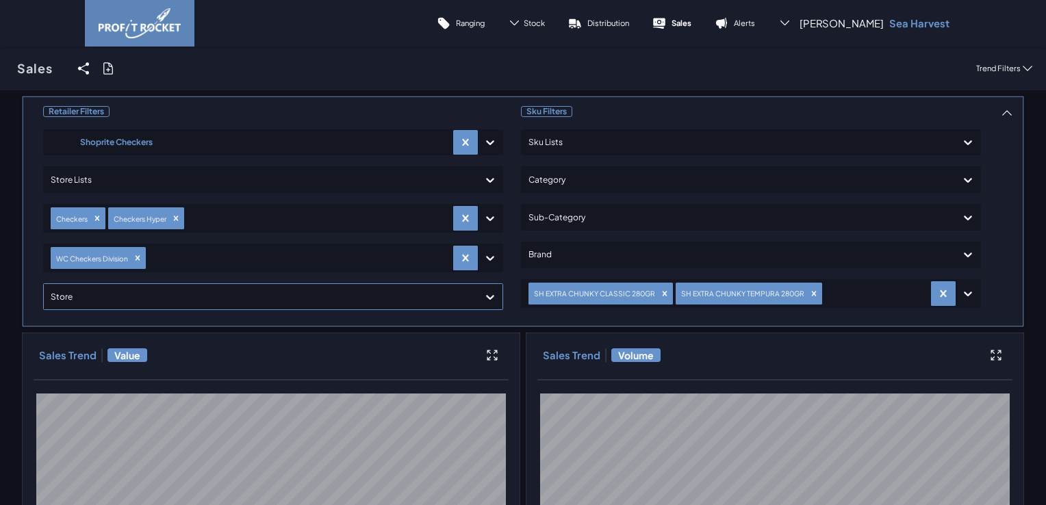
click at [433, 296] on div at bounding box center [261, 297] width 420 height 20
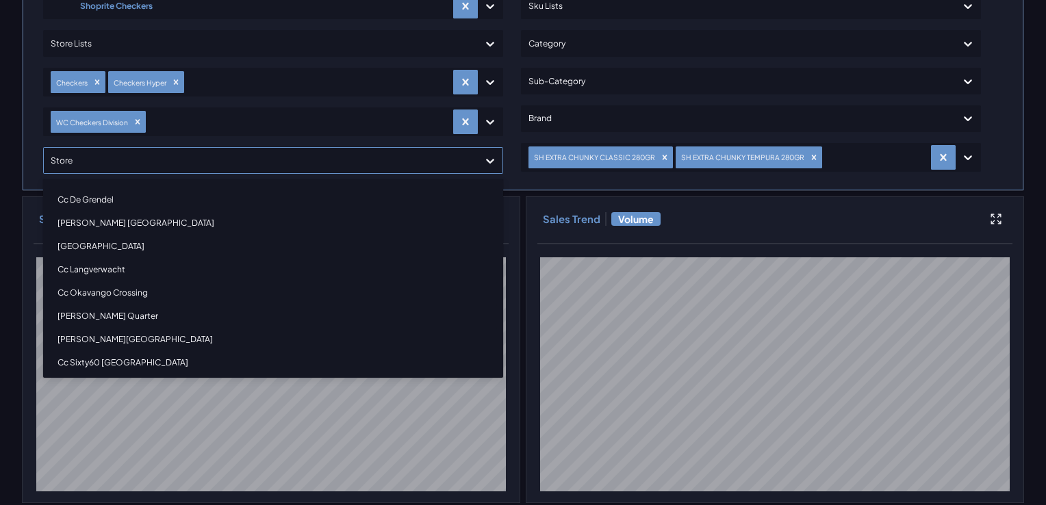
scroll to position [137, 0]
click at [124, 198] on div "Cc De Grendel" at bounding box center [273, 199] width 448 height 23
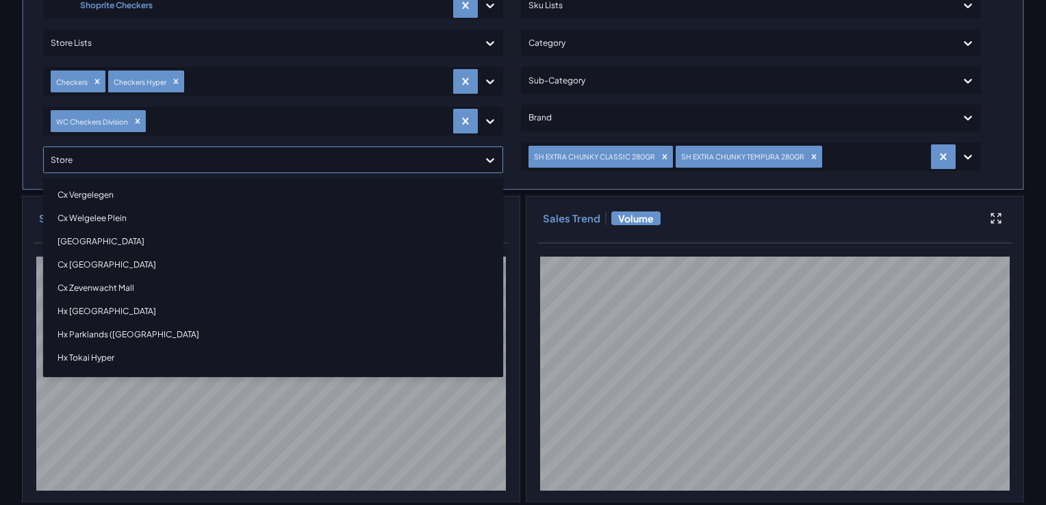
scroll to position [1309, 0]
click at [101, 346] on div "Hx Tokai Hyper" at bounding box center [273, 356] width 448 height 23
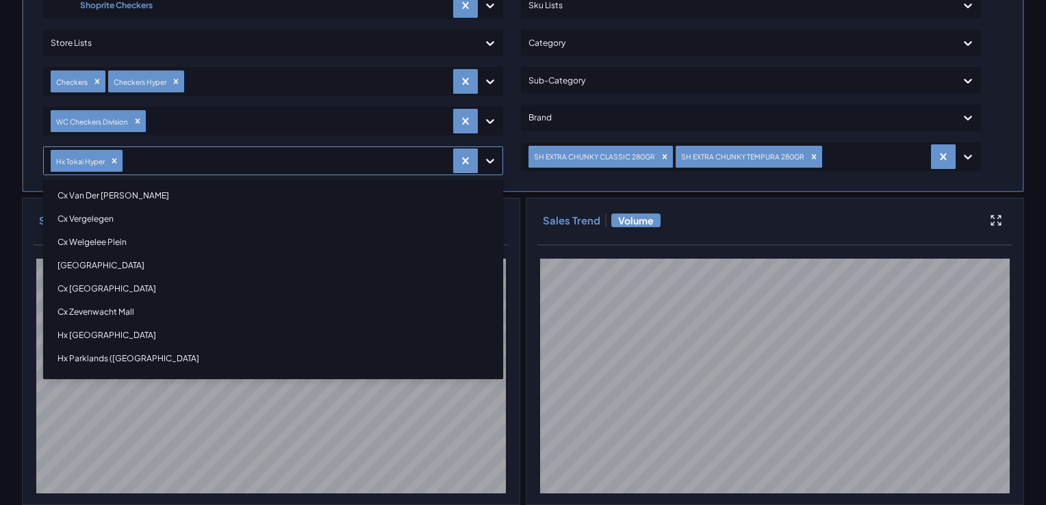
click at [101, 328] on div "Hx Helderberg Centre" at bounding box center [273, 335] width 448 height 23
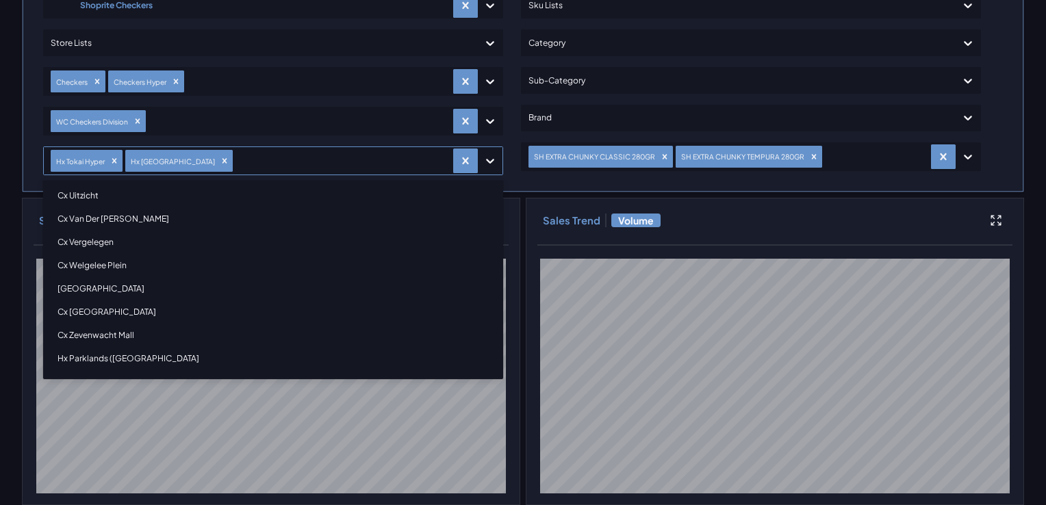
click at [99, 313] on div "Cx Whale Coast Mall" at bounding box center [273, 311] width 448 height 23
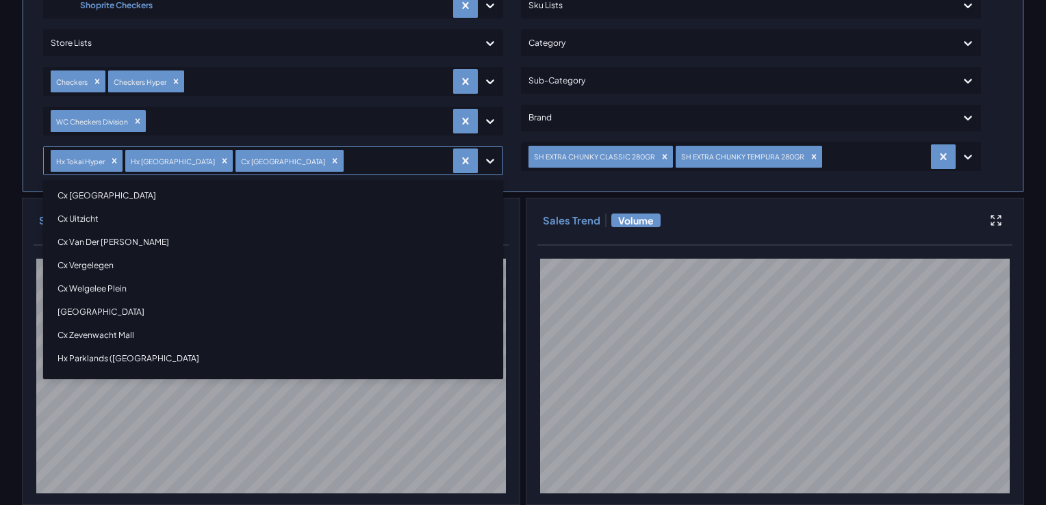
click at [101, 296] on div "Cx Welgelee Plein" at bounding box center [273, 288] width 448 height 23
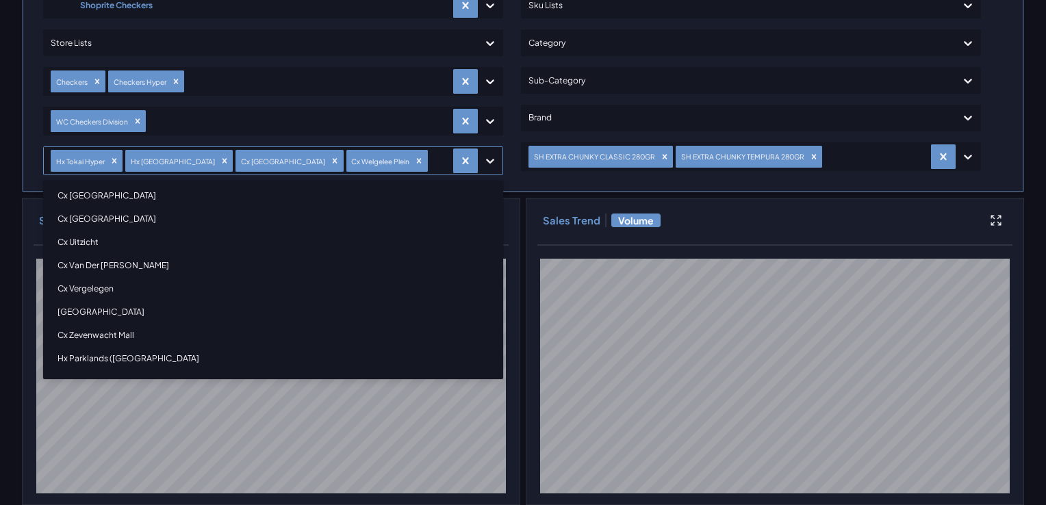
drag, startPoint x: 94, startPoint y: 269, endPoint x: 89, endPoint y: 256, distance: 14.1
click at [94, 265] on div "Cx Van Der Lingen" at bounding box center [273, 265] width 448 height 23
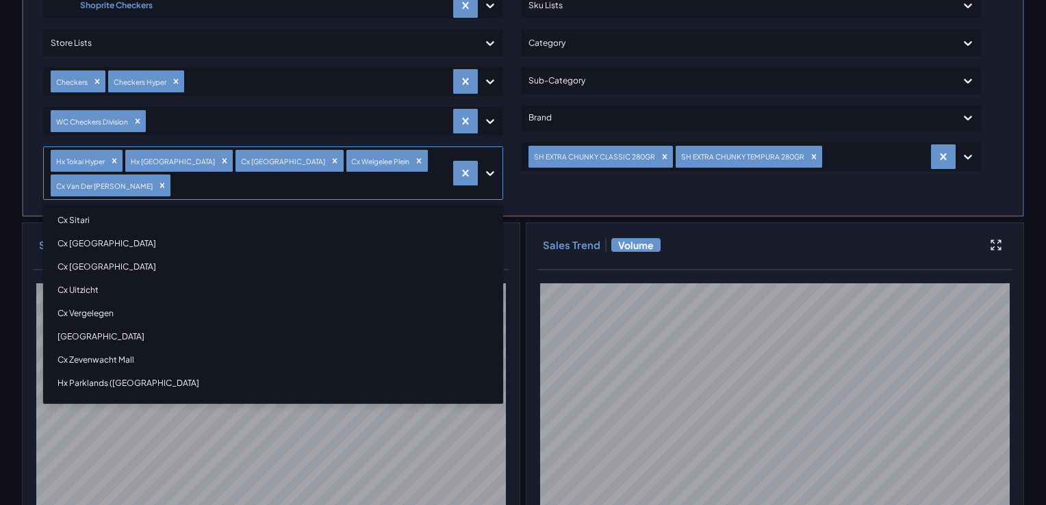
click at [88, 248] on div "Cx Somerset Mall" at bounding box center [273, 243] width 448 height 23
click at [90, 241] on div "Cx Sitari" at bounding box center [273, 243] width 448 height 23
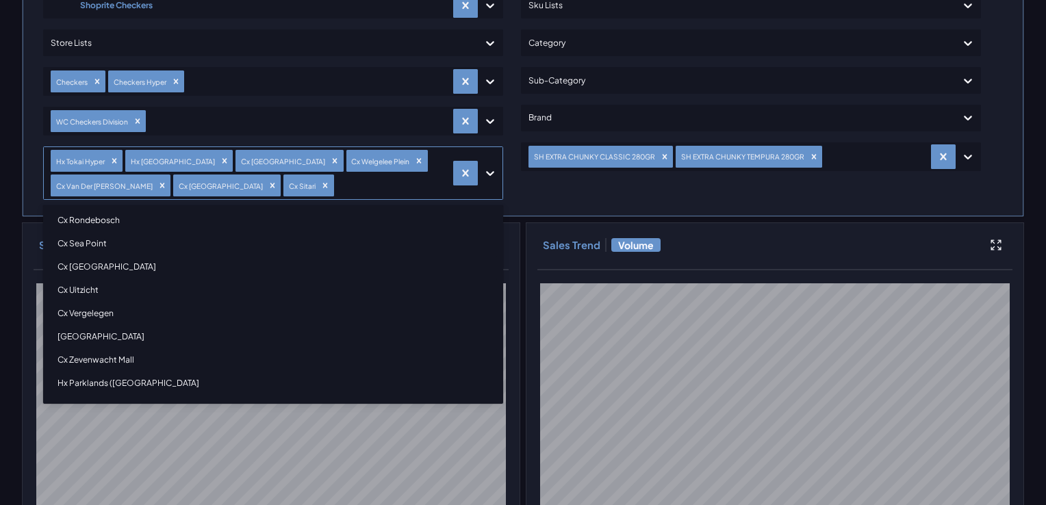
click at [75, 240] on div "Cx Sea Point" at bounding box center [273, 243] width 448 height 23
click at [75, 240] on div "Cx Rondebosch" at bounding box center [273, 243] width 448 height 23
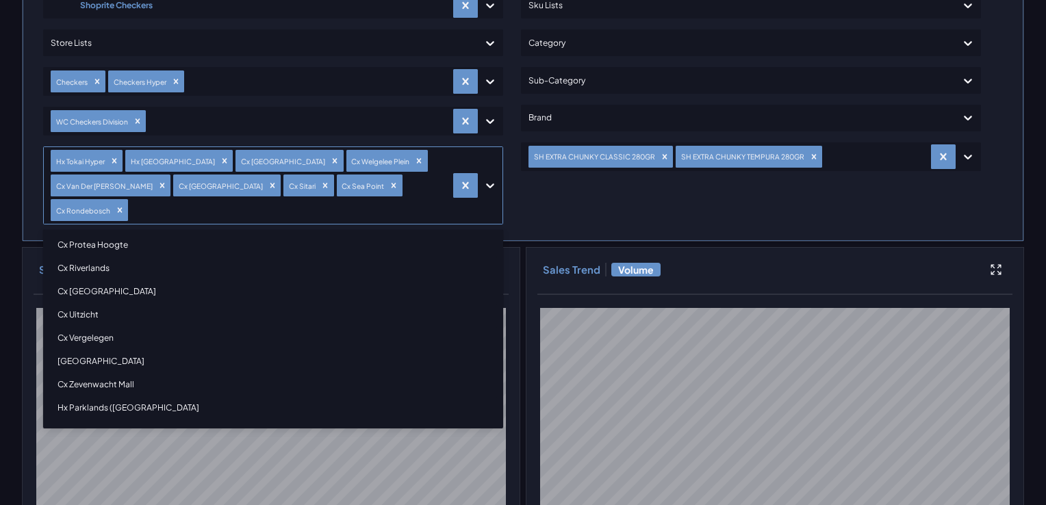
click at [75, 257] on div "Cx Riverlands" at bounding box center [273, 268] width 448 height 23
click at [75, 240] on div "Cx Plumstead" at bounding box center [273, 244] width 448 height 23
click at [75, 240] on div "Cx Paarl North" at bounding box center [273, 244] width 448 height 23
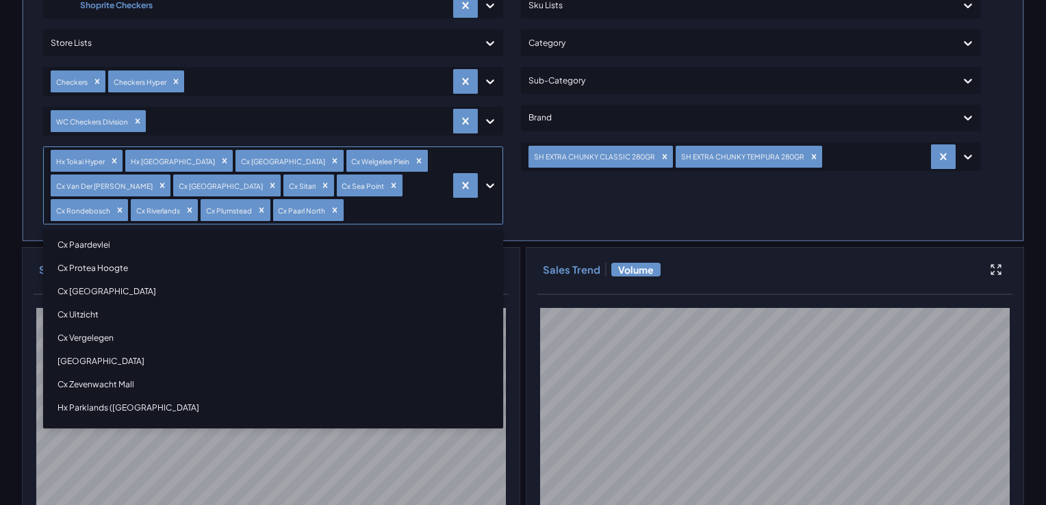
click at [75, 240] on div "Cx Paardevlei" at bounding box center [273, 244] width 448 height 23
click at [75, 240] on div "Cx Optenhorst" at bounding box center [273, 244] width 448 height 23
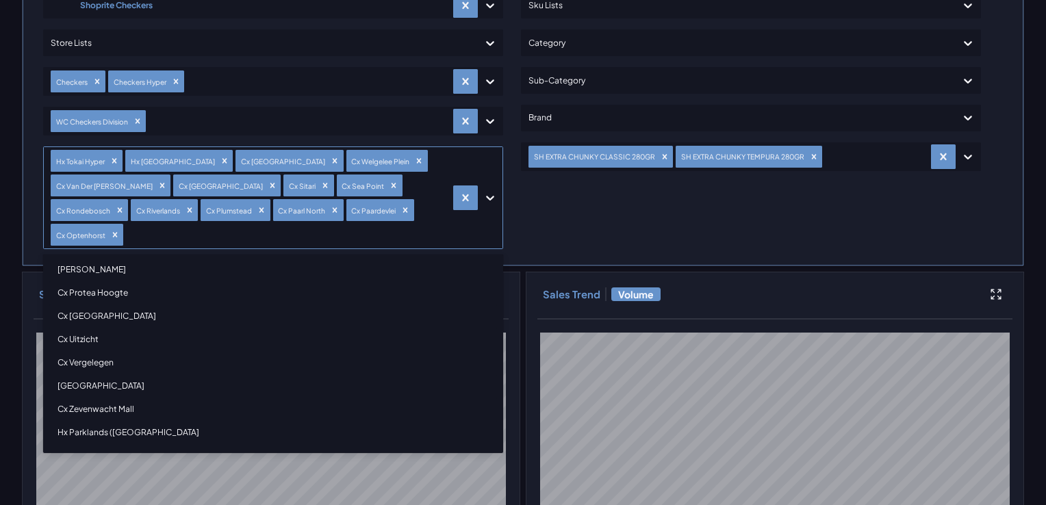
click at [75, 258] on div "Cx Muizenberg" at bounding box center [273, 269] width 448 height 23
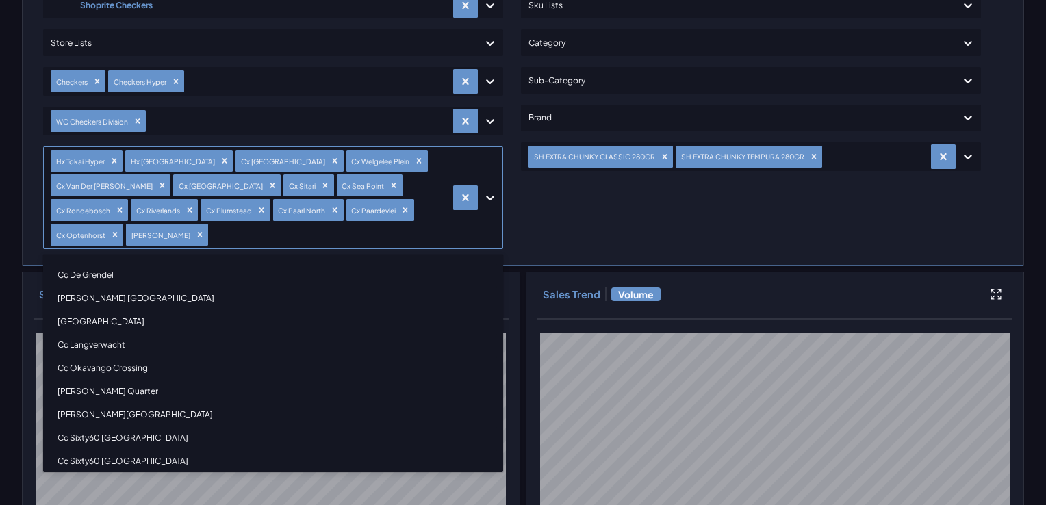
click at [345, 231] on div at bounding box center [328, 235] width 235 height 20
click at [100, 264] on div "Cc De Grendel" at bounding box center [273, 275] width 448 height 23
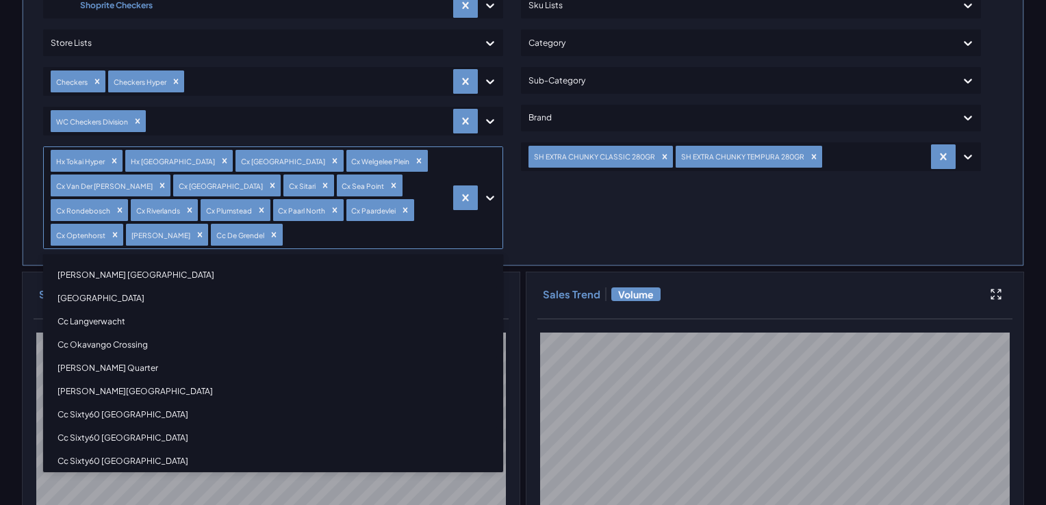
click at [101, 274] on div "Cc Gordon's Bay Mall" at bounding box center [273, 275] width 448 height 23
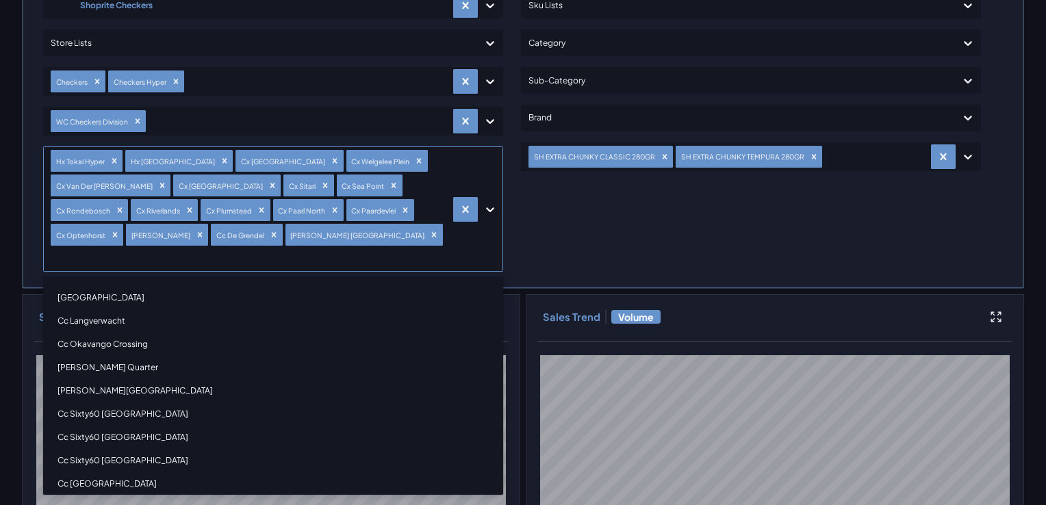
click at [101, 286] on div "Cc Laguna Mall" at bounding box center [273, 297] width 448 height 23
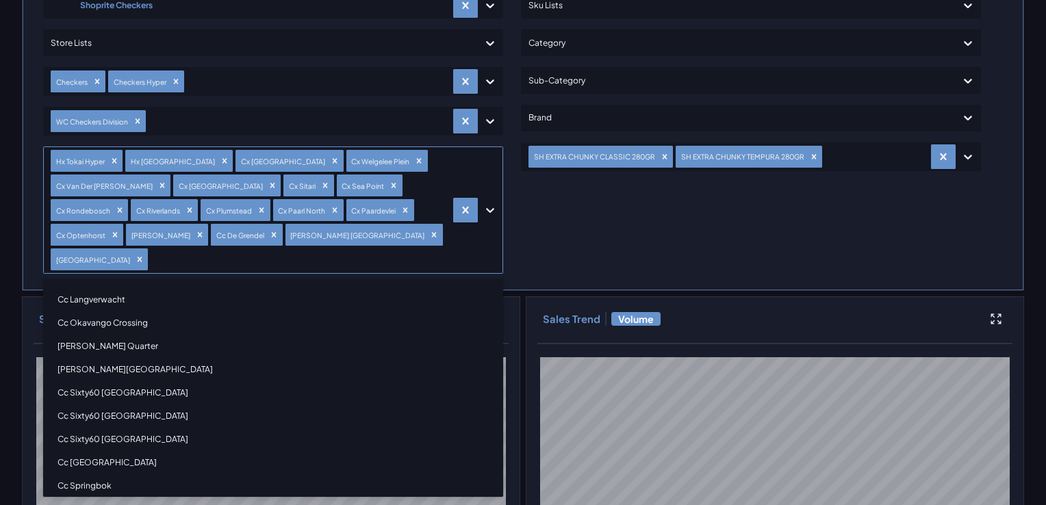
click at [102, 288] on div "Cc Langverwacht" at bounding box center [273, 299] width 448 height 23
click at [105, 303] on div "Cc Okavango Crossing" at bounding box center [273, 299] width 448 height 23
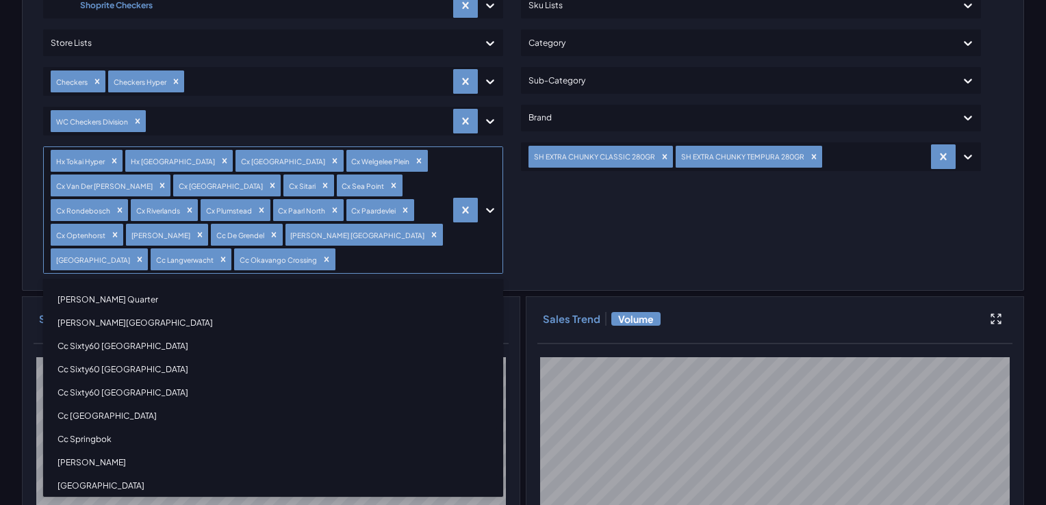
click at [113, 300] on div "Cc Robertson Quarter" at bounding box center [273, 299] width 448 height 23
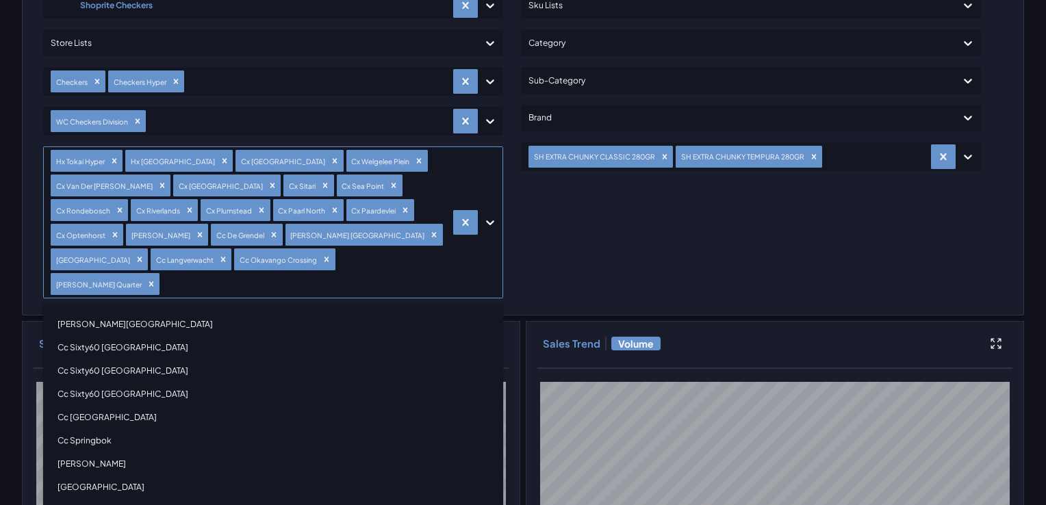
click at [113, 313] on div "Cc Rylands Village" at bounding box center [273, 324] width 448 height 23
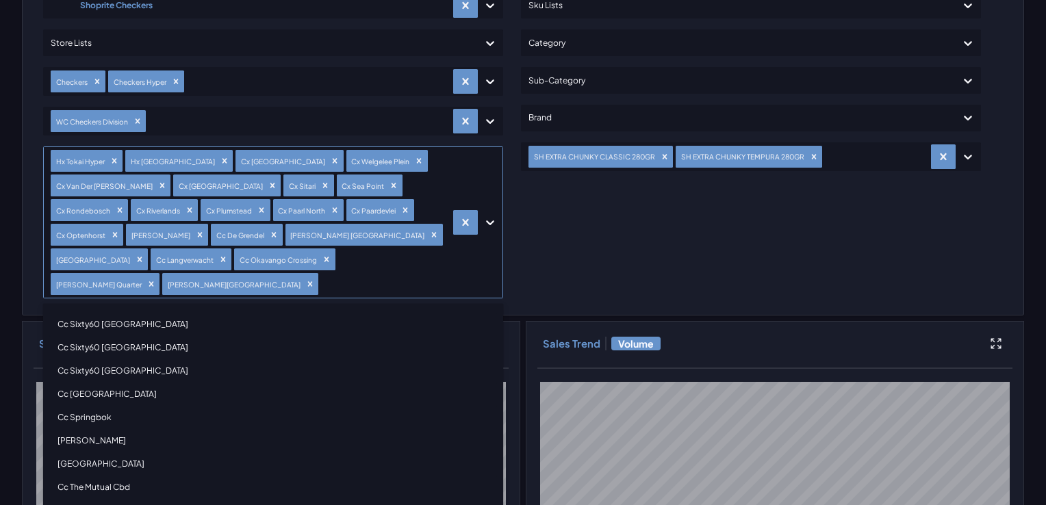
click at [113, 313] on div "Cc Sixty60 Argo Road" at bounding box center [273, 324] width 448 height 23
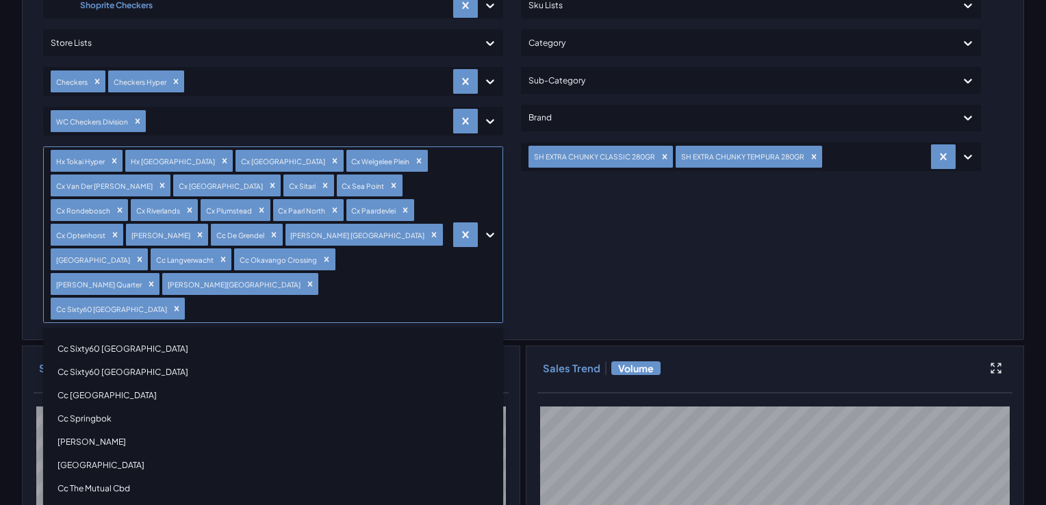
click at [105, 337] on div "Cc Sixty60 Cape Town" at bounding box center [273, 348] width 448 height 23
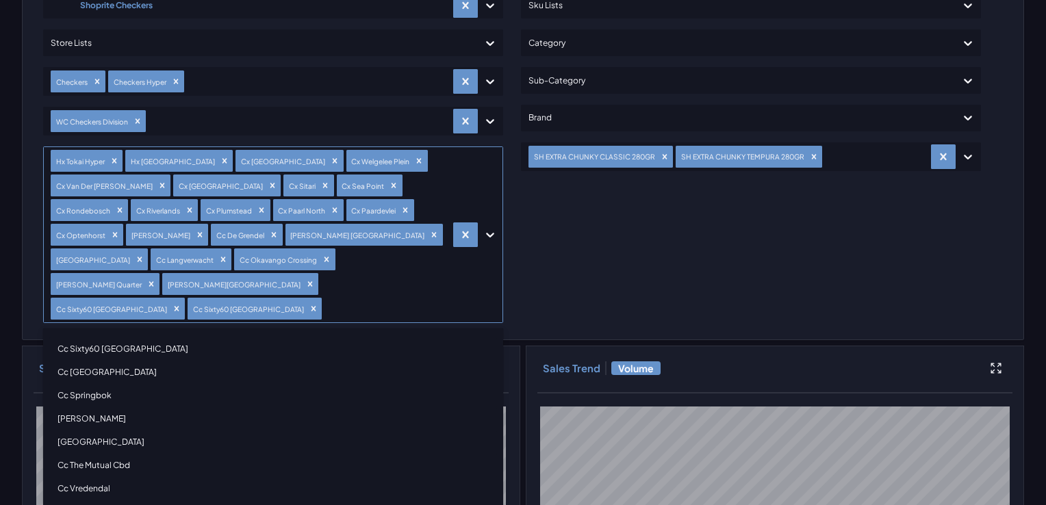
click at [105, 337] on div "Cc Sixty60 Maitland" at bounding box center [273, 348] width 448 height 23
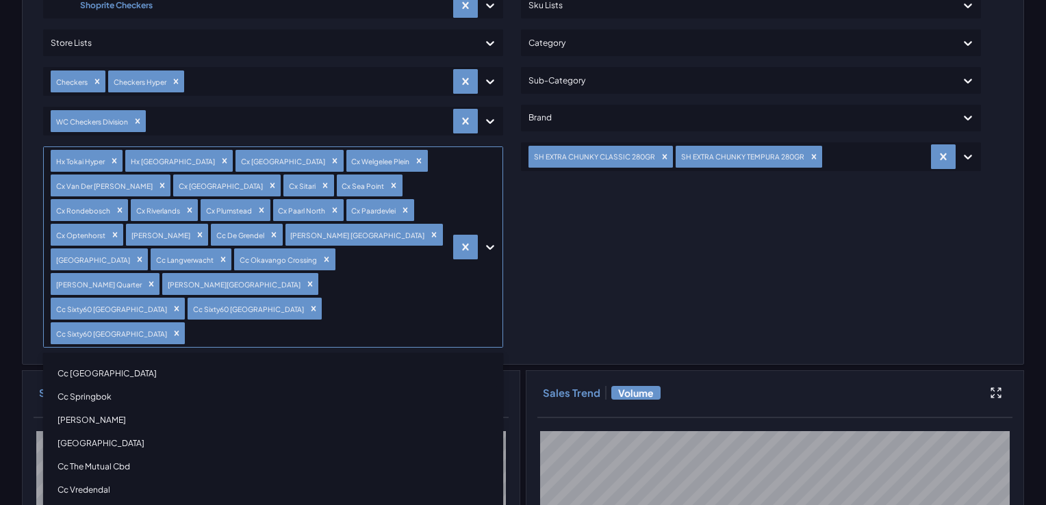
click at [105, 362] on div "Cc Somerset West" at bounding box center [273, 373] width 448 height 23
click at [105, 362] on div "Cc Springbok" at bounding box center [273, 373] width 448 height 23
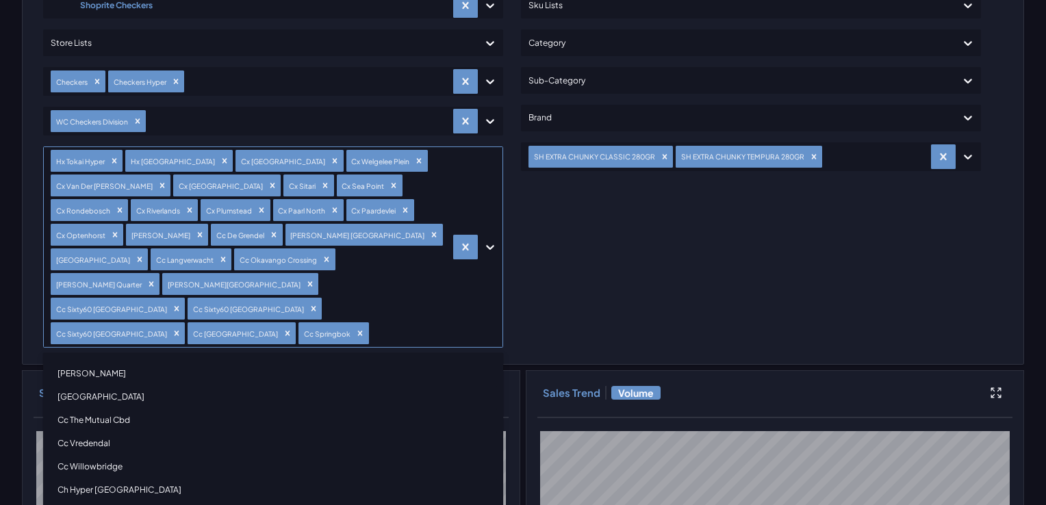
click at [92, 362] on div "Cc Swellen Mark" at bounding box center [273, 373] width 448 height 23
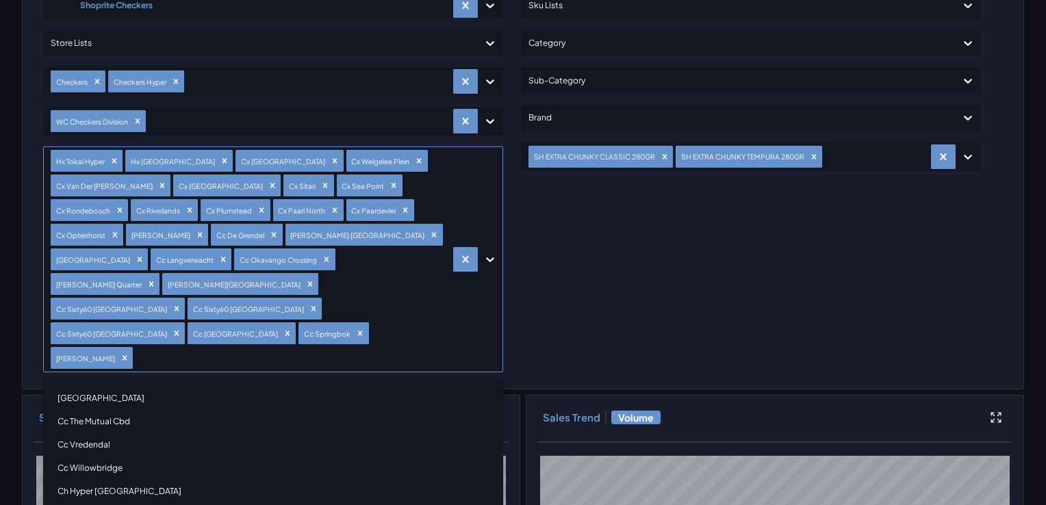
click at [94, 387] on div "Cc Table Bay Mall" at bounding box center [273, 398] width 448 height 23
click at [94, 387] on div "Cc The Mutual Cbd" at bounding box center [273, 398] width 448 height 23
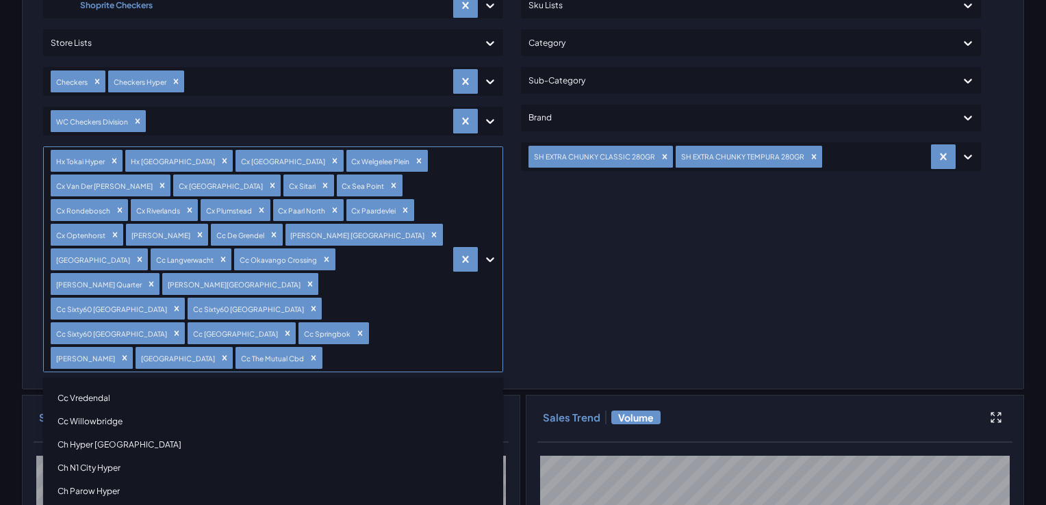
click at [94, 387] on div "Cc Vredendal" at bounding box center [273, 398] width 448 height 23
click at [94, 387] on div "Cc Willowbridge" at bounding box center [273, 398] width 448 height 23
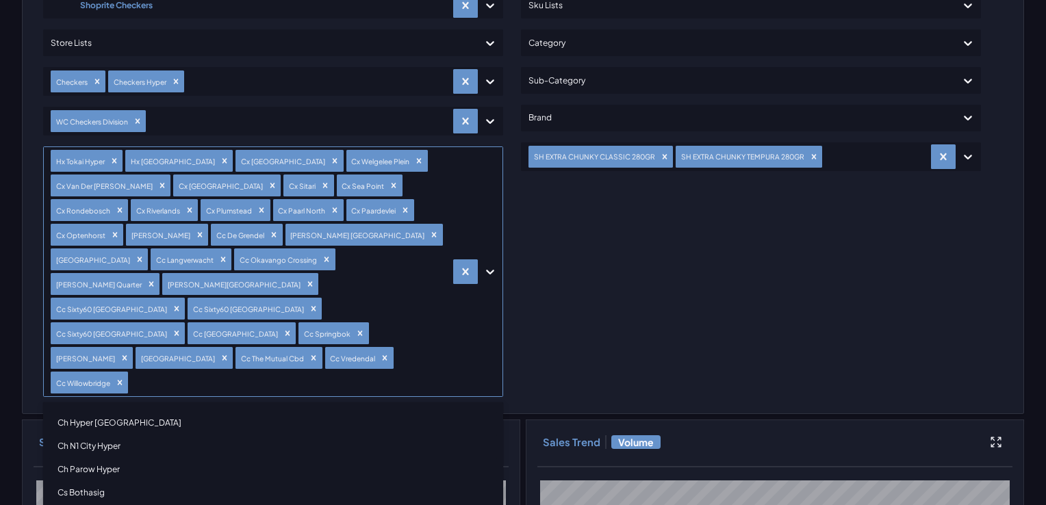
click at [87, 411] on div "Ch Hyper Sun Valley" at bounding box center [273, 422] width 448 height 23
click at [88, 411] on div "Ch N1 City Hyper" at bounding box center [273, 422] width 448 height 23
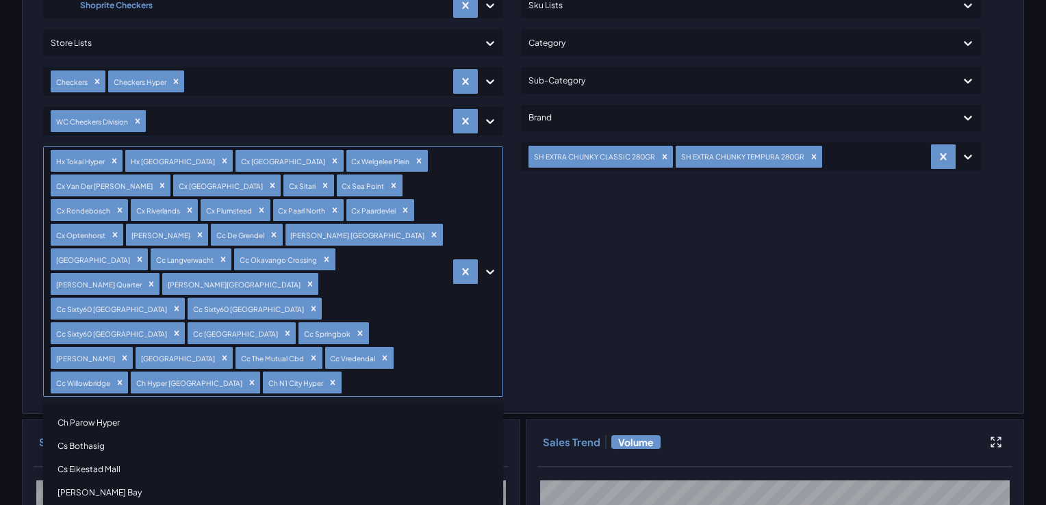
click at [91, 411] on div "Ch Parow Hyper" at bounding box center [273, 422] width 448 height 23
click at [91, 411] on div "Cs Bothasig" at bounding box center [273, 422] width 448 height 23
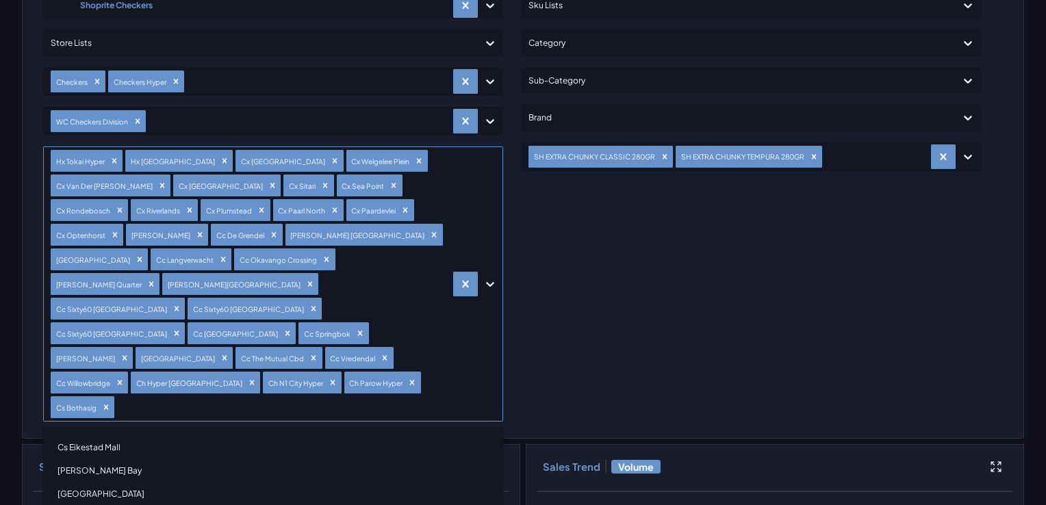
click at [88, 436] on div "Cs Eikestad Mall" at bounding box center [273, 447] width 448 height 23
click at [88, 436] on div "Cs Hout Bay" at bounding box center [273, 447] width 448 height 23
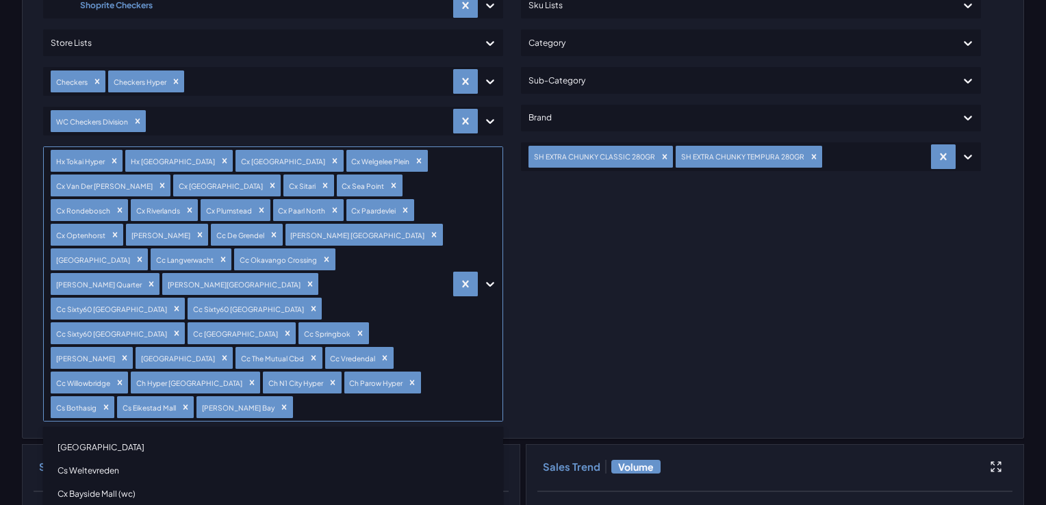
click at [88, 436] on div "Cs Sea Point Towers" at bounding box center [273, 447] width 448 height 23
click at [88, 436] on div "Cs Weltevreden" at bounding box center [273, 447] width 448 height 23
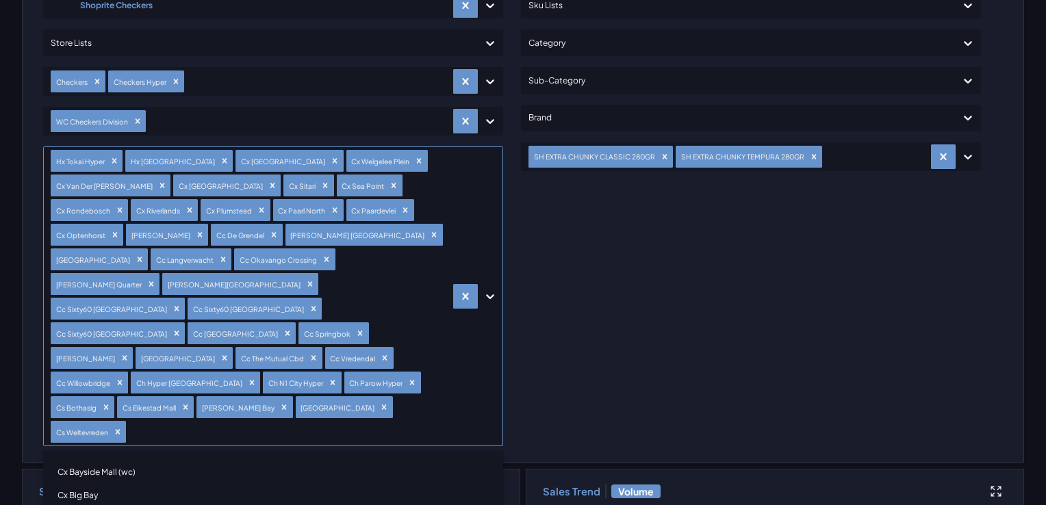
click at [88, 461] on div "Cx Bayside Mall (wc)" at bounding box center [273, 472] width 448 height 23
click at [87, 461] on div "Cx Big Bay" at bounding box center [273, 472] width 448 height 23
click at [88, 461] on div "Cx Brackenfell Hyper" at bounding box center [273, 472] width 448 height 23
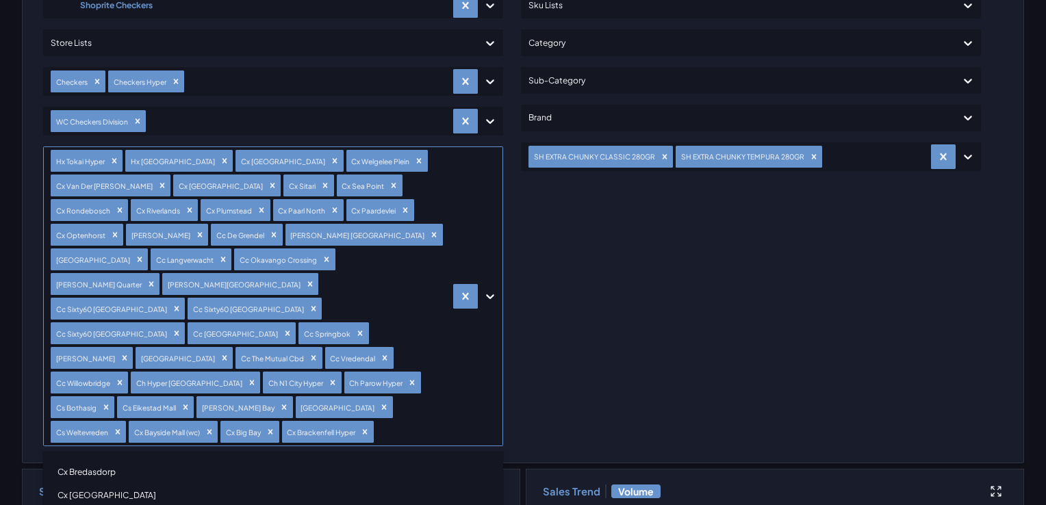
click at [88, 461] on div "Cx Bredasdorp" at bounding box center [273, 472] width 448 height 23
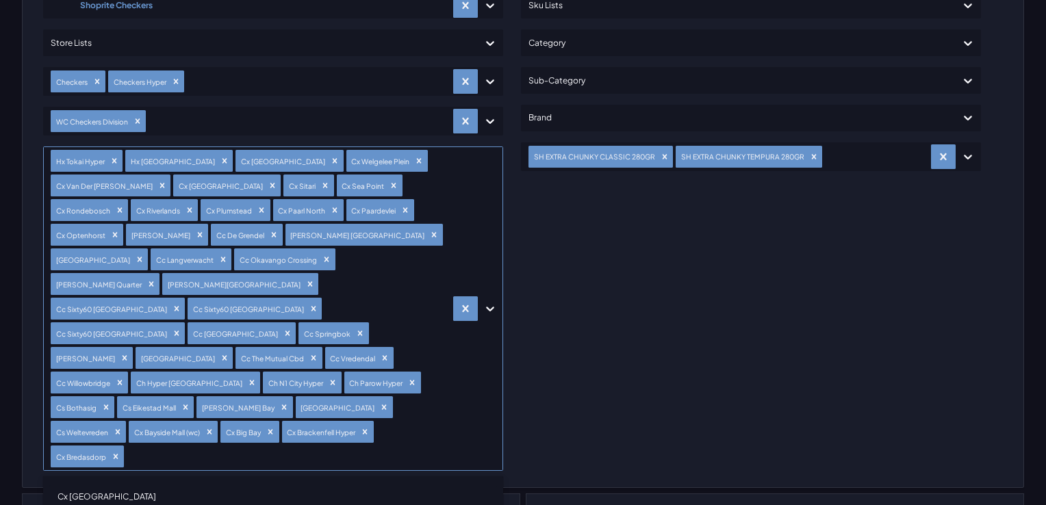
click at [88, 485] on div "Cx Cape Gate" at bounding box center [273, 496] width 448 height 23
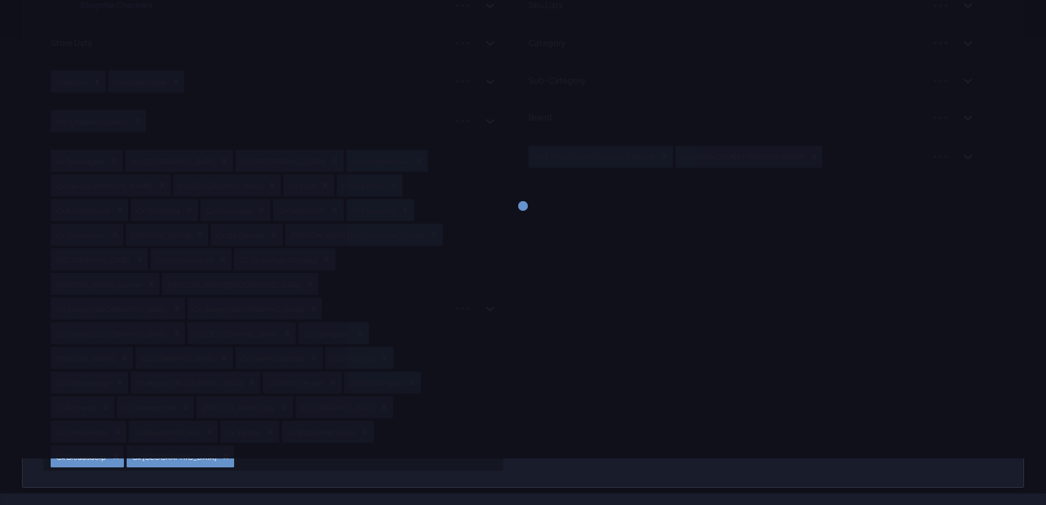
click at [310, 393] on div at bounding box center [523, 205] width 1046 height 505
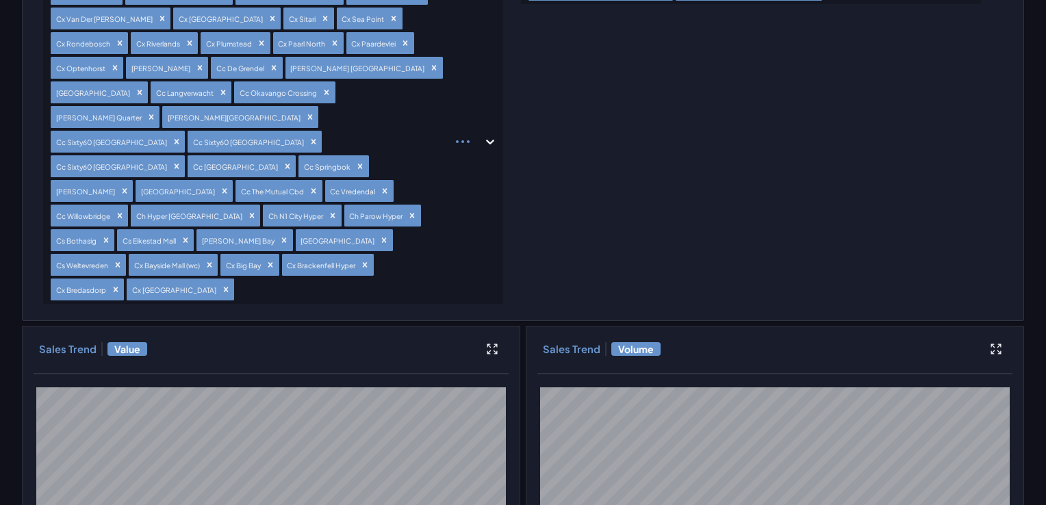
scroll to position [342, 0]
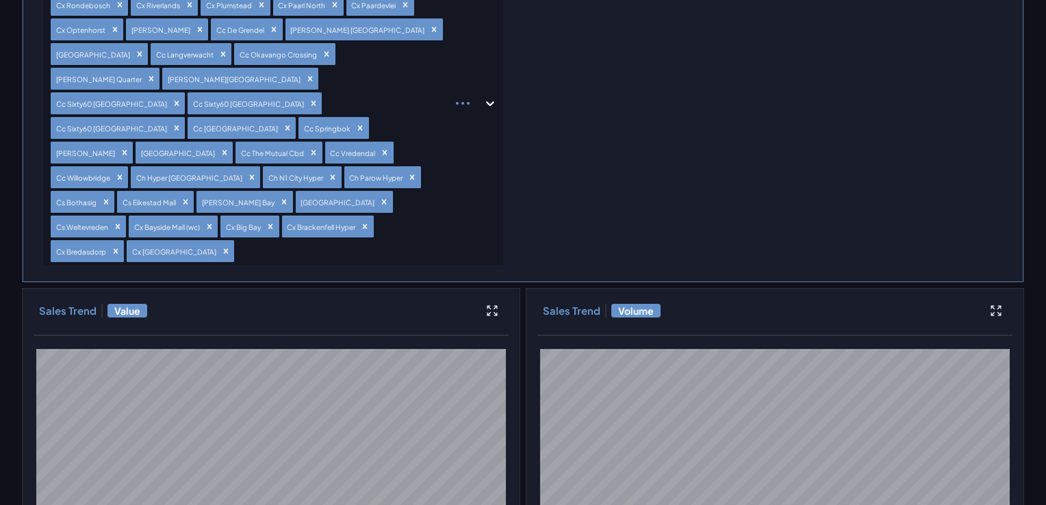
click at [237, 242] on div at bounding box center [340, 252] width 207 height 20
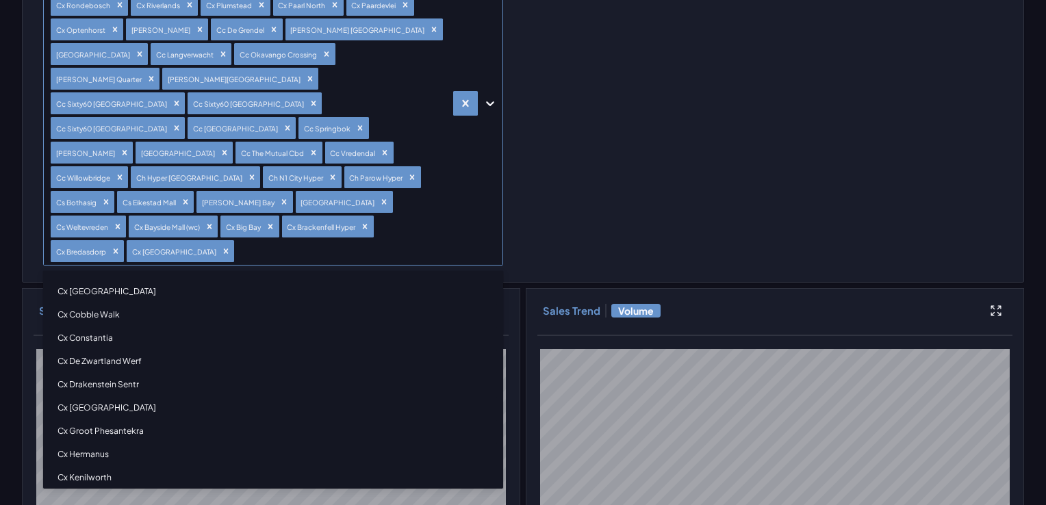
click at [114, 280] on div "Cx Century City" at bounding box center [273, 291] width 448 height 23
click at [113, 280] on div "Cx Cobble Walk" at bounding box center [273, 291] width 448 height 23
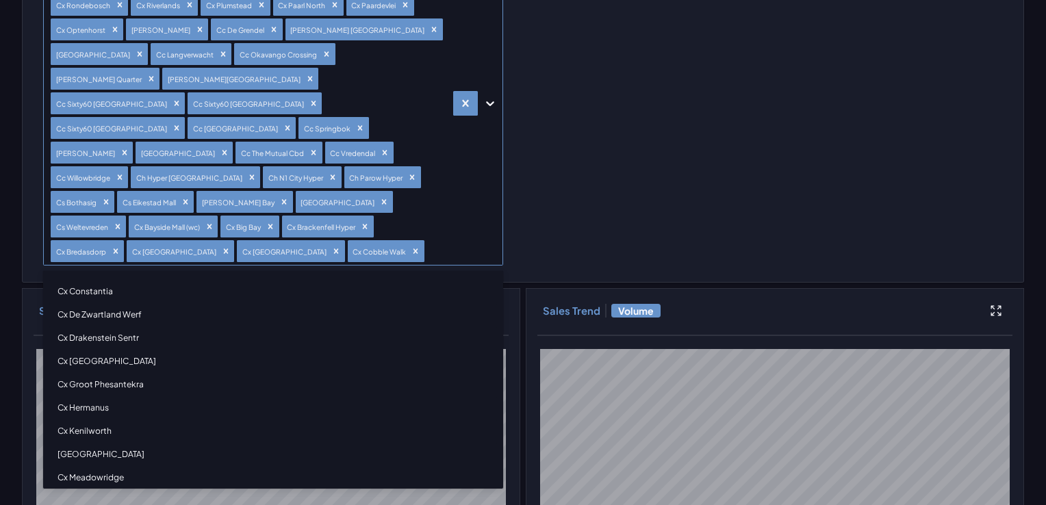
click at [113, 280] on div "Cx Constantia" at bounding box center [273, 291] width 448 height 23
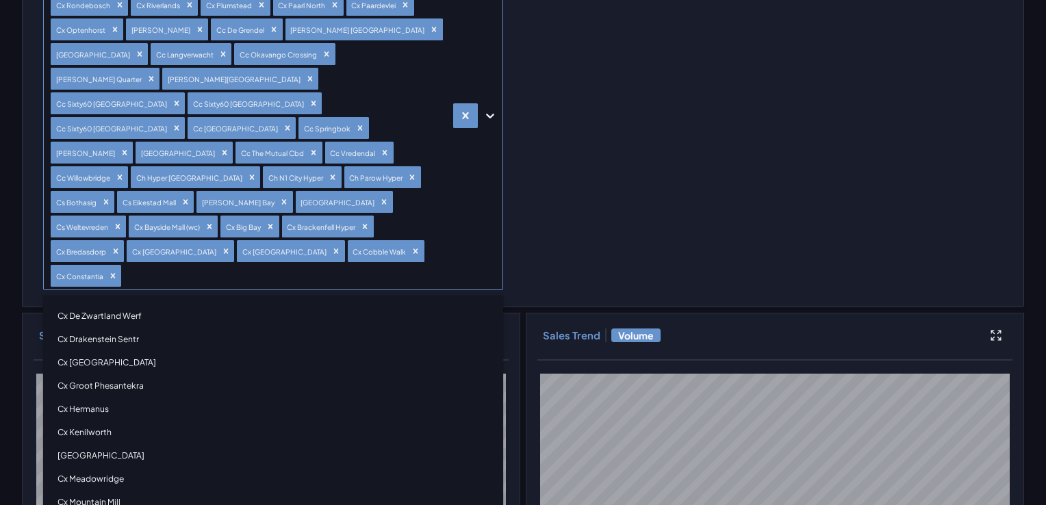
click at [113, 305] on div "Cx De Zwartland Werf" at bounding box center [273, 316] width 448 height 23
click at [113, 305] on div "Cx Drakenstein Sentr" at bounding box center [273, 316] width 448 height 23
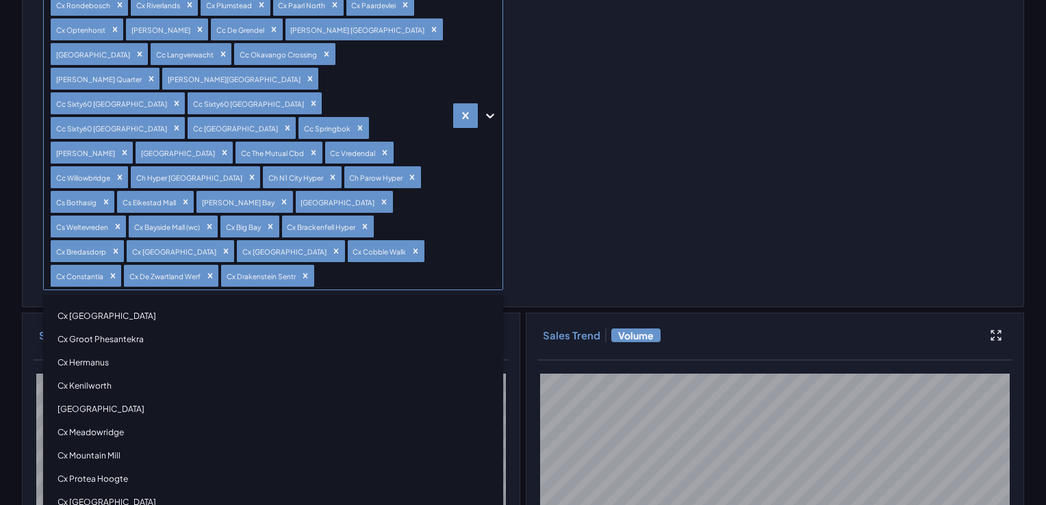
click at [110, 305] on div "Cx Durbanville" at bounding box center [273, 316] width 448 height 23
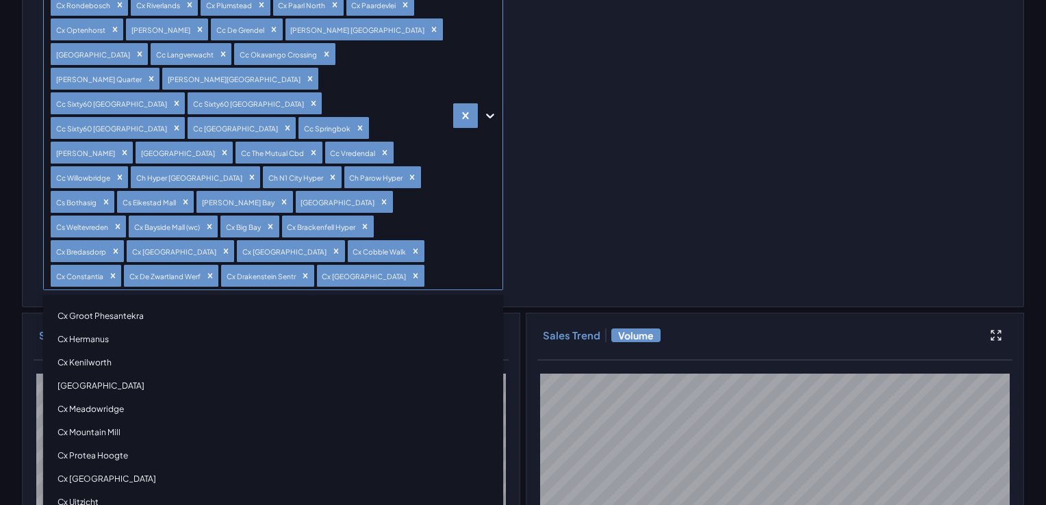
click at [107, 305] on div "Cx Groot Phesantekra" at bounding box center [273, 316] width 448 height 23
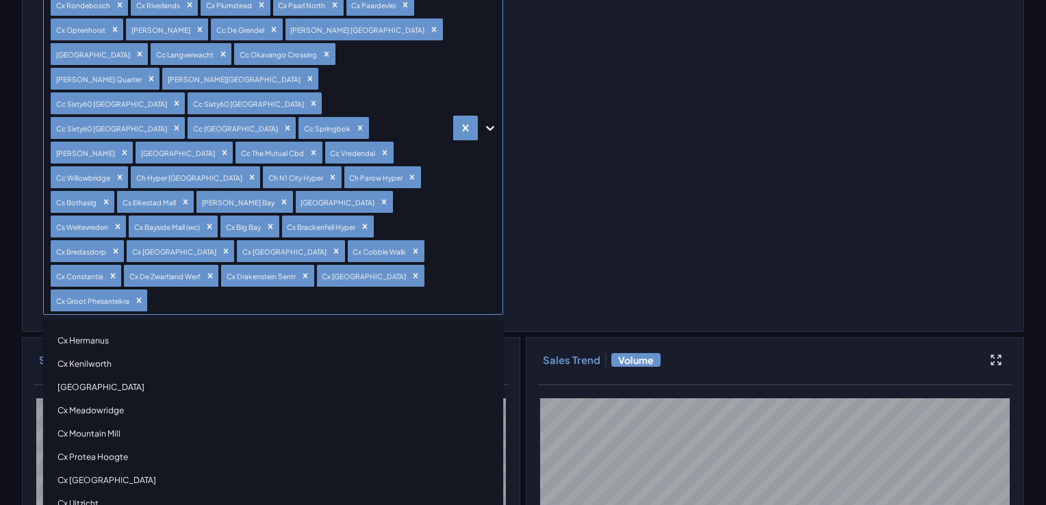
click at [107, 329] on div "Cx Hermanus" at bounding box center [273, 340] width 448 height 23
click at [103, 329] on div "Cx Kenilworth" at bounding box center [273, 340] width 448 height 23
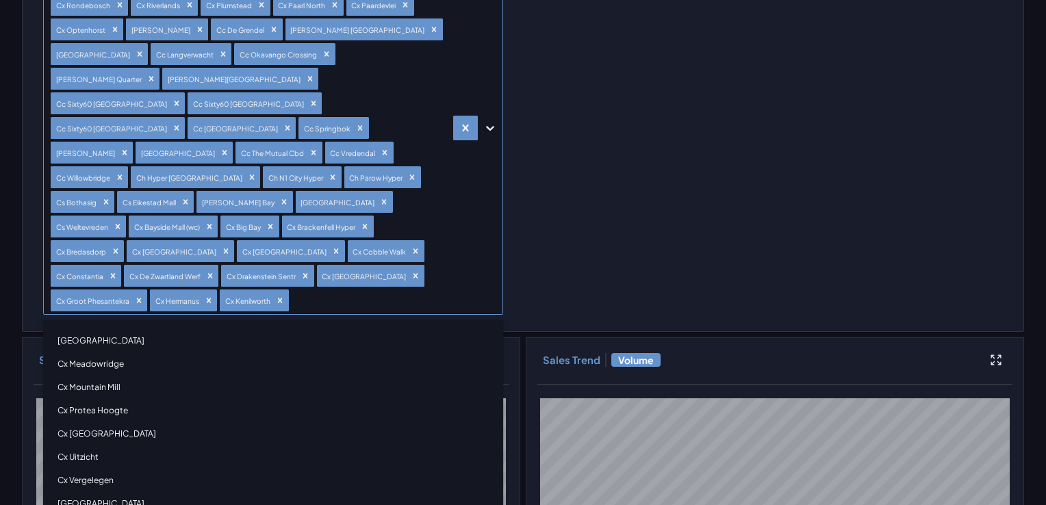
click at [96, 329] on div "Cx Kloof Street" at bounding box center [273, 340] width 448 height 23
click at [104, 329] on div "Cx Meadowridge" at bounding box center [273, 340] width 448 height 23
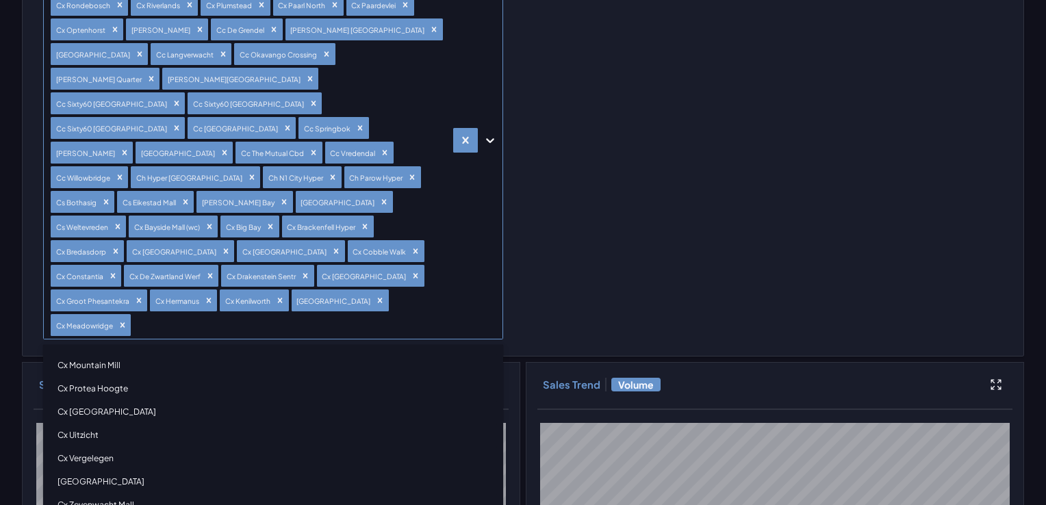
click at [104, 354] on div "Cx Mountain Mill" at bounding box center [273, 365] width 448 height 23
click at [104, 354] on div "Cx Protea Hoogte" at bounding box center [273, 365] width 448 height 23
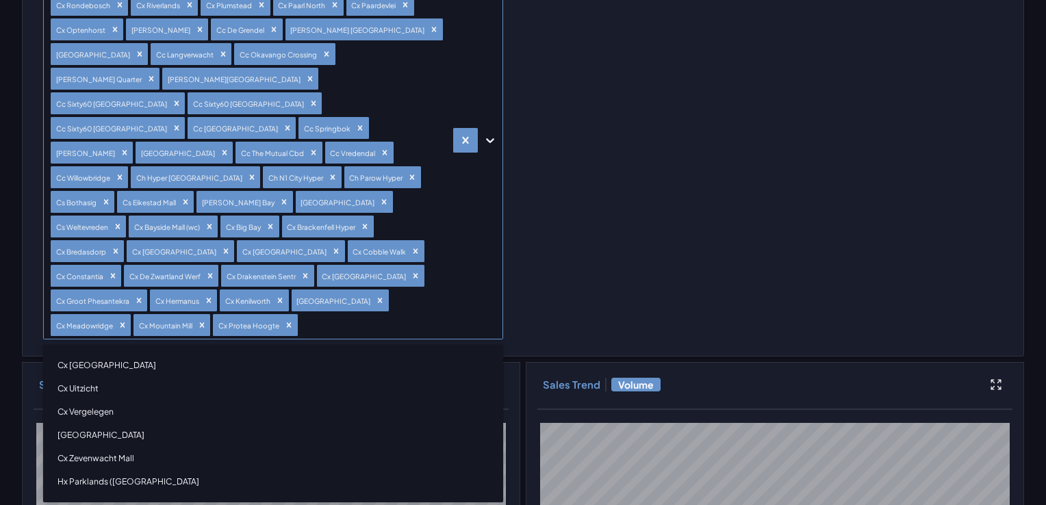
click at [104, 354] on div "Cx Stellenbosch" at bounding box center [273, 365] width 448 height 23
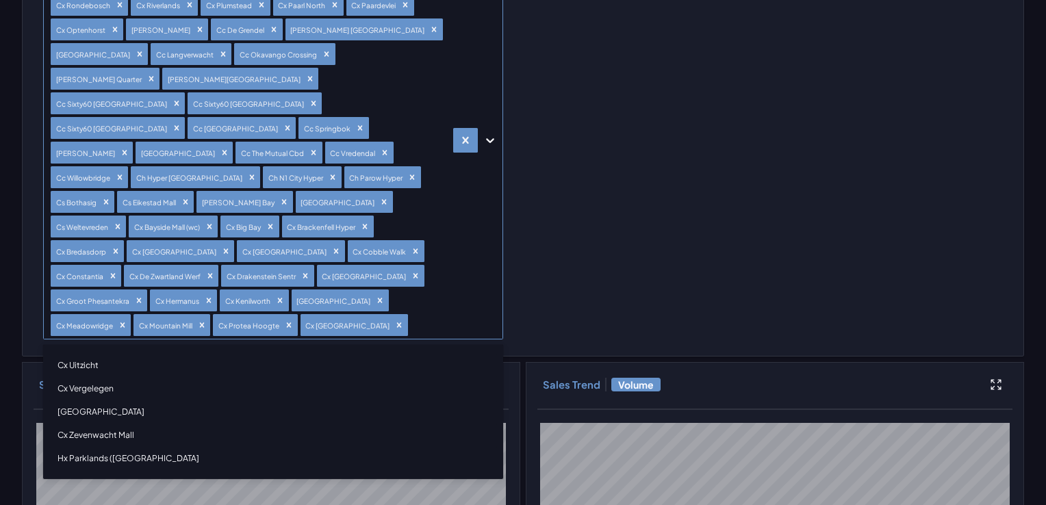
click at [79, 354] on div "Cx Uitzicht" at bounding box center [273, 365] width 448 height 23
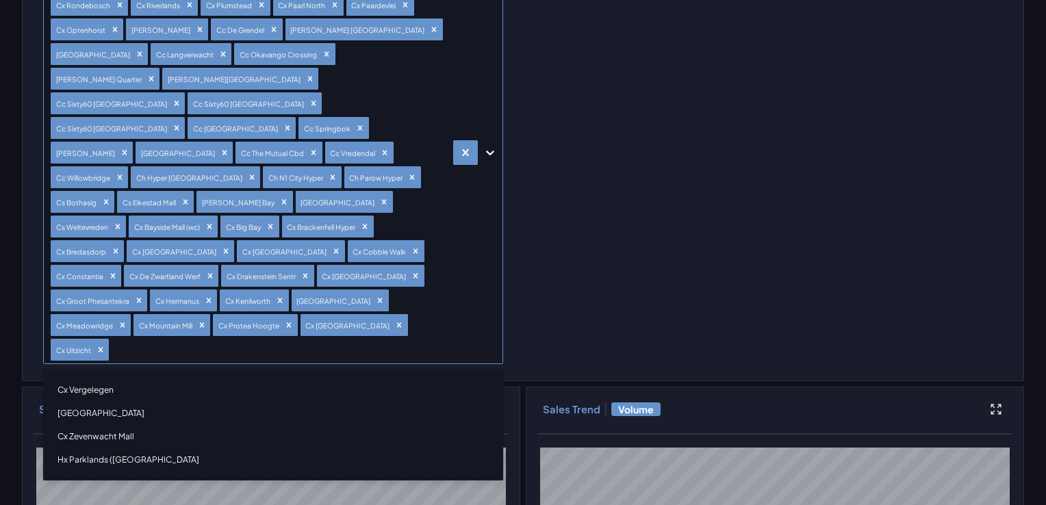
click at [79, 379] on div "Cx Vergelegen" at bounding box center [273, 390] width 448 height 23
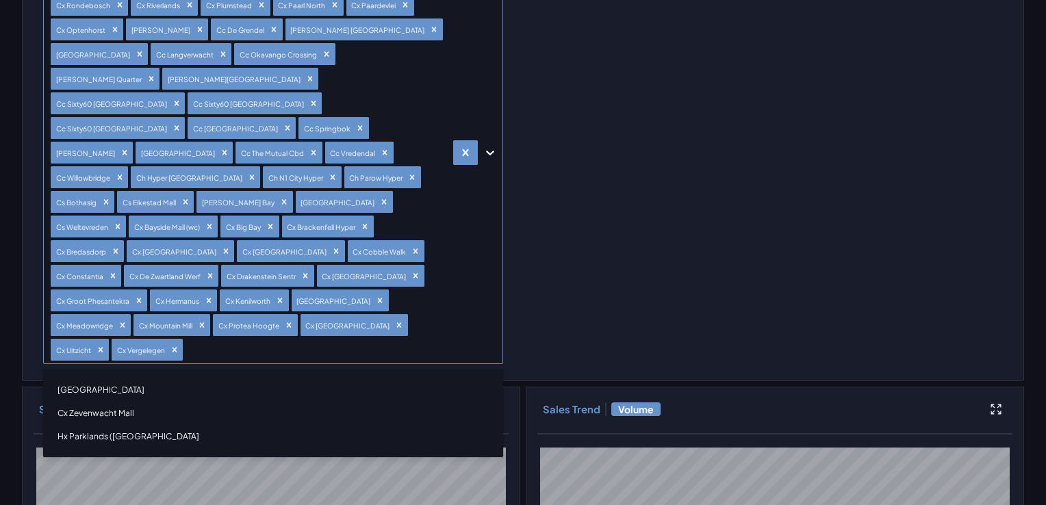
click at [86, 379] on div "Cx West Coast Mall" at bounding box center [273, 390] width 448 height 23
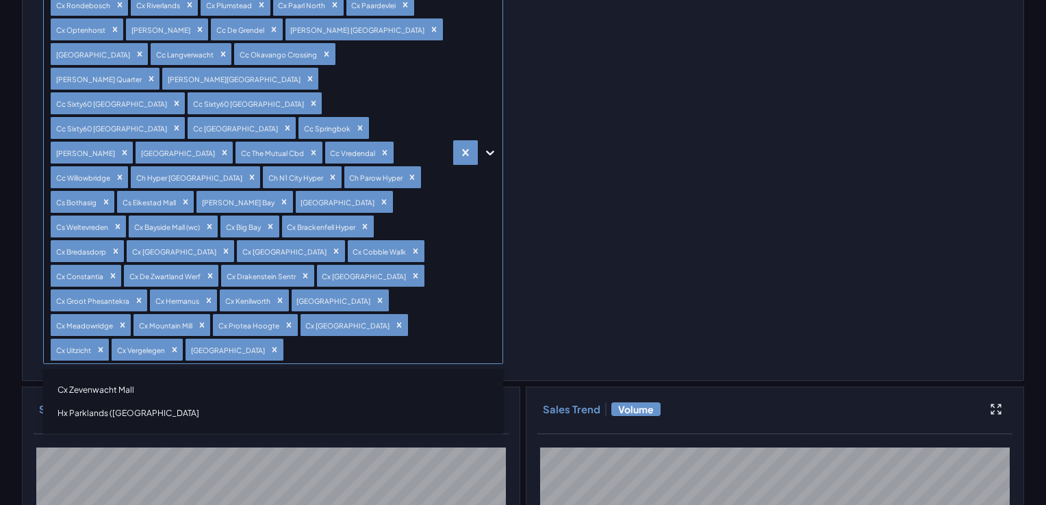
click at [86, 379] on div "Cx Zevenwacht Mall" at bounding box center [273, 390] width 448 height 23
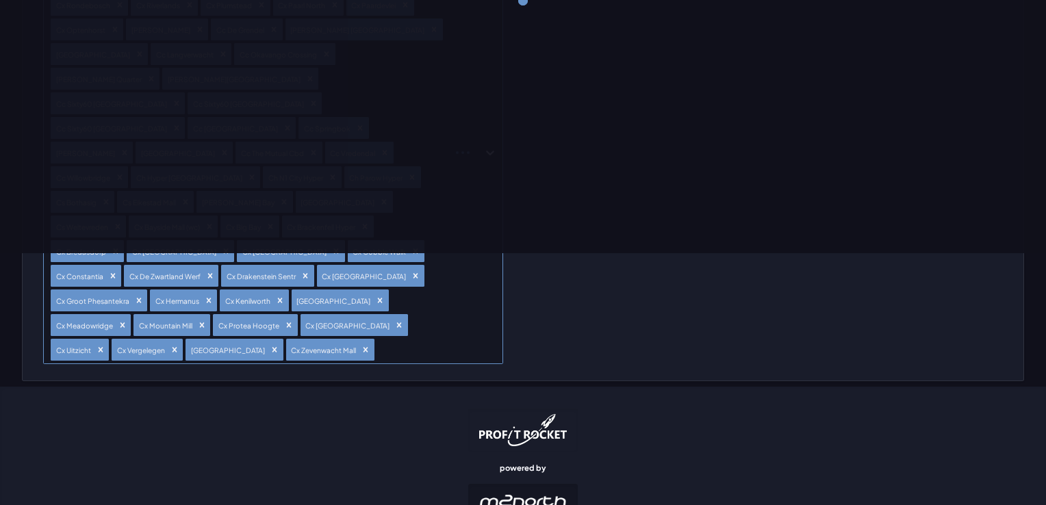
scroll to position [333, 0]
click at [142, 307] on div "Retailer Filters Shoprite Checkers Store Lists Checkers Checkers Hyper WC Check…" at bounding box center [273, 68] width 460 height 616
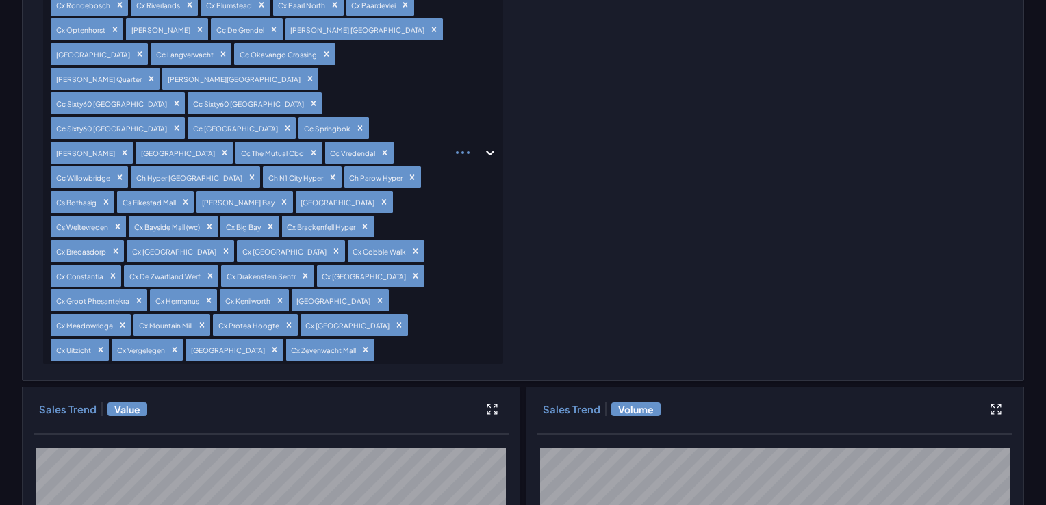
click at [151, 308] on div "Retailer Filters Shoprite Checkers Store Lists Checkers Checkers Hyper WC Check…" at bounding box center [273, 68] width 460 height 616
click at [229, 311] on div "Retailer Filters Shoprite Checkers Store Lists Checkers Checkers Hyper WC Check…" at bounding box center [273, 68] width 460 height 616
click at [377, 340] on div at bounding box center [411, 350] width 69 height 20
click at [132, 379] on div "Hx Parklands (sandow" at bounding box center [273, 390] width 448 height 23
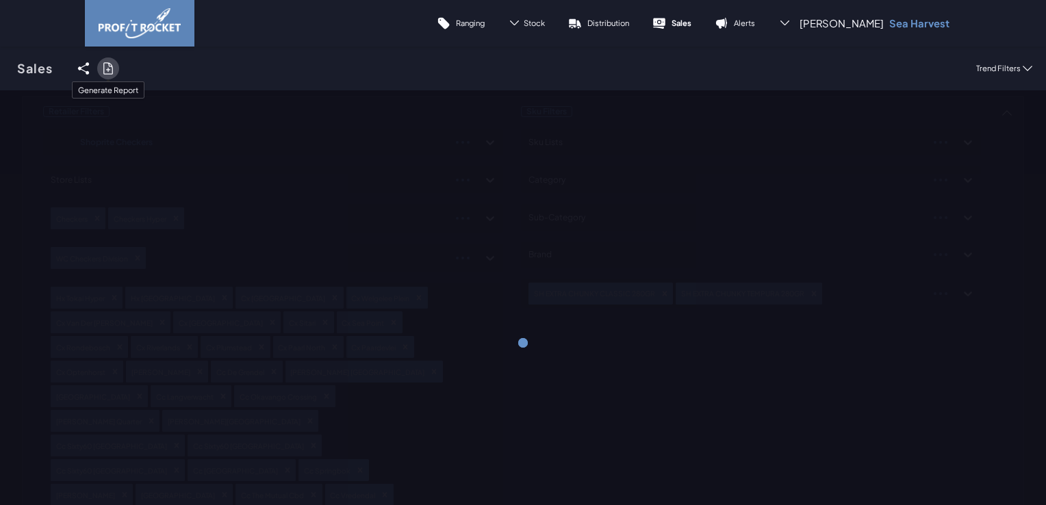
scroll to position [353, 0]
click at [112, 65] on icon at bounding box center [108, 69] width 14 height 14
click at [0, 68] on input "checkbox" at bounding box center [0, 68] width 0 height 0
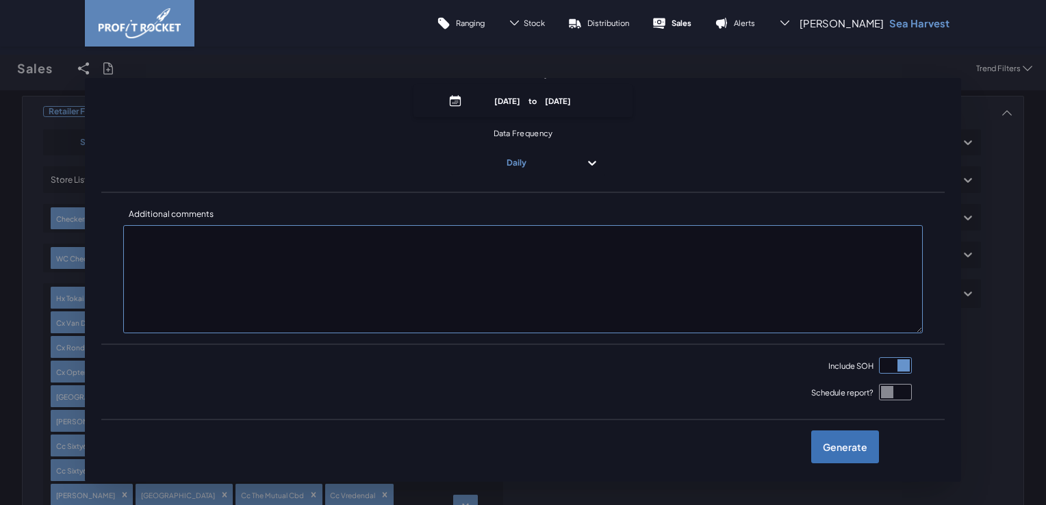
click at [841, 453] on label "Generate" at bounding box center [845, 447] width 68 height 33
click at [0, 68] on input "checkbox" at bounding box center [0, 68] width 0 height 0
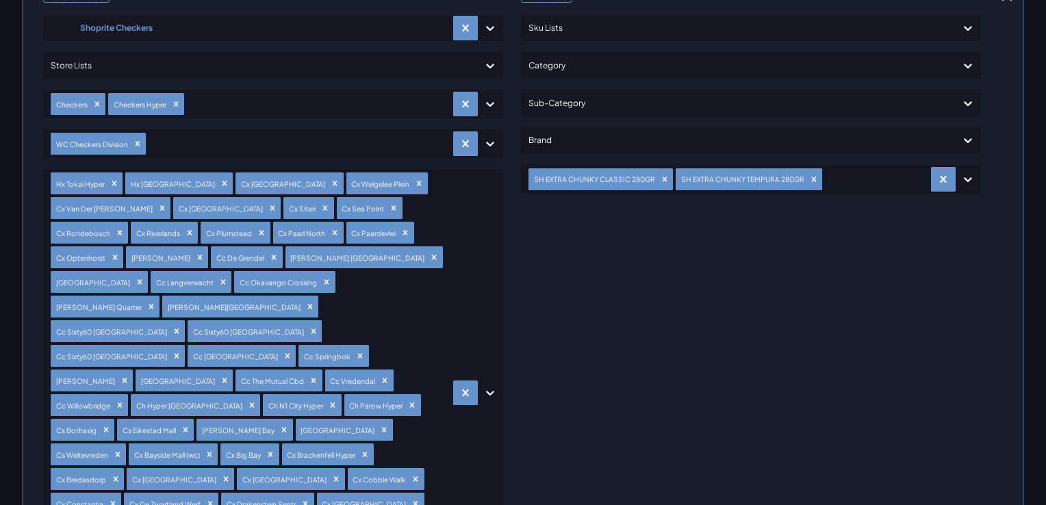
scroll to position [0, 0]
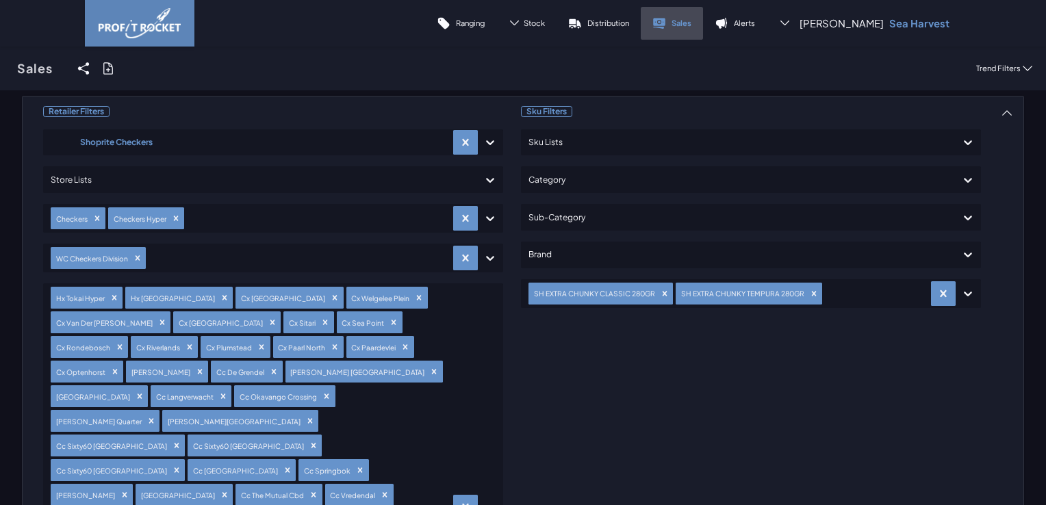
click at [691, 21] on p "Sales" at bounding box center [681, 23] width 20 height 10
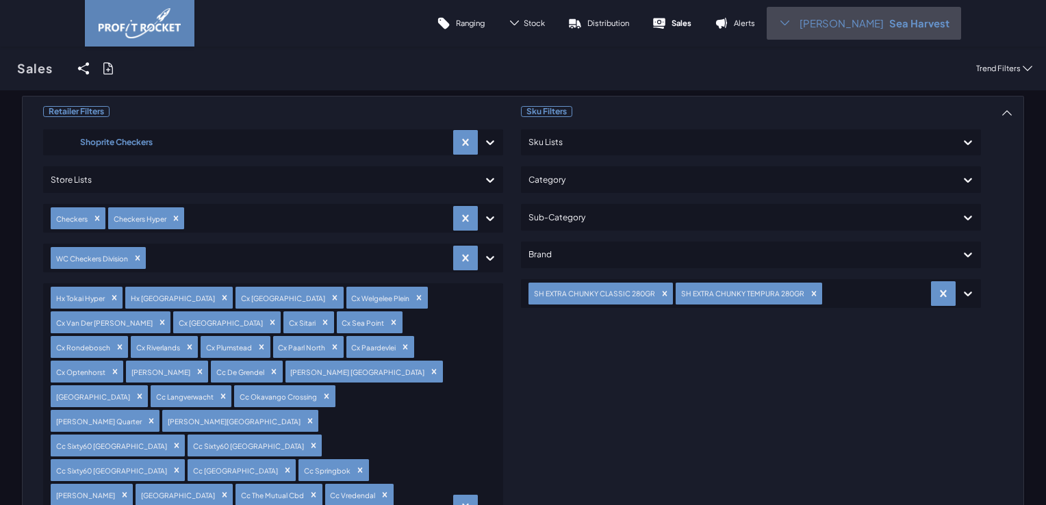
click at [817, 19] on div "Antoinette S Sea Harvest" at bounding box center [864, 23] width 194 height 33
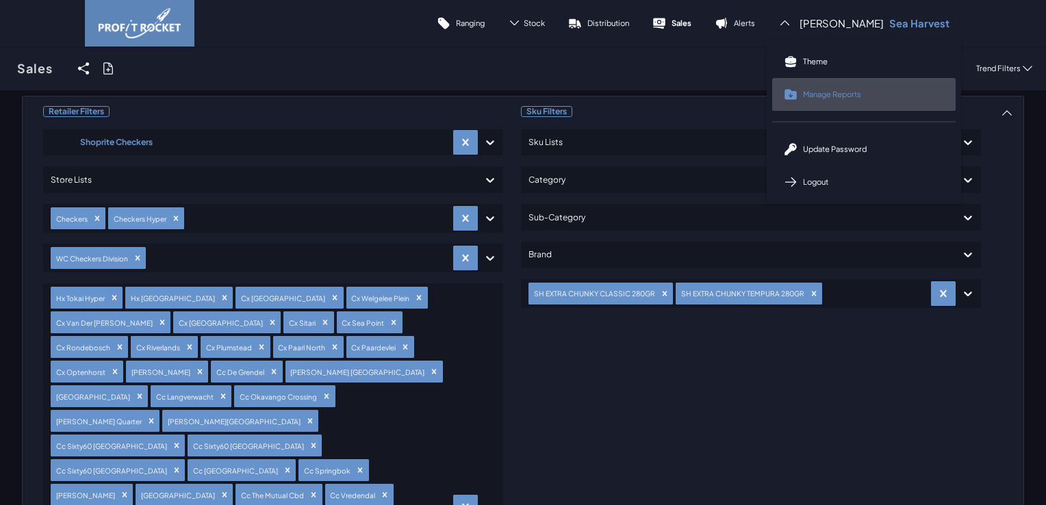
click at [833, 97] on span "Manage Reports" at bounding box center [832, 94] width 58 height 10
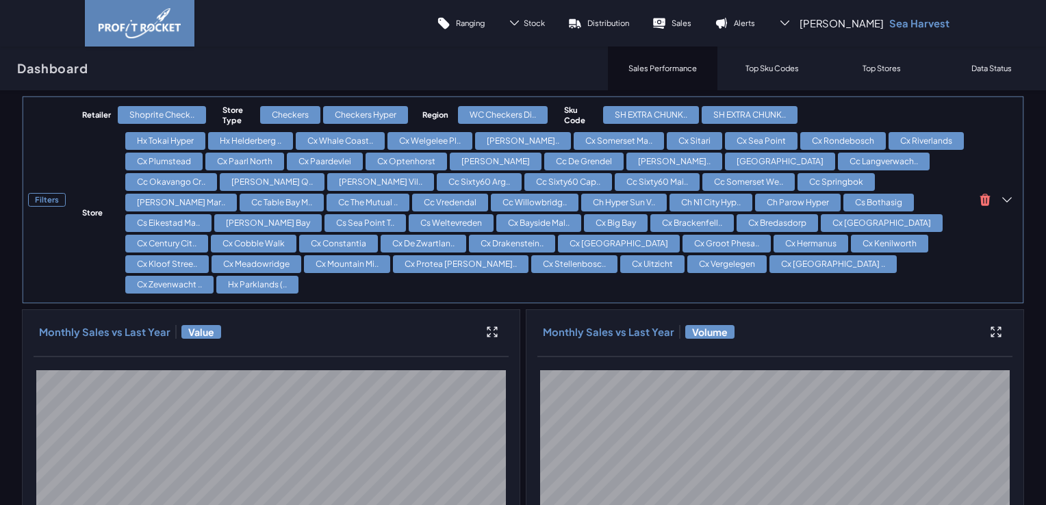
click at [88, 118] on h4 "Retailer" at bounding box center [96, 115] width 29 height 10
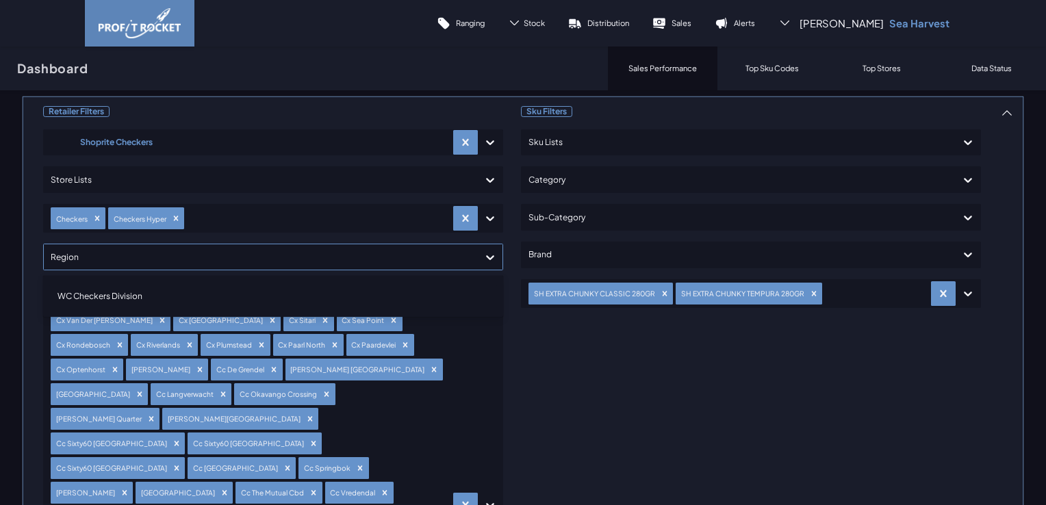
click at [487, 259] on icon at bounding box center [490, 258] width 14 height 14
click at [486, 255] on icon at bounding box center [490, 257] width 8 height 5
click at [123, 297] on div "WC Checkers Division" at bounding box center [273, 296] width 448 height 23
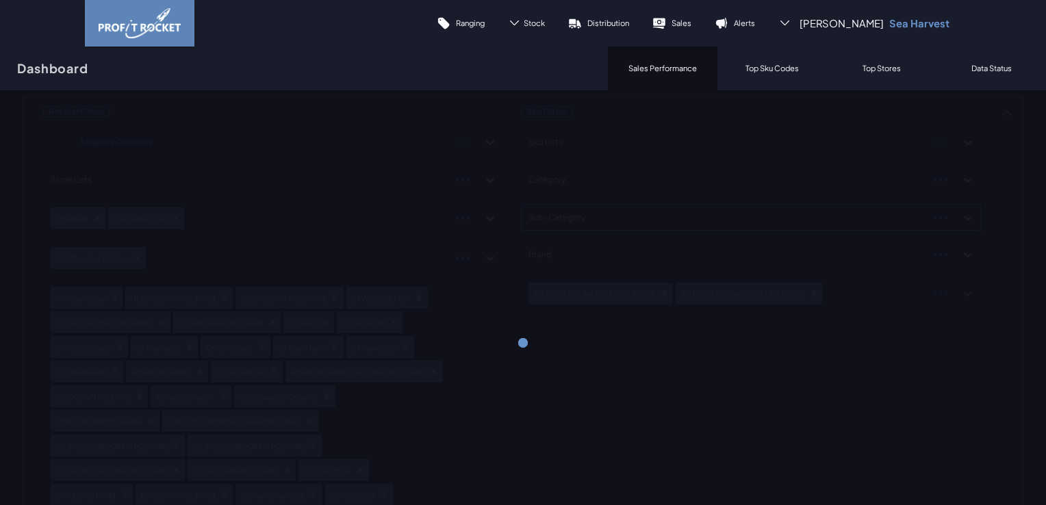
click at [740, 229] on div "Retailer Filters Shoprite Checkers Store Lists Checkers Checkers Hyper WC Check…" at bounding box center [523, 422] width 1002 height 653
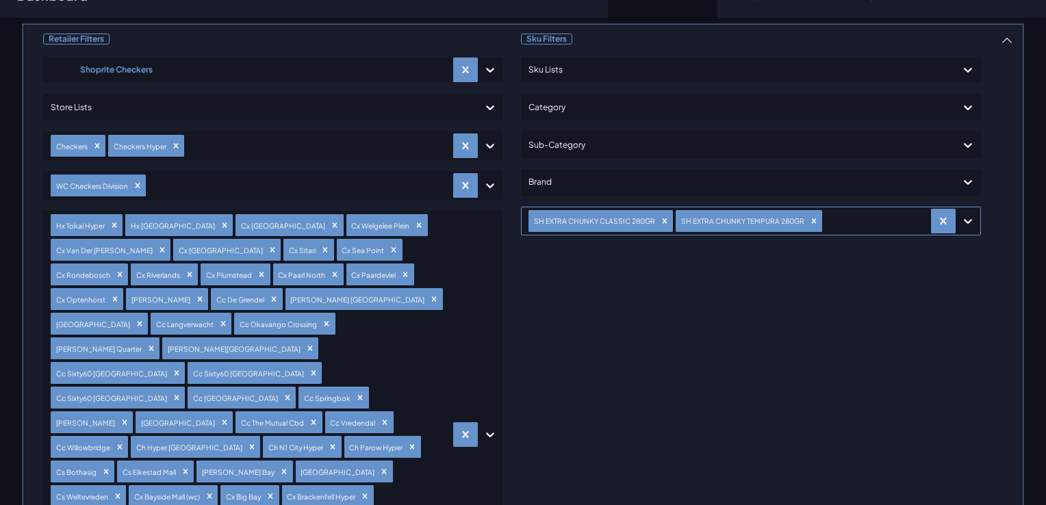
scroll to position [137, 0]
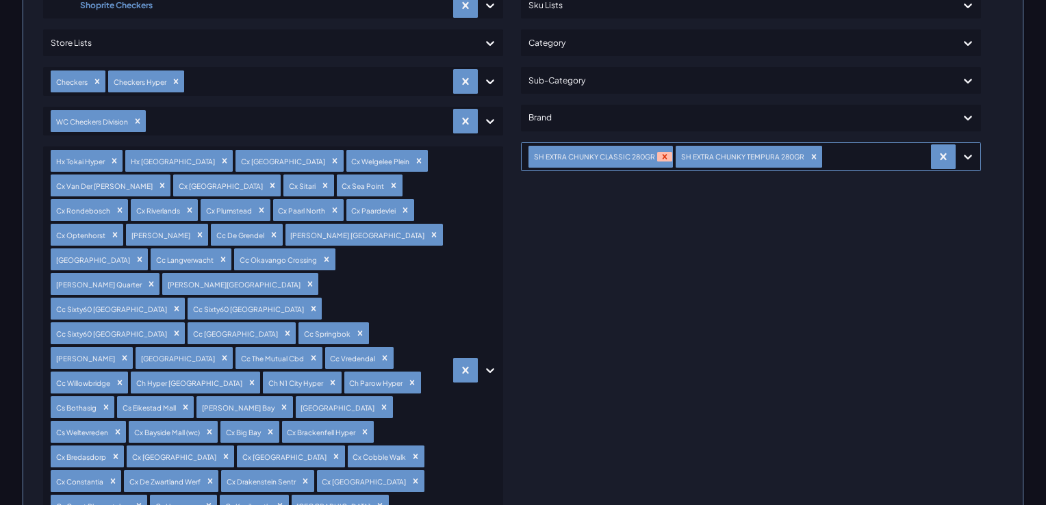
click at [660, 157] on icon "Remove SH EXTRA CHUNKY CLASSIC 280GR" at bounding box center [665, 157] width 10 height 10
click at [662, 157] on icon "Remove SH EXTRA CHUNKY TEMPURA 280GR" at bounding box center [667, 157] width 10 height 10
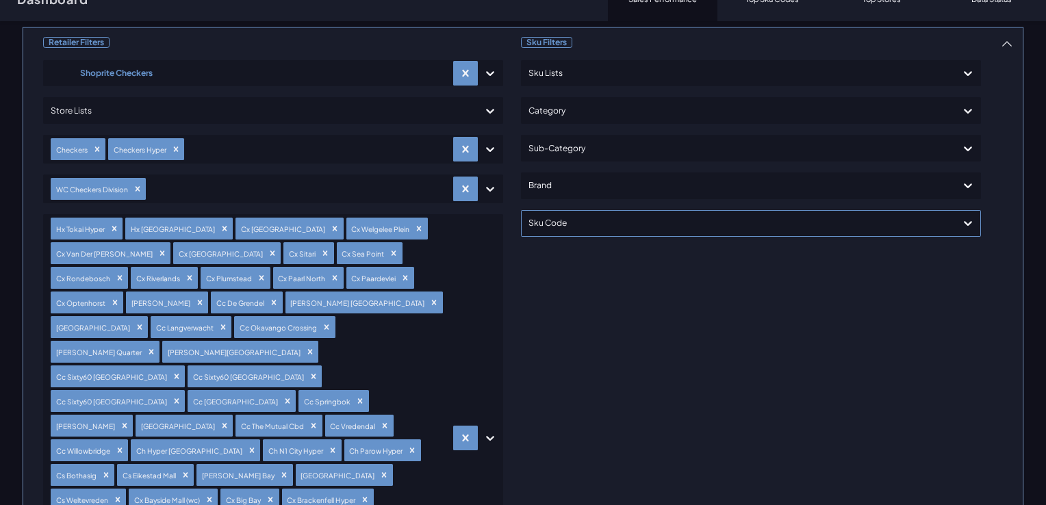
scroll to position [0, 0]
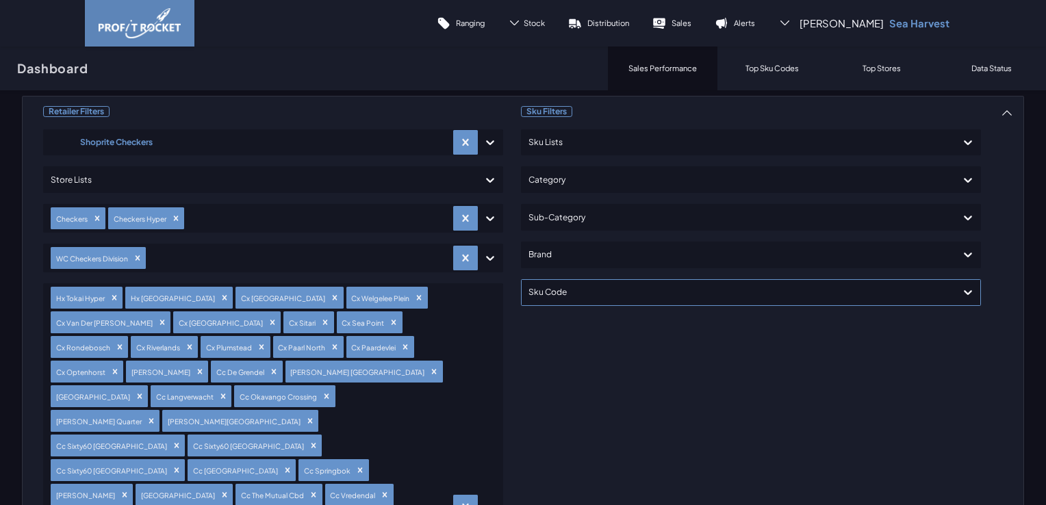
click at [664, 292] on div at bounding box center [738, 293] width 420 height 20
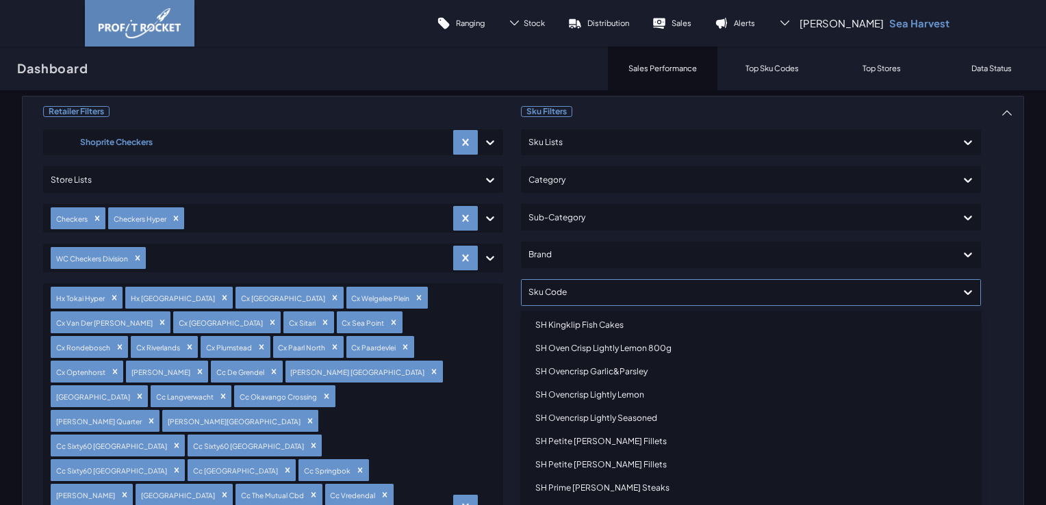
scroll to position [821, 0]
click at [645, 374] on div "SH Oven Crisp Lightly Lemon 800g" at bounding box center [751, 371] width 448 height 23
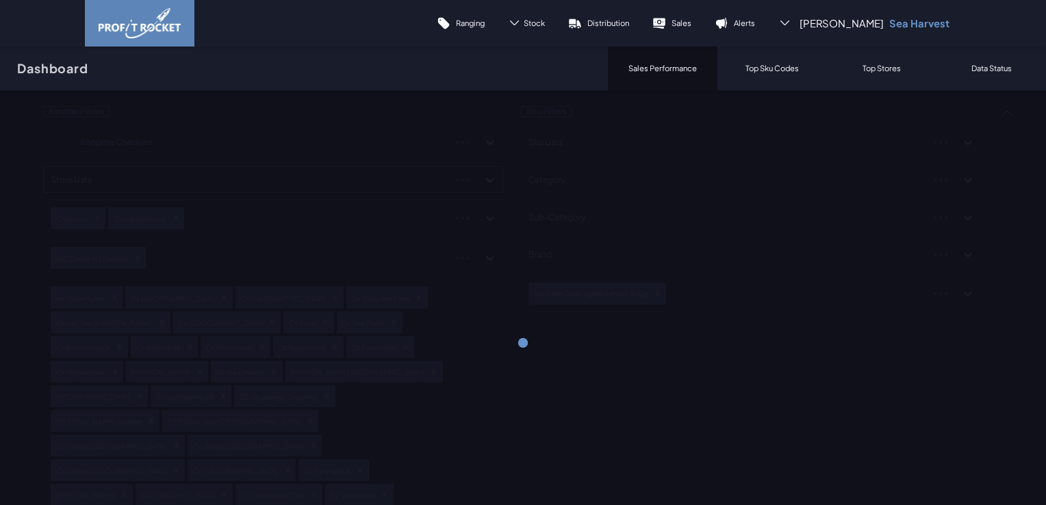
click at [292, 185] on div "Retailer Filters Shoprite Checkers Store Lists Checkers Checkers Hyper WC Check…" at bounding box center [523, 422] width 1002 height 653
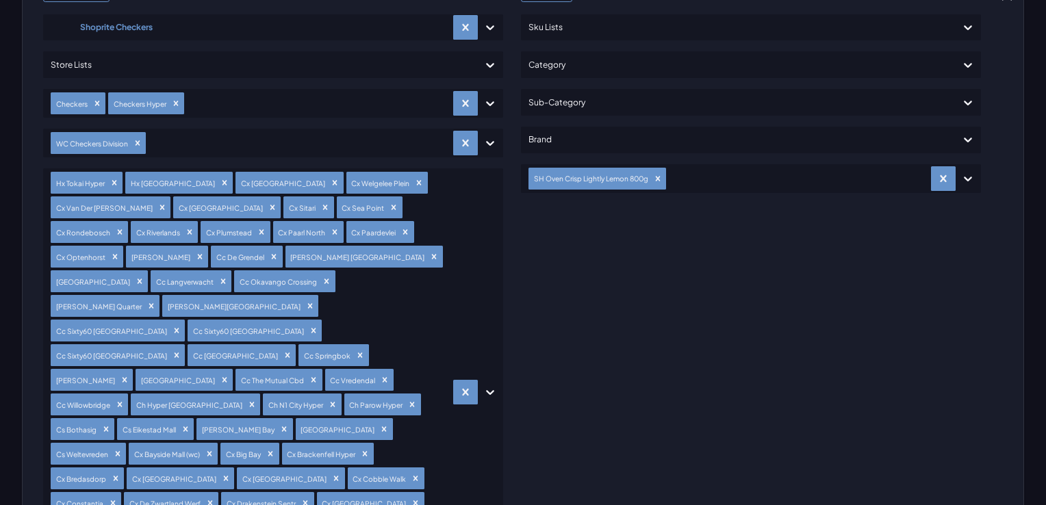
scroll to position [0, 0]
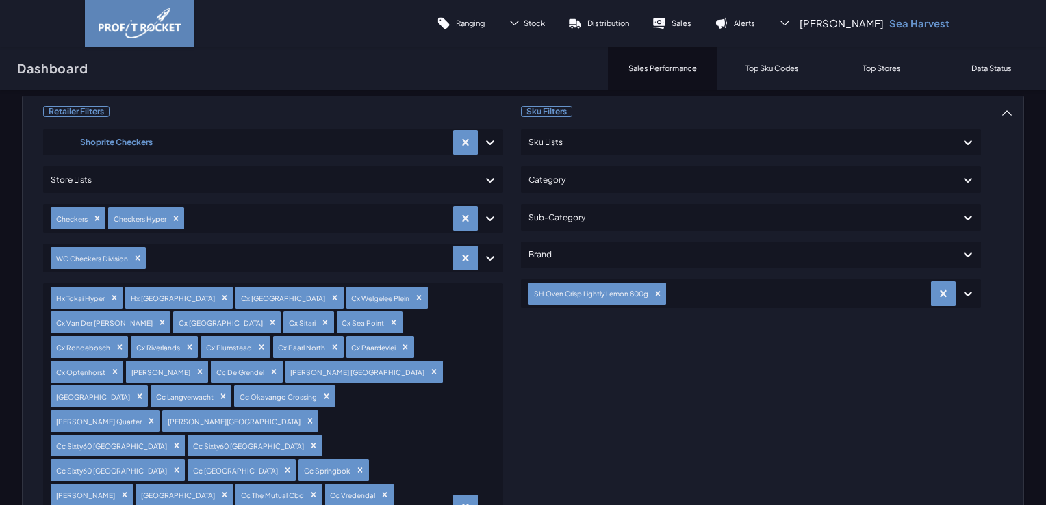
click at [768, 379] on div "Sku Filters Sku Lists Category Sub-Category Brand SH Oven Crisp Lightly Lemon 8…" at bounding box center [751, 422] width 460 height 641
click at [691, 20] on p "Sales" at bounding box center [681, 23] width 20 height 10
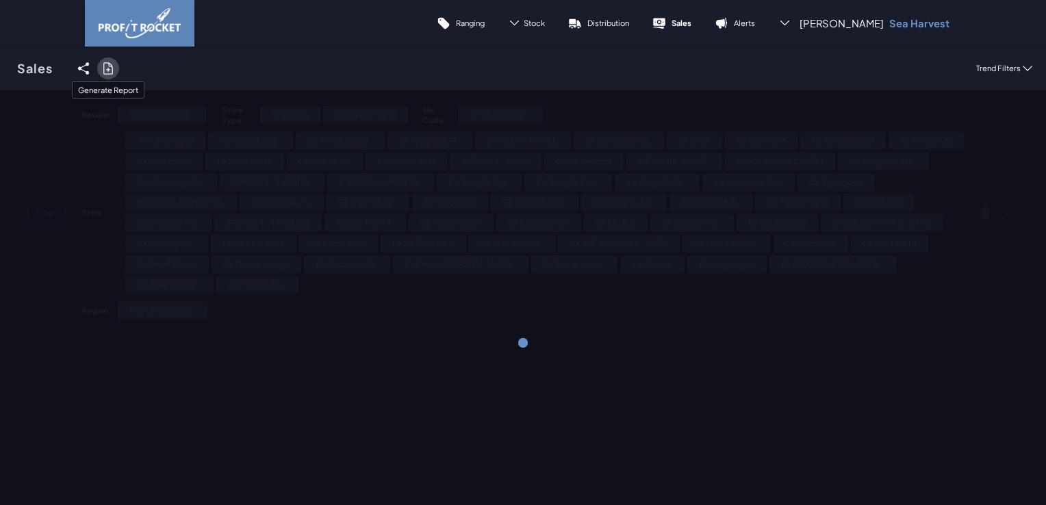
click at [110, 66] on icon at bounding box center [108, 69] width 14 height 14
click at [0, 68] on input "checkbox" at bounding box center [0, 68] width 0 height 0
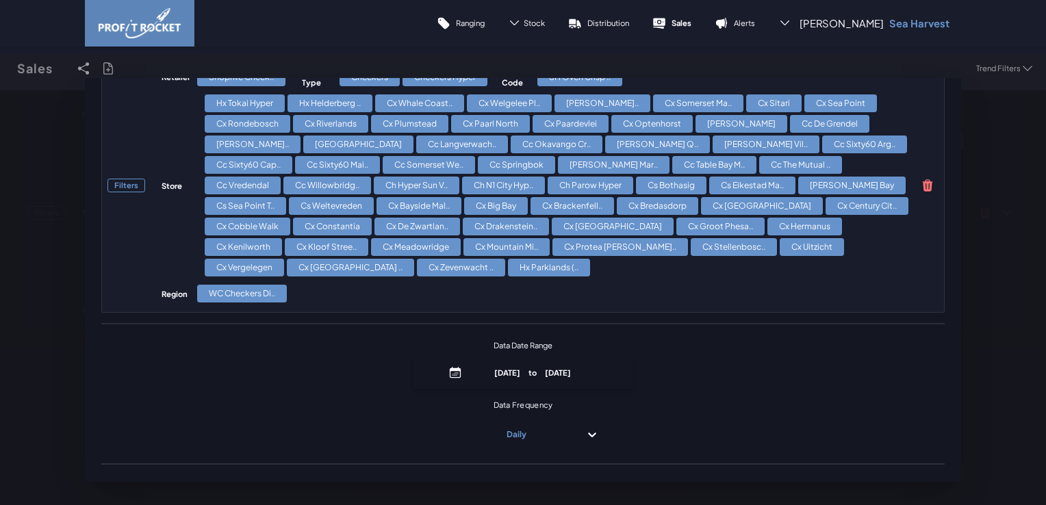
scroll to position [274, 0]
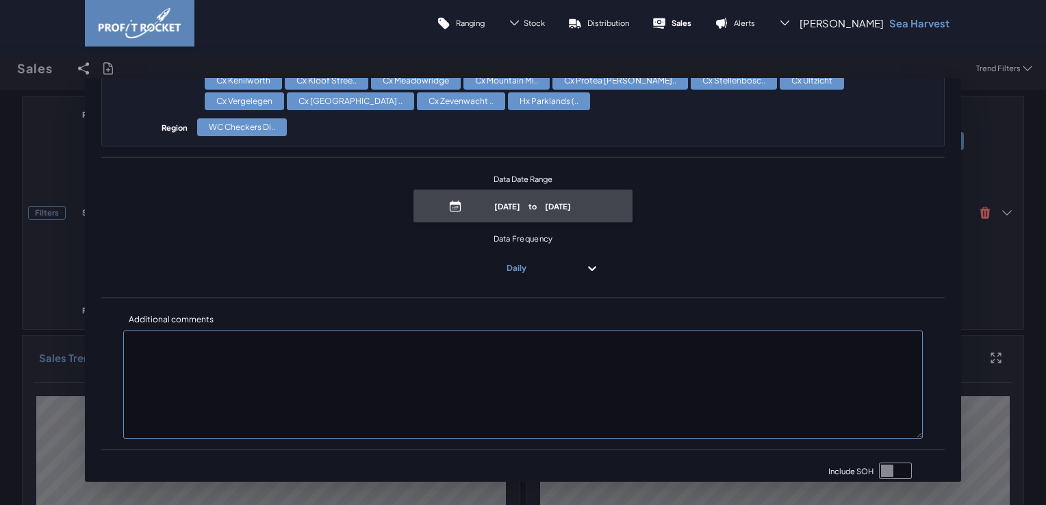
click at [528, 208] on p "August 24th, 2025 to September 7th, 2025" at bounding box center [532, 206] width 131 height 10
select select "8"
select select "2025"
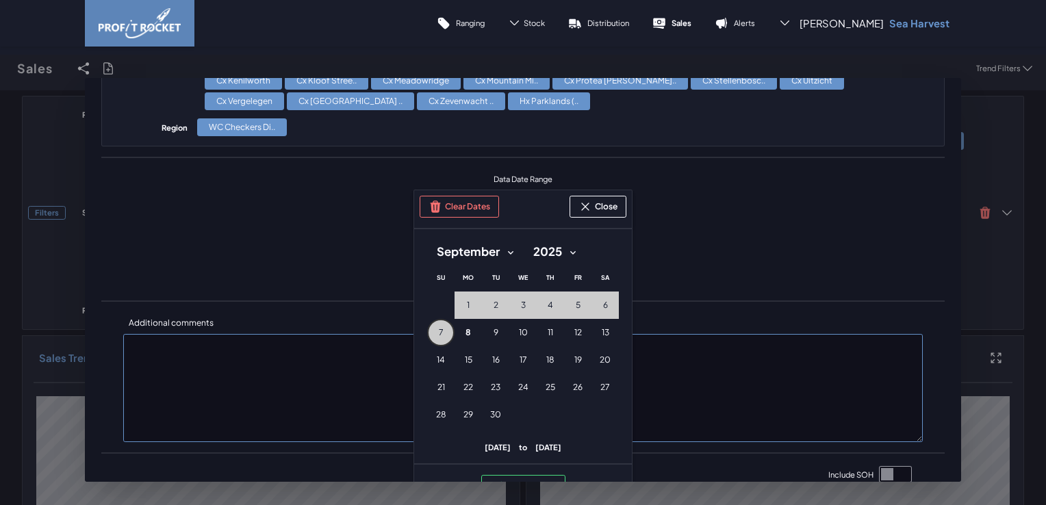
click at [441, 331] on button "7 7th September (Sunday)" at bounding box center [440, 332] width 27 height 27
click at [457, 209] on button "Clear Dates" at bounding box center [459, 207] width 79 height 22
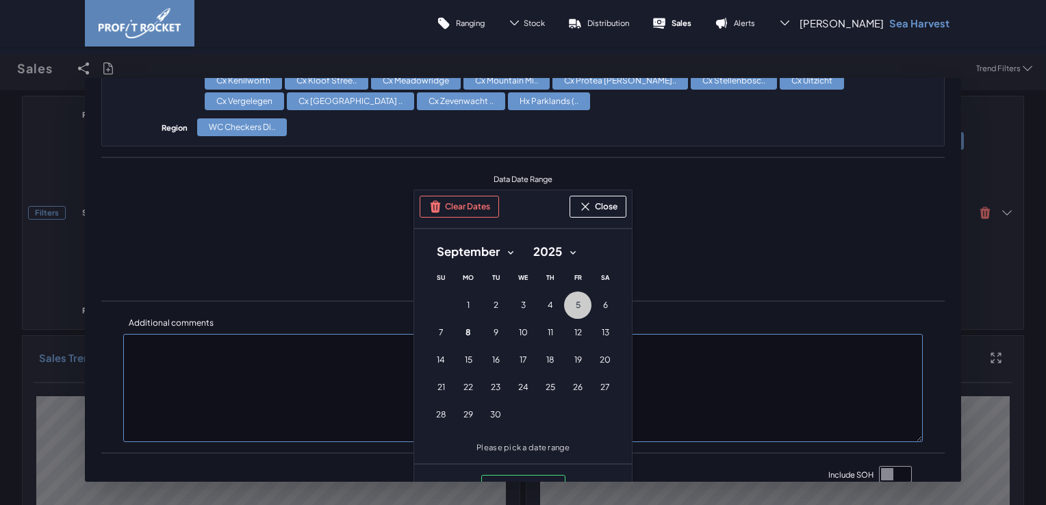
click at [569, 307] on button "5 5th September (Friday)" at bounding box center [577, 305] width 27 height 27
click at [591, 305] on button "6 6th September (Saturday)" at bounding box center [604, 305] width 27 height 27
click at [441, 335] on button "7 7th September (Sunday)" at bounding box center [440, 332] width 27 height 27
click at [528, 482] on button "Apply Range" at bounding box center [523, 486] width 84 height 22
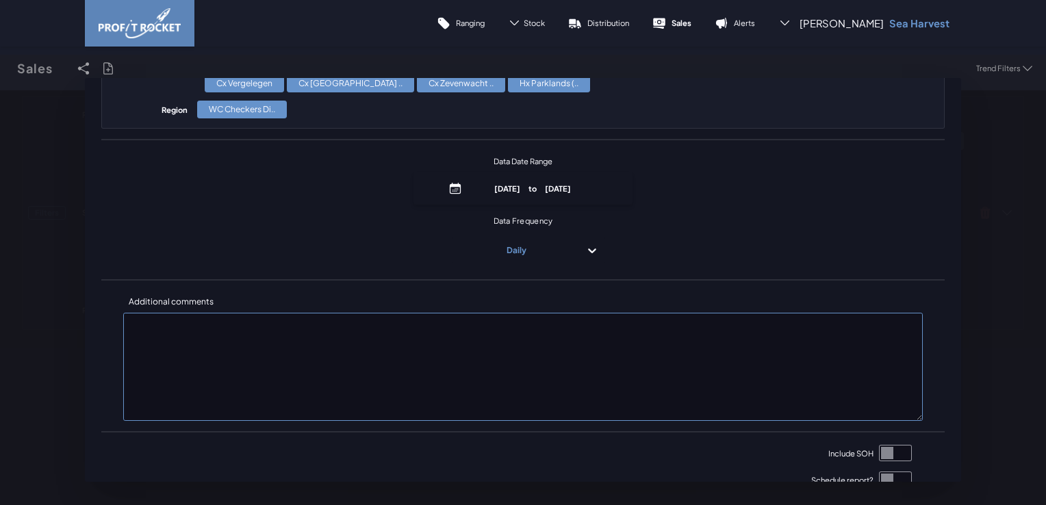
scroll to position [342, 0]
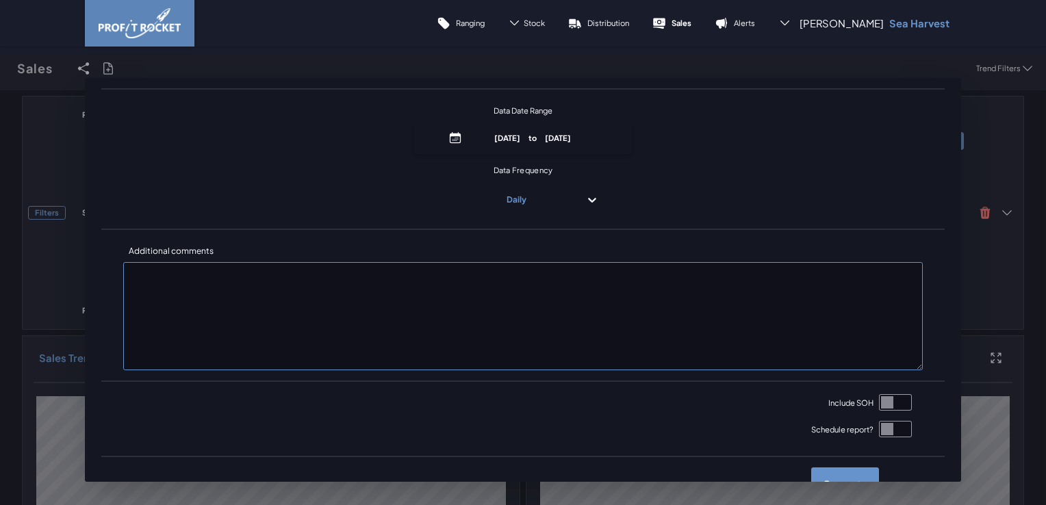
click at [879, 398] on input "checkbox" at bounding box center [895, 402] width 33 height 16
checkbox input "true"
click at [851, 477] on label "Generate" at bounding box center [845, 483] width 68 height 33
click at [0, 68] on input "checkbox" at bounding box center [0, 68] width 0 height 0
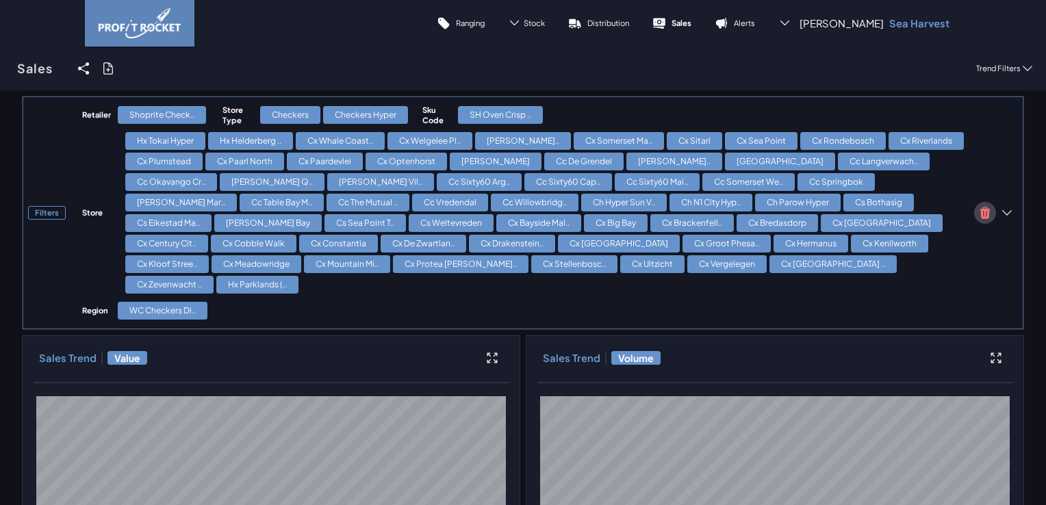
click at [980, 207] on icon at bounding box center [985, 213] width 10 height 12
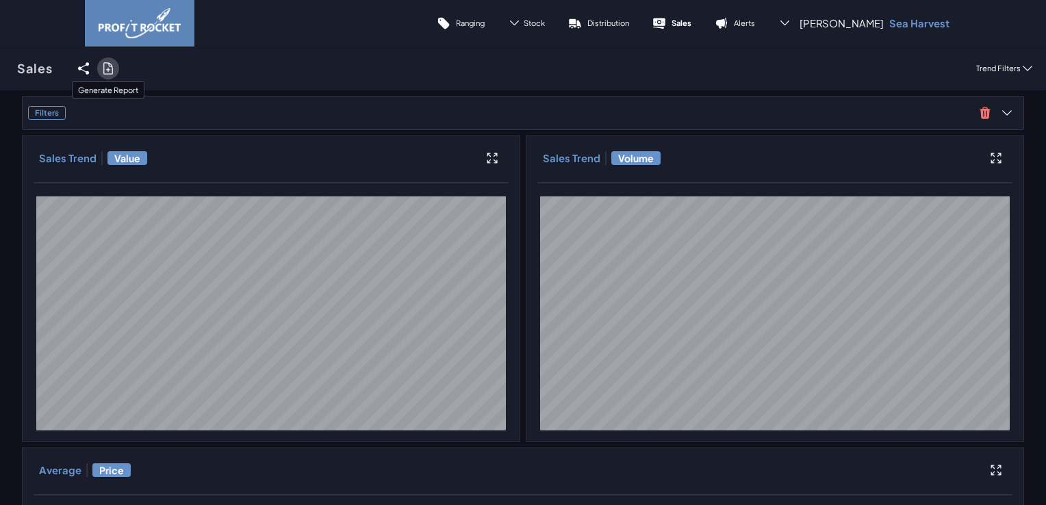
click at [114, 68] on icon at bounding box center [108, 69] width 14 height 14
click at [0, 68] on input "checkbox" at bounding box center [0, 68] width 0 height 0
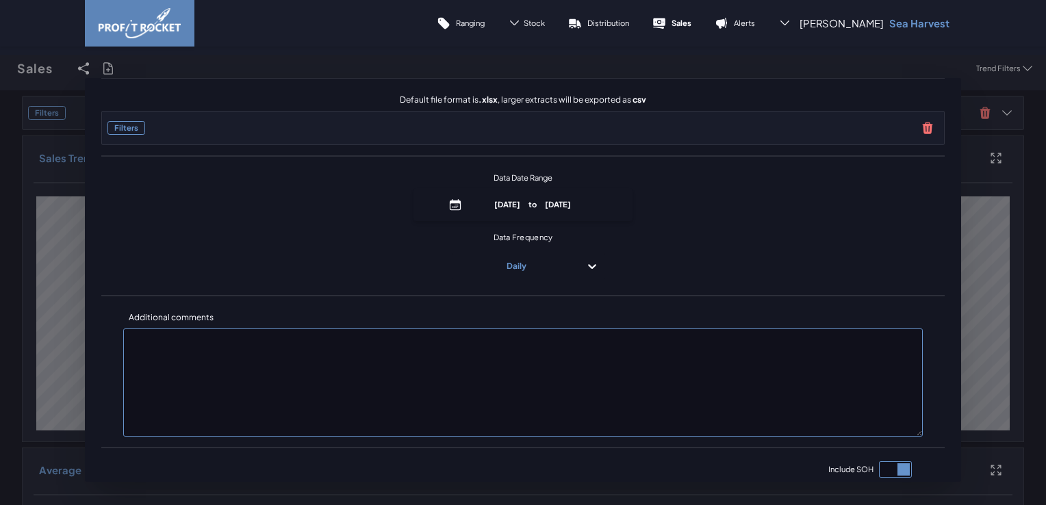
scroll to position [0, 0]
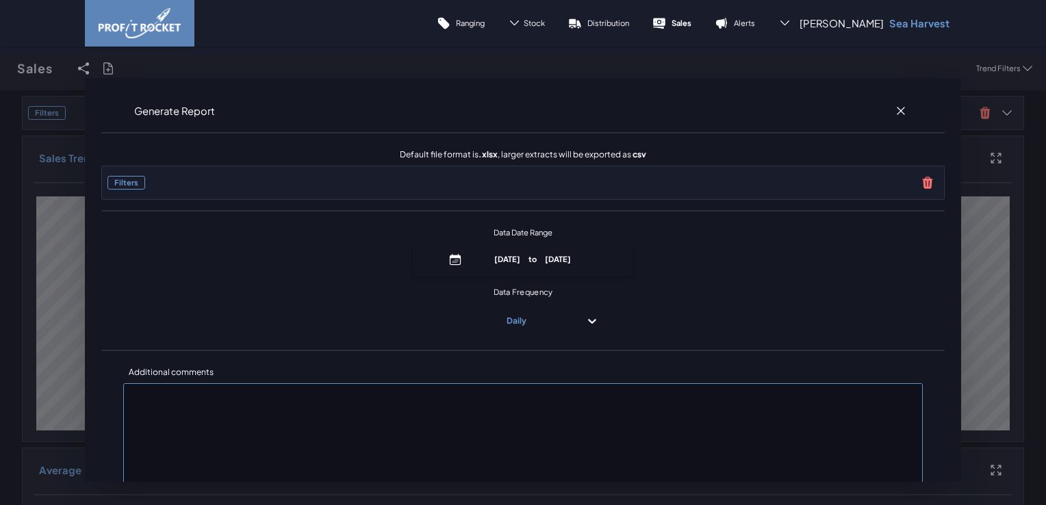
click at [110, 74] on div "Generate Report Default file format is .xlsx , larger extracts will be exported…" at bounding box center [523, 280] width 1046 height 450
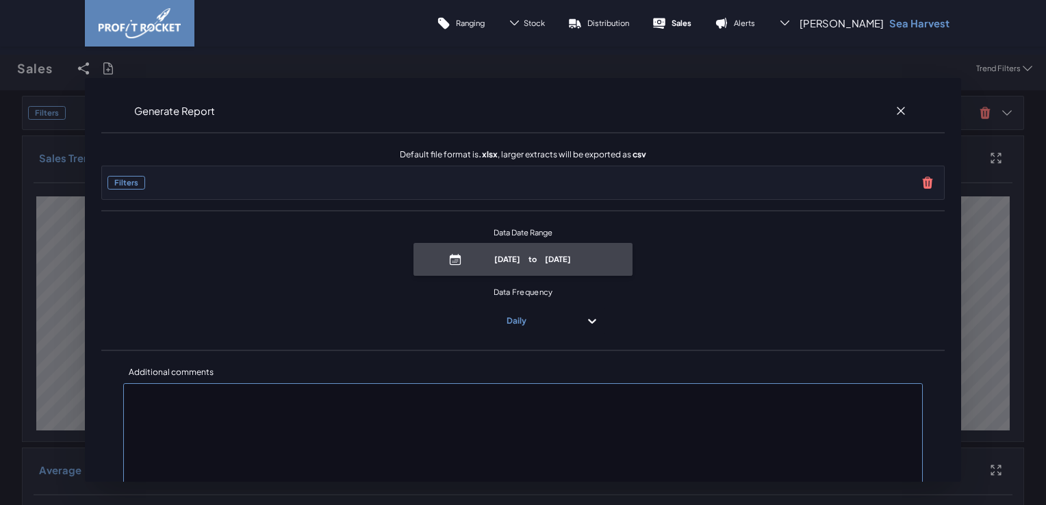
click at [539, 264] on p "June 8th, 2025 to September 8th, 2025" at bounding box center [532, 259] width 131 height 10
select select "8"
select select "2025"
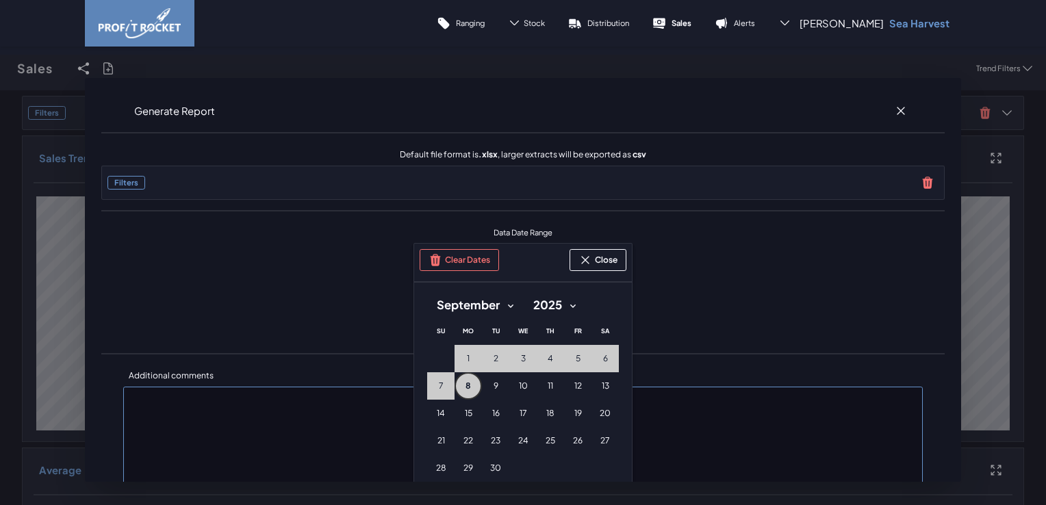
click at [465, 381] on span "8" at bounding box center [467, 386] width 5 height 11
click at [777, 273] on span "Data Date Range June 8th, 2025 to September 8th, 2025 Clear Dates Close Septemb…" at bounding box center [522, 250] width 843 height 57
click at [50, 112] on div "Generate Report Default file format is .xlsx , larger extracts will be exported…" at bounding box center [523, 280] width 1046 height 450
click at [611, 264] on button "Close" at bounding box center [597, 260] width 57 height 22
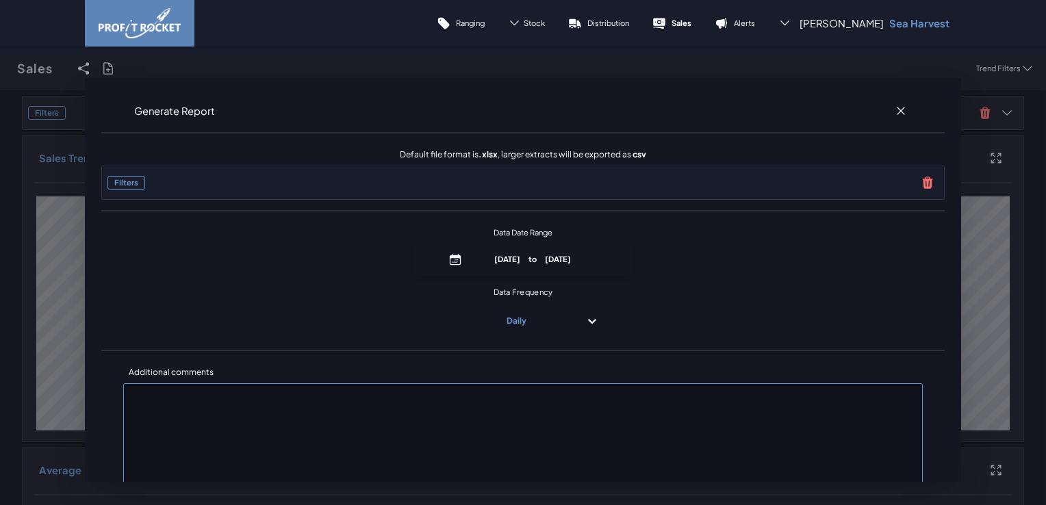
click at [50, 116] on div "Generate Report Default file format is .xlsx , larger extracts will be exported…" at bounding box center [523, 280] width 1046 height 450
click at [691, 18] on p "Sales" at bounding box center [681, 23] width 20 height 10
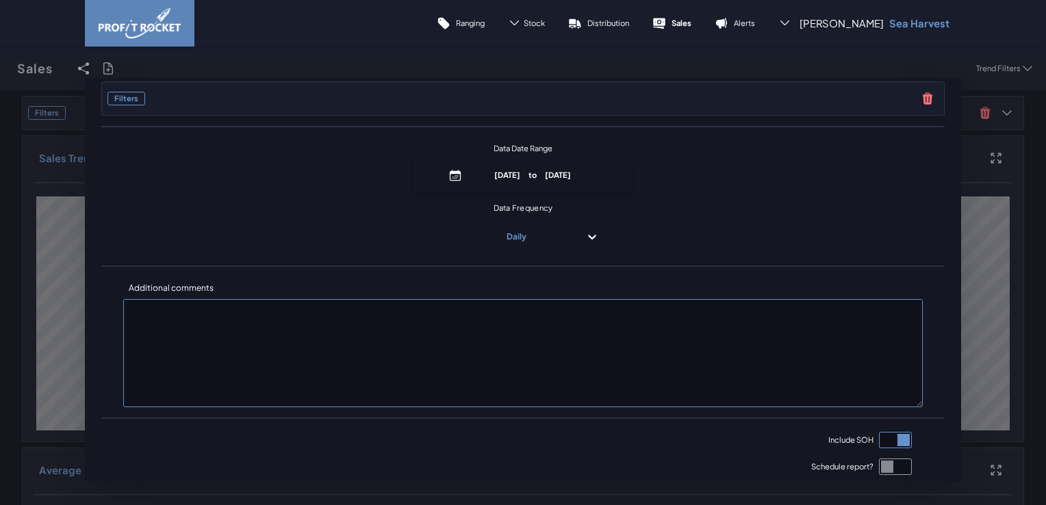
scroll to position [161, 0]
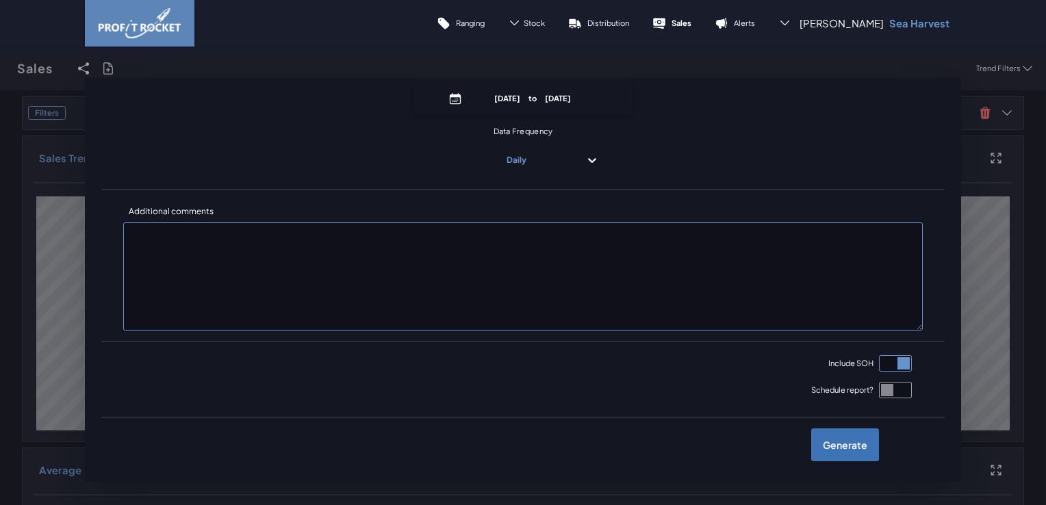
click at [849, 446] on label "Generate" at bounding box center [845, 444] width 68 height 33
click at [0, 68] on input "checkbox" at bounding box center [0, 68] width 0 height 0
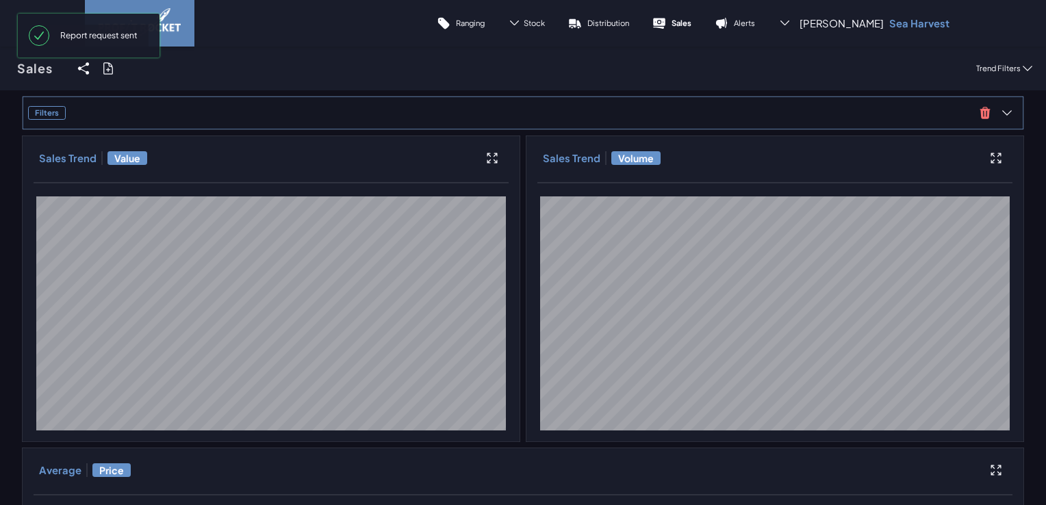
click at [55, 114] on h3 "Filters" at bounding box center [47, 113] width 38 height 14
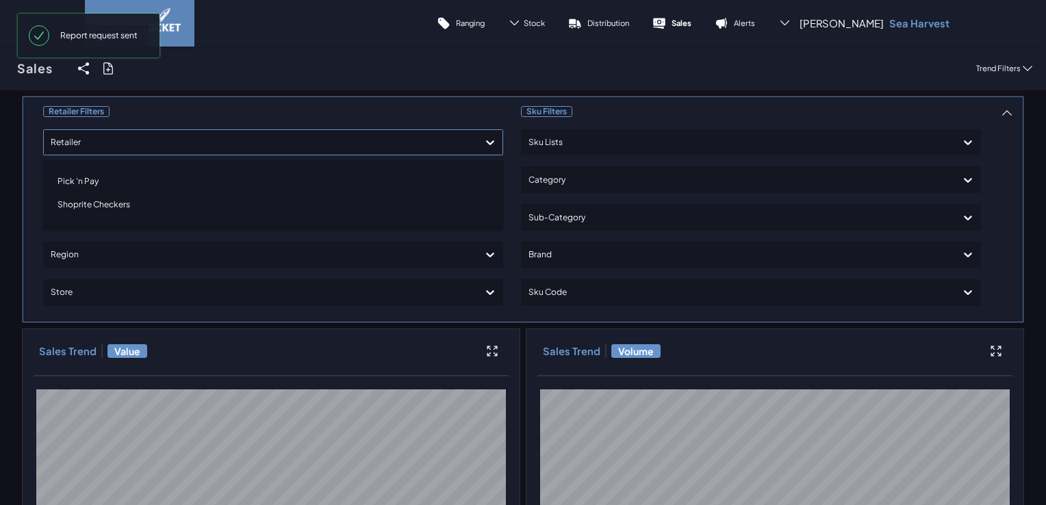
click at [186, 149] on div at bounding box center [261, 143] width 420 height 20
click at [134, 207] on div "Shoprite Checkers" at bounding box center [273, 204] width 448 height 23
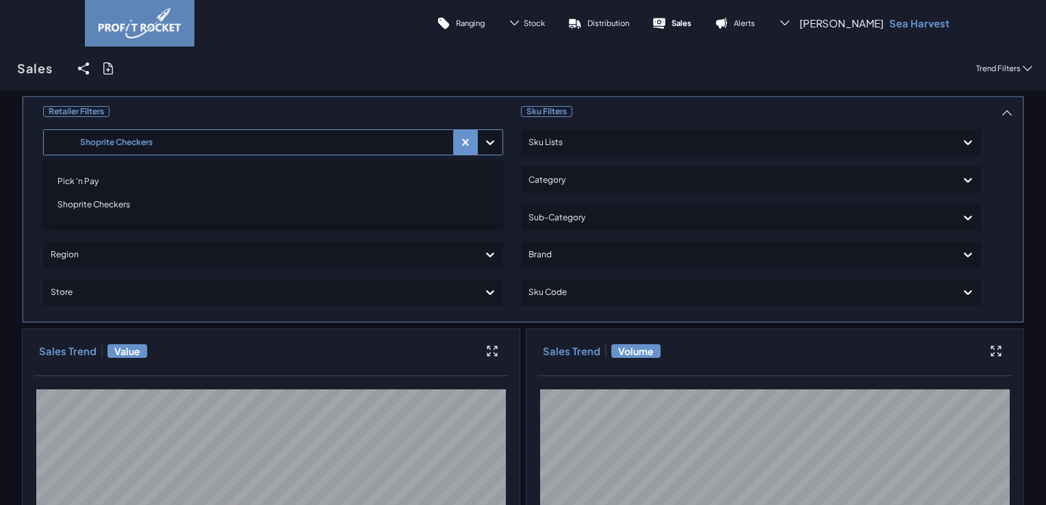
scroll to position [164, 0]
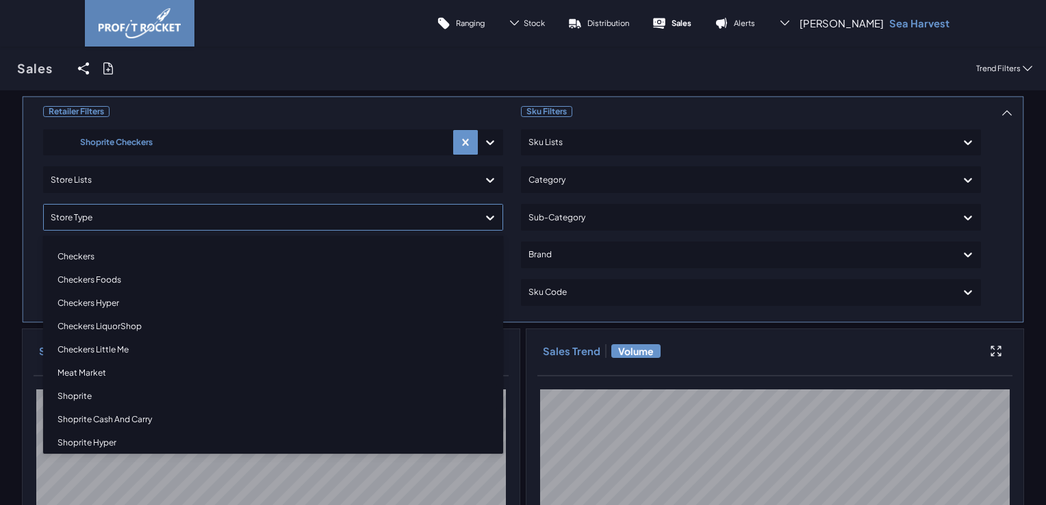
click at [181, 220] on div at bounding box center [261, 217] width 420 height 20
click at [106, 302] on div "Checkers Hyper" at bounding box center [273, 303] width 448 height 23
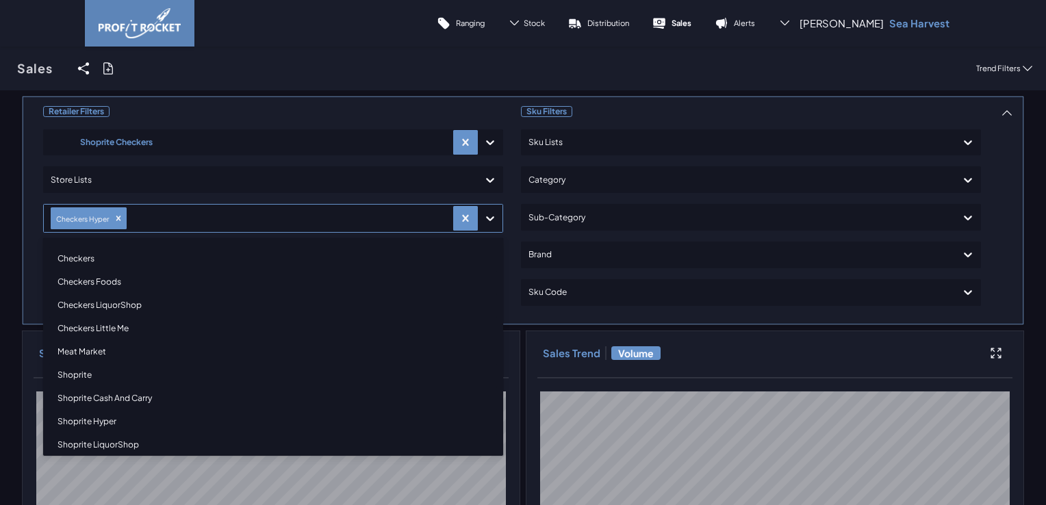
click at [103, 261] on div "Checkers" at bounding box center [273, 258] width 448 height 23
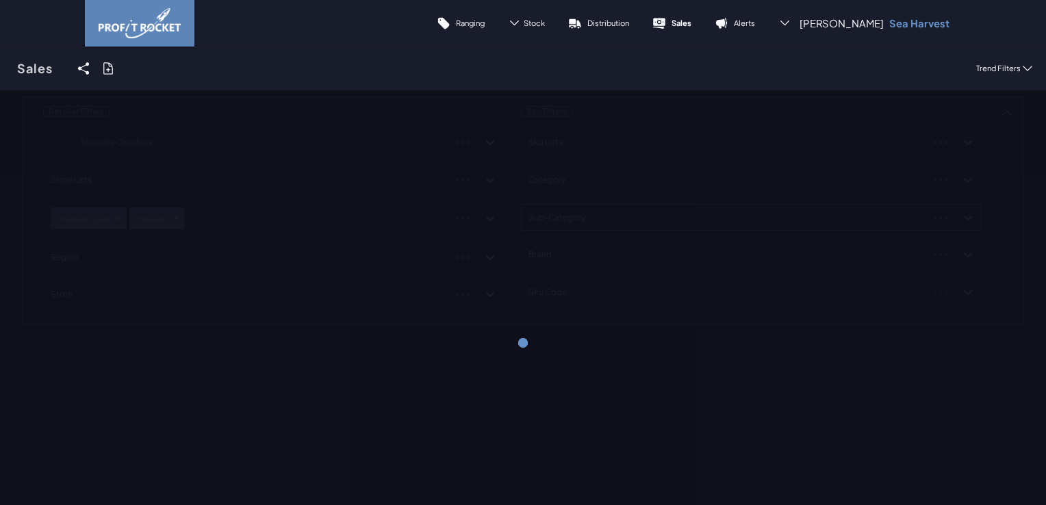
click at [649, 209] on div "Retailer Filters Shoprite Checkers Store Lists Checkers Hyper Checkers Region S…" at bounding box center [523, 210] width 1002 height 229
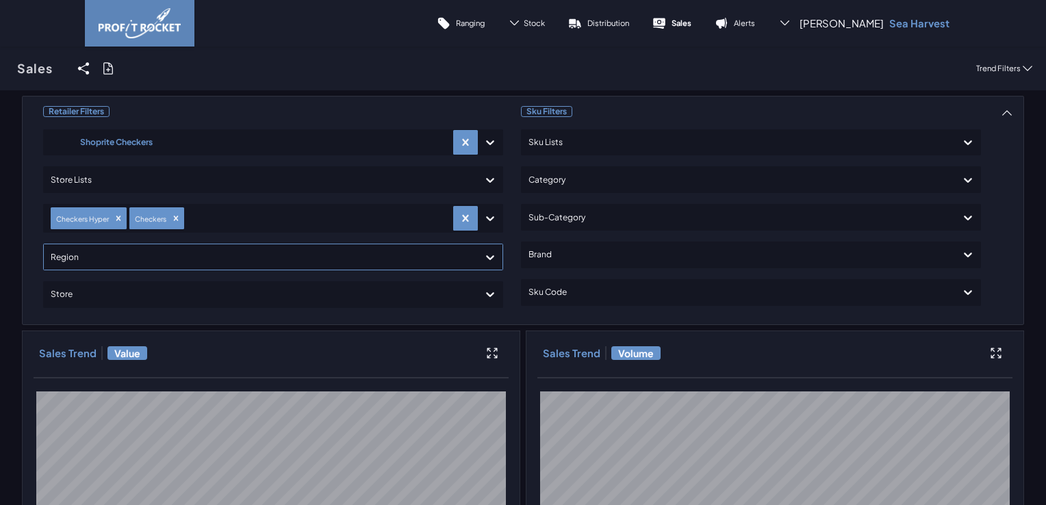
click at [214, 259] on div at bounding box center [261, 257] width 420 height 20
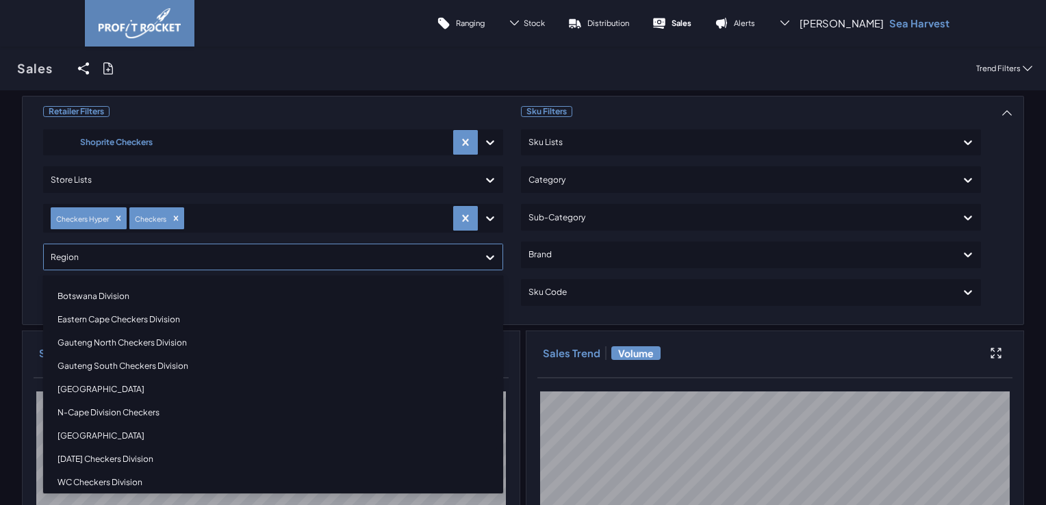
scroll to position [33, 0]
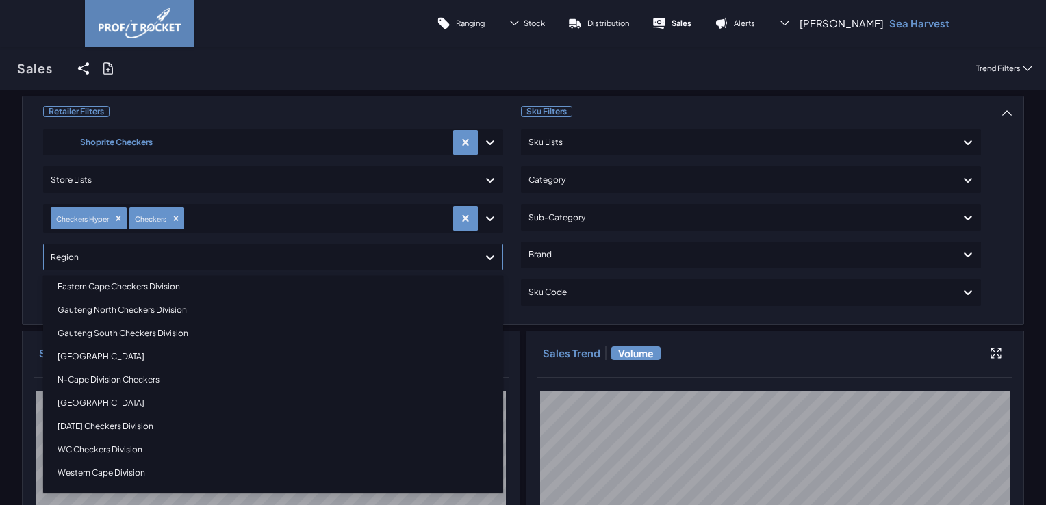
click at [110, 449] on div "WC Checkers Division" at bounding box center [273, 449] width 448 height 23
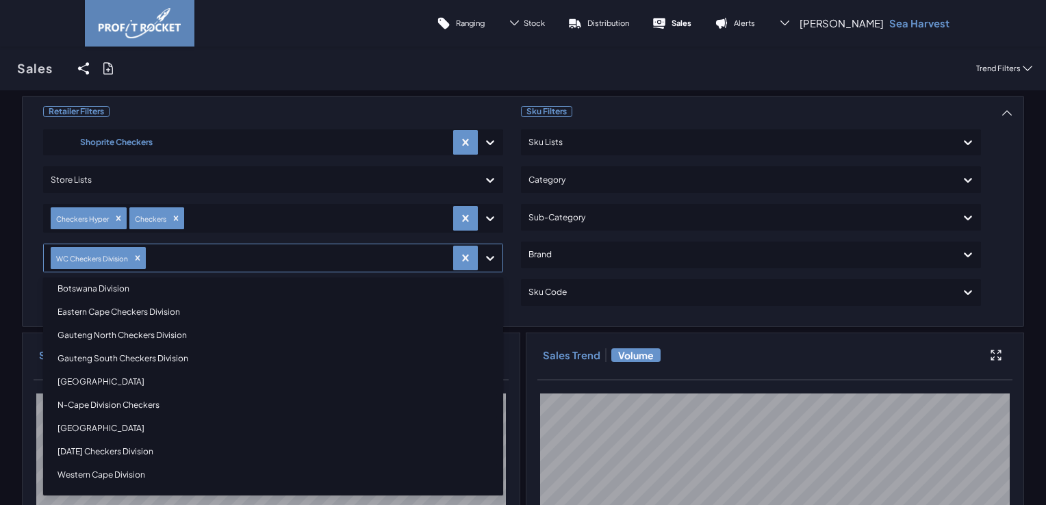
scroll to position [10, 0]
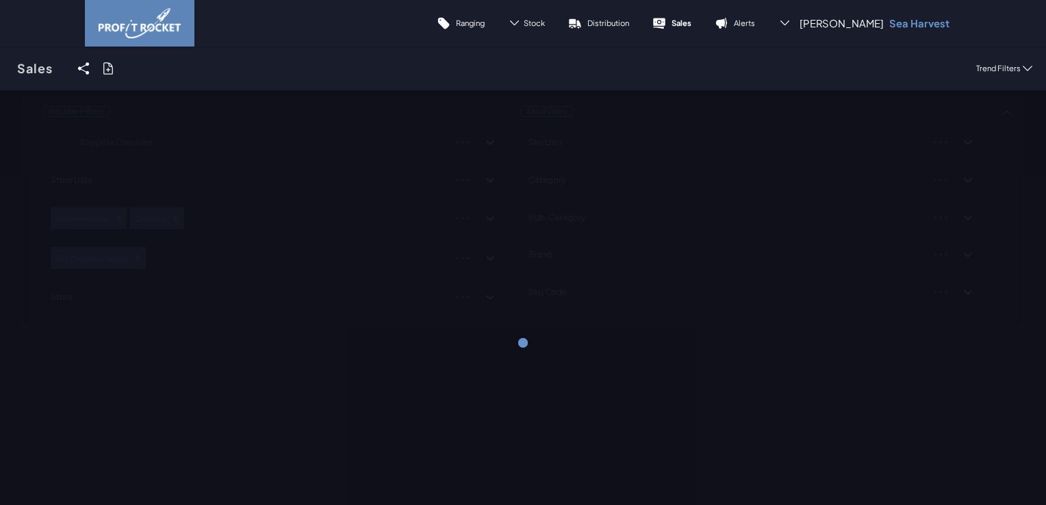
click at [1027, 164] on div "Retailer Filters Shoprite Checkers Store Lists Checkers Hyper Checkers WC Check…" at bounding box center [523, 342] width 1046 height 505
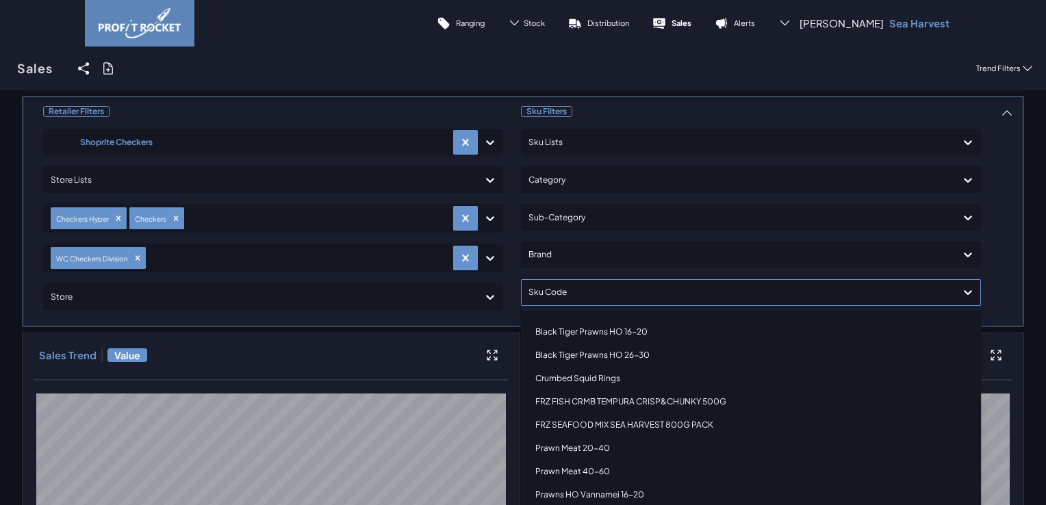
click at [667, 287] on div at bounding box center [738, 293] width 420 height 20
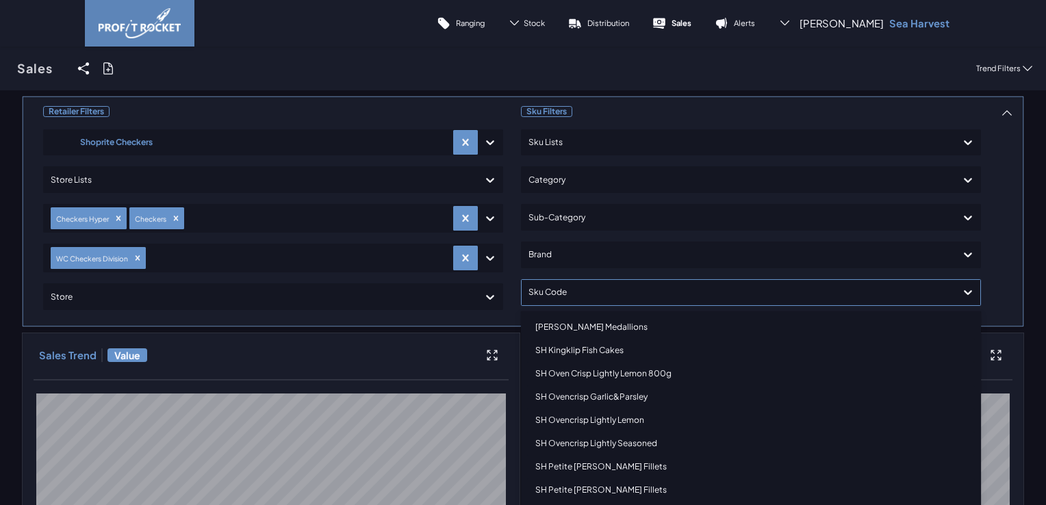
scroll to position [821, 0]
click at [661, 376] on div "SH Oven Crisp Lightly Lemon 800g" at bounding box center [751, 371] width 448 height 23
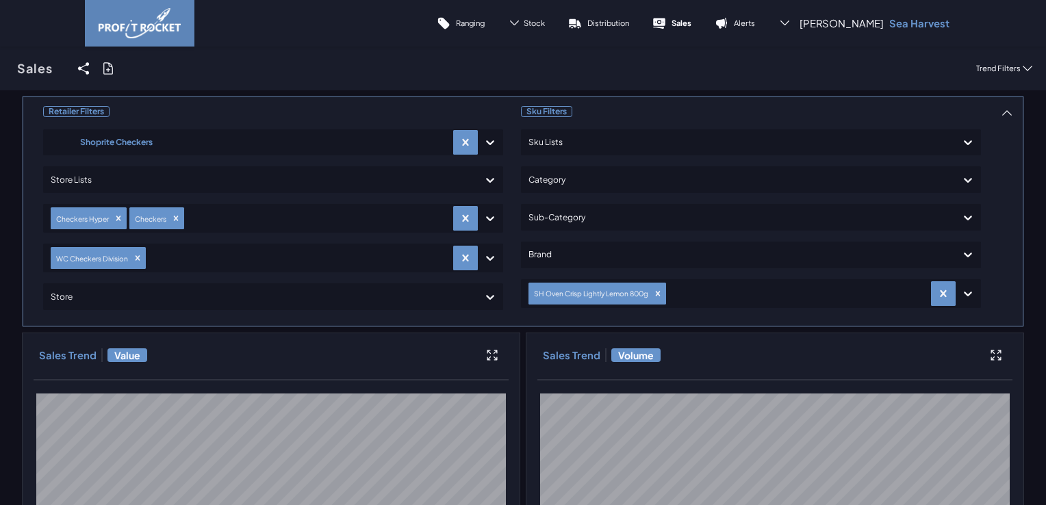
click at [126, 74] on div "Sales Share View We'll email you as well as your recipients a link to the view …" at bounding box center [523, 69] width 1046 height 44
click at [112, 64] on icon at bounding box center [108, 69] width 14 height 14
click at [0, 68] on input "checkbox" at bounding box center [0, 68] width 0 height 0
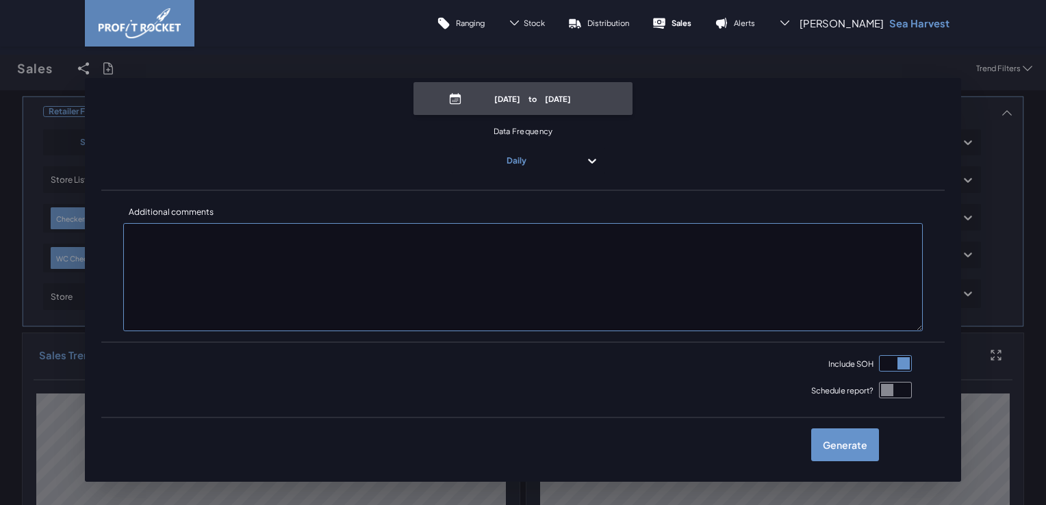
click at [543, 110] on span "June 8th, 2025 to September 8th, 2025" at bounding box center [522, 98] width 219 height 33
select select "8"
select select "2025"
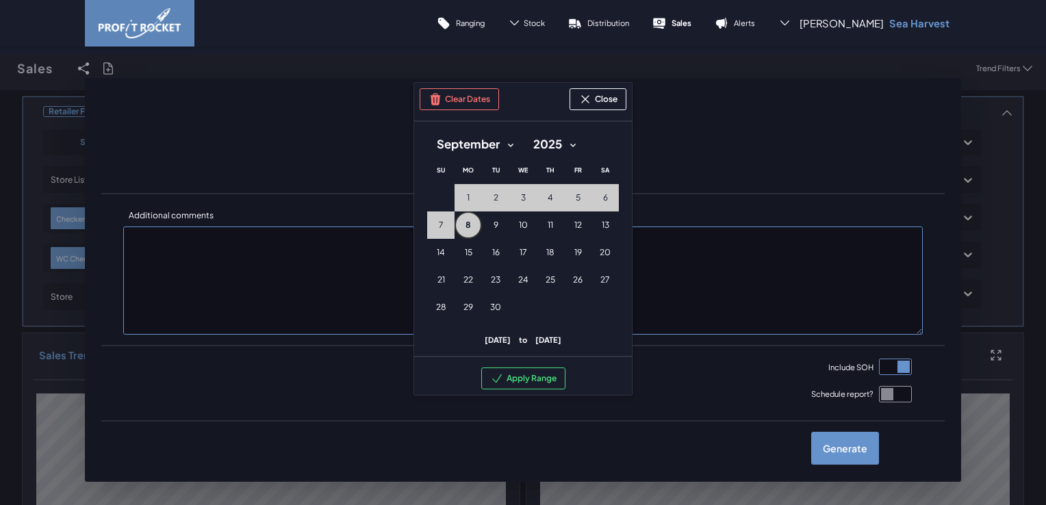
click at [468, 220] on button "8 8th September (Monday)" at bounding box center [467, 225] width 27 height 27
click at [468, 103] on button "Clear Dates" at bounding box center [459, 99] width 79 height 22
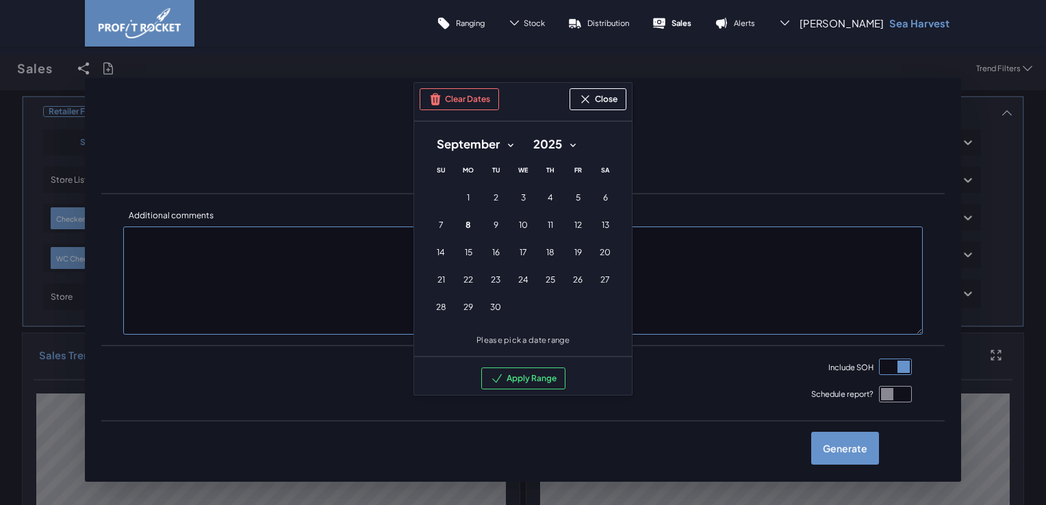
click at [504, 146] on select "January February March April May June July August September October November De…" at bounding box center [475, 144] width 96 height 25
click at [467, 194] on span "1" at bounding box center [468, 197] width 3 height 11
click at [494, 196] on span "2" at bounding box center [496, 197] width 5 height 11
click at [521, 195] on span "3" at bounding box center [523, 197] width 5 height 11
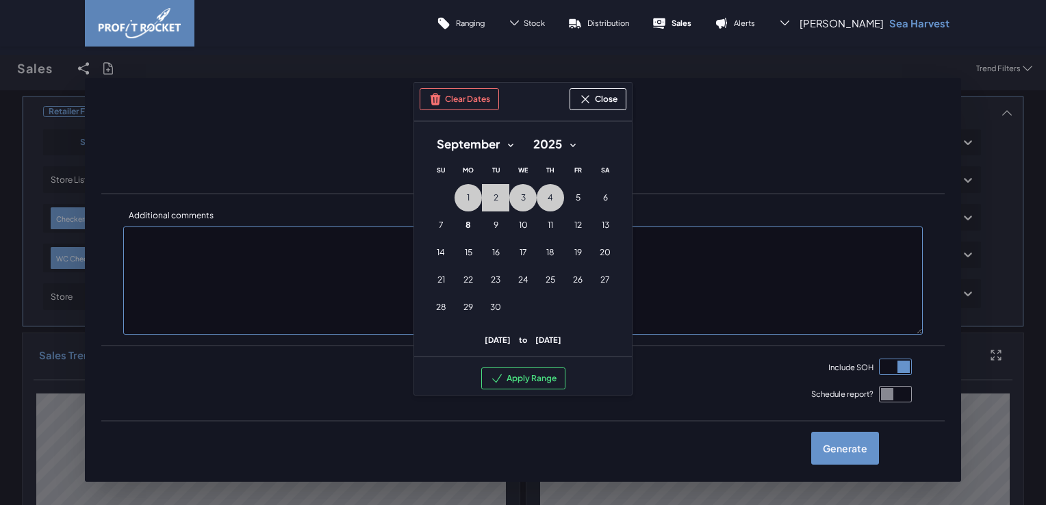
click at [538, 198] on button "4 4th September (Thursday)" at bounding box center [550, 197] width 27 height 27
drag, startPoint x: 578, startPoint y: 193, endPoint x: 621, endPoint y: 199, distance: 43.6
click at [580, 193] on button "5 5th September (Friday)" at bounding box center [577, 197] width 27 height 27
click at [603, 197] on span "6" at bounding box center [605, 197] width 5 height 11
click at [443, 216] on button "7 7th September (Sunday)" at bounding box center [440, 225] width 27 height 27
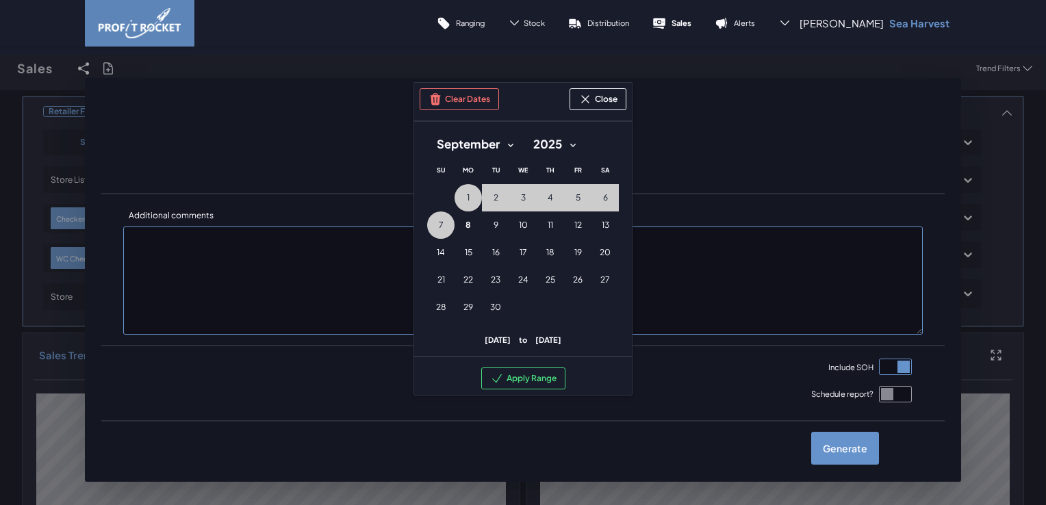
drag, startPoint x: 520, startPoint y: 376, endPoint x: 693, endPoint y: 396, distance: 175.0
click at [520, 376] on button "Apply Range" at bounding box center [523, 379] width 84 height 22
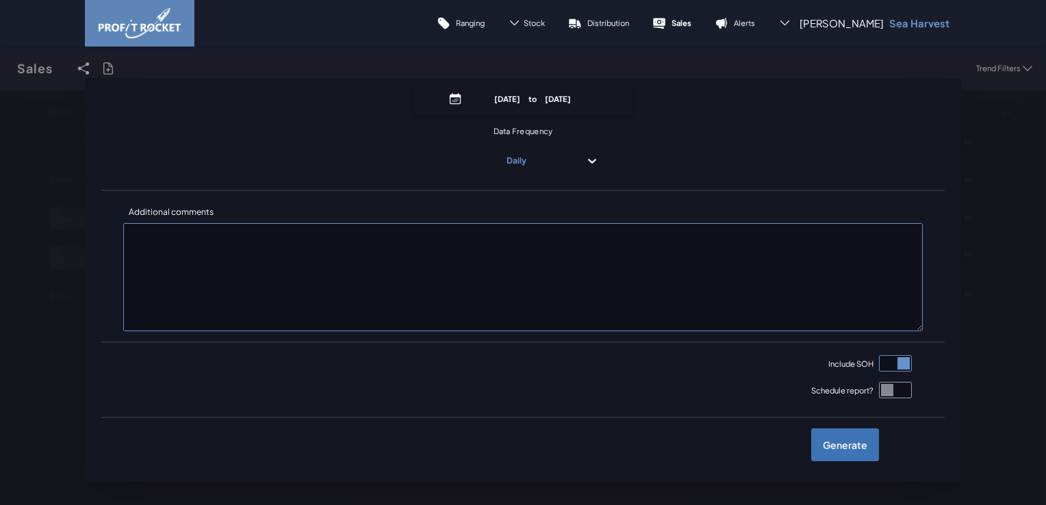
click at [823, 442] on label "Generate" at bounding box center [845, 444] width 68 height 33
click at [0, 68] on input "checkbox" at bounding box center [0, 68] width 0 height 0
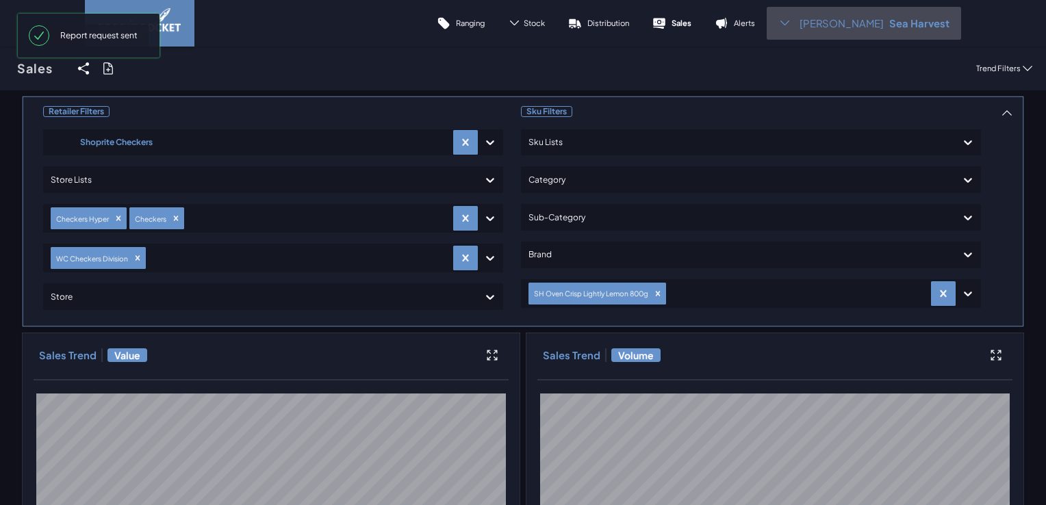
click at [812, 31] on div "Antoinette S Sea Harvest" at bounding box center [864, 23] width 194 height 33
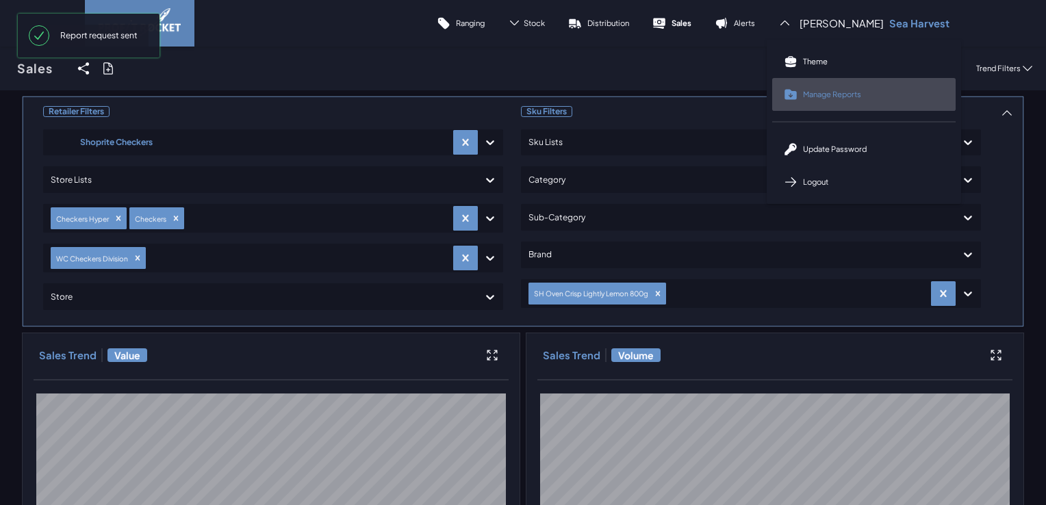
click at [843, 89] on span "Manage Reports" at bounding box center [832, 94] width 58 height 10
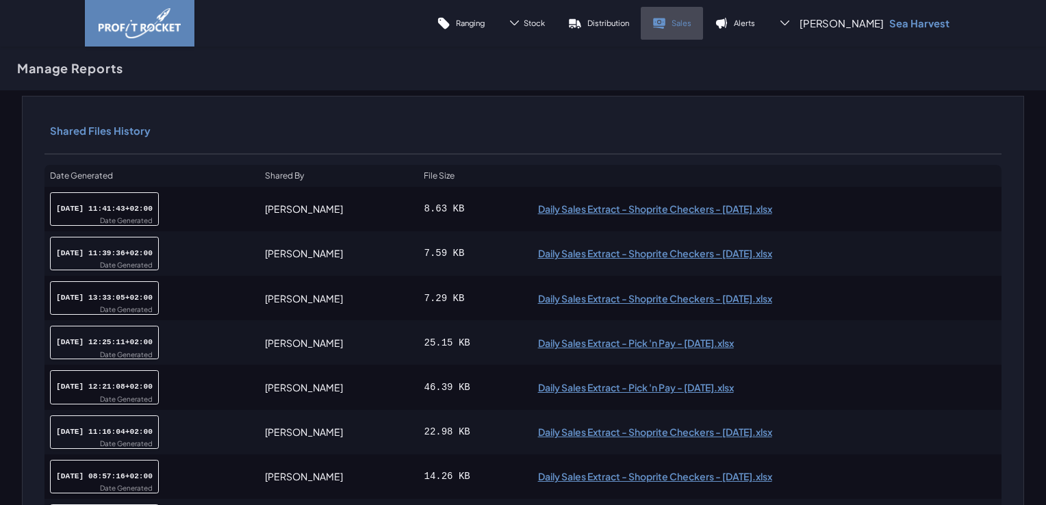
click at [688, 30] on link "Sales" at bounding box center [672, 23] width 62 height 33
